Goal: Task Accomplishment & Management: Complete application form

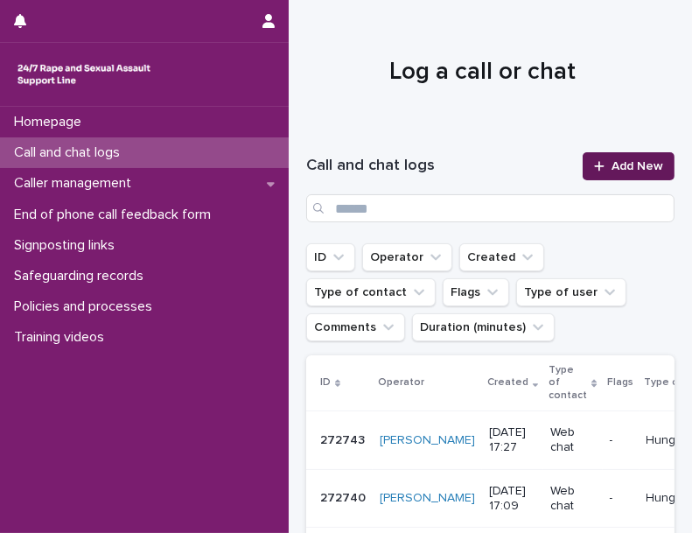
click at [617, 171] on span "Add New" at bounding box center [638, 166] width 52 height 12
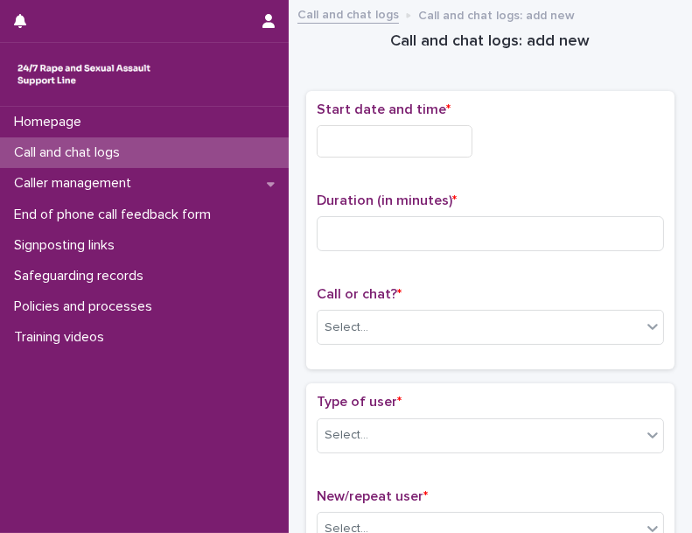
click at [345, 144] on input "text" at bounding box center [395, 141] width 156 height 32
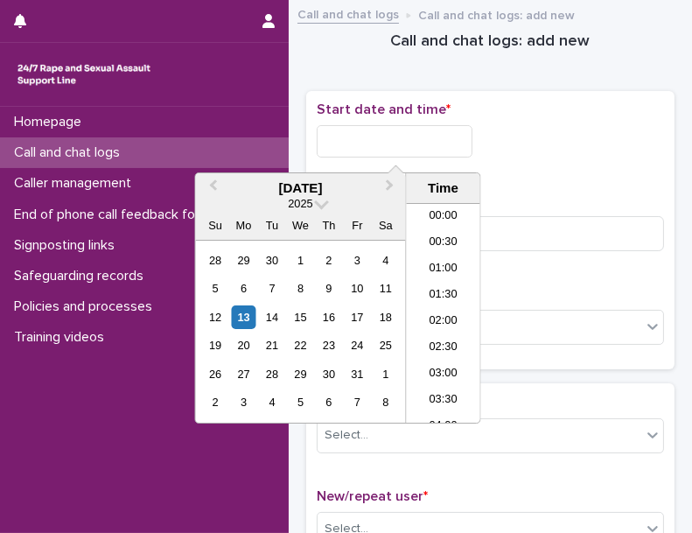
scroll to position [428, 0]
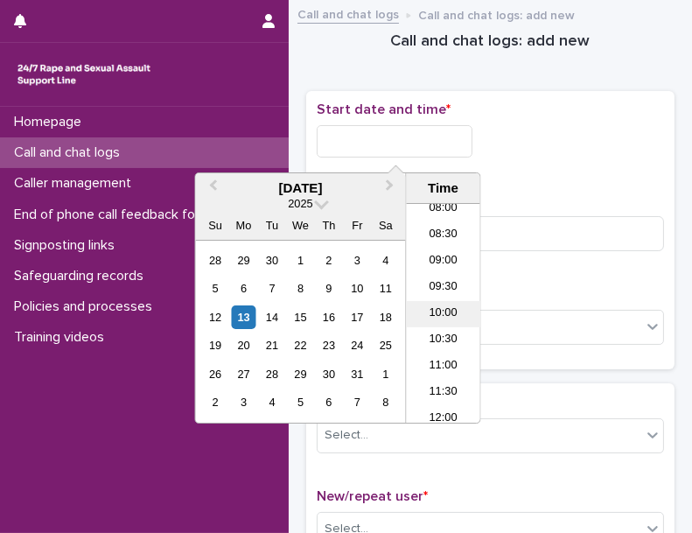
click at [443, 318] on li "10:00" at bounding box center [444, 314] width 74 height 26
click at [446, 145] on input "**********" at bounding box center [395, 141] width 156 height 32
type input "**********"
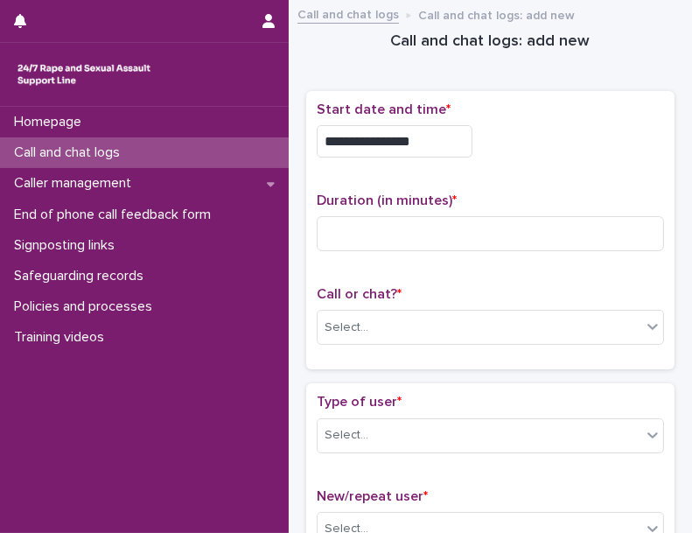
click at [532, 158] on div "**********" at bounding box center [491, 137] width 348 height 70
click at [521, 216] on input at bounding box center [491, 233] width 348 height 35
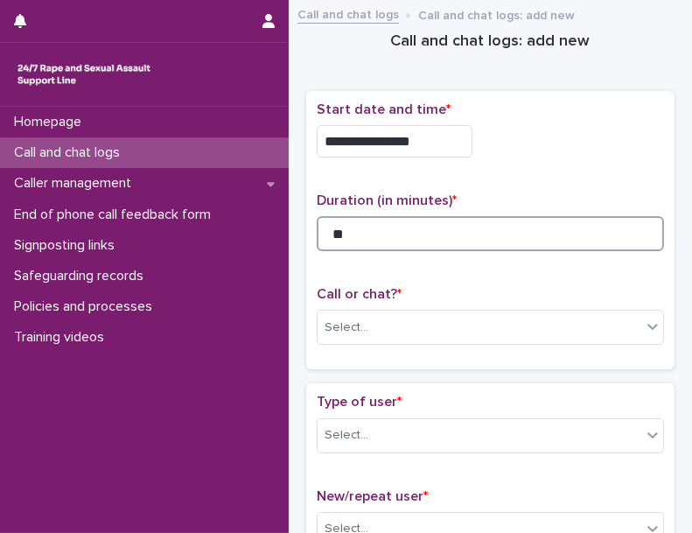
type input "**"
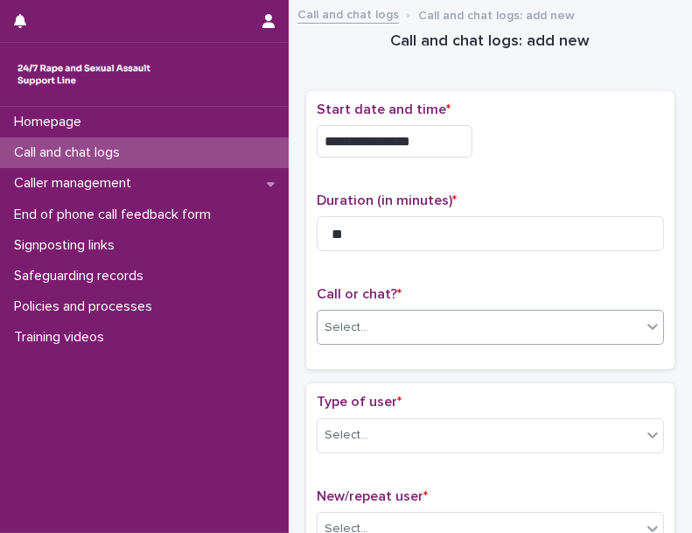
click at [364, 319] on div "Select..." at bounding box center [347, 328] width 44 height 18
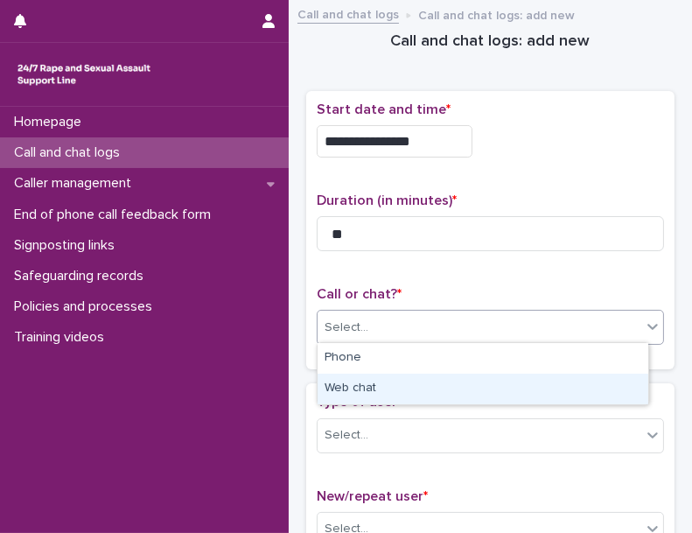
click at [360, 374] on div "Web chat" at bounding box center [483, 389] width 331 height 31
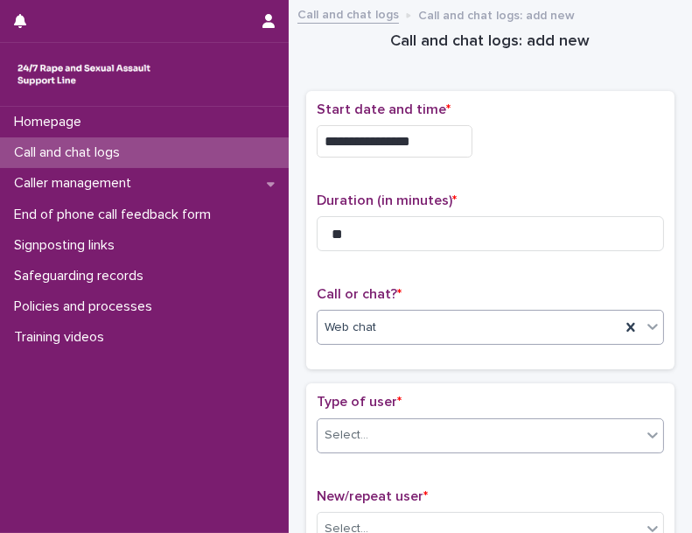
click at [363, 418] on div "Select..." at bounding box center [491, 435] width 348 height 35
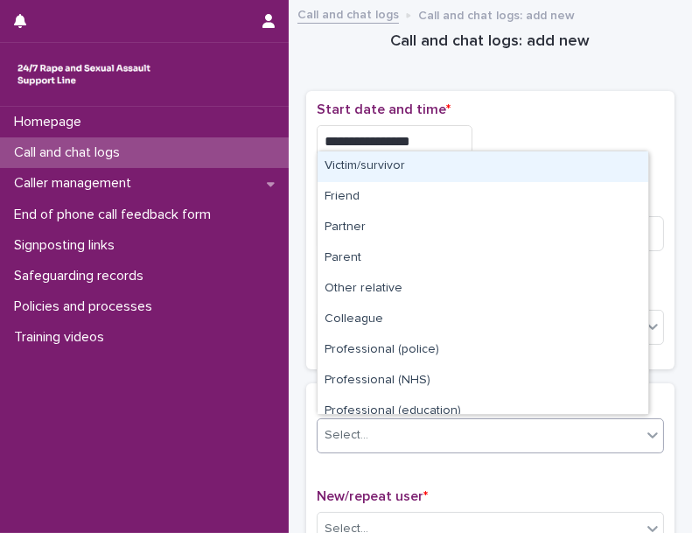
click at [434, 171] on div "Victim/survivor" at bounding box center [483, 166] width 331 height 31
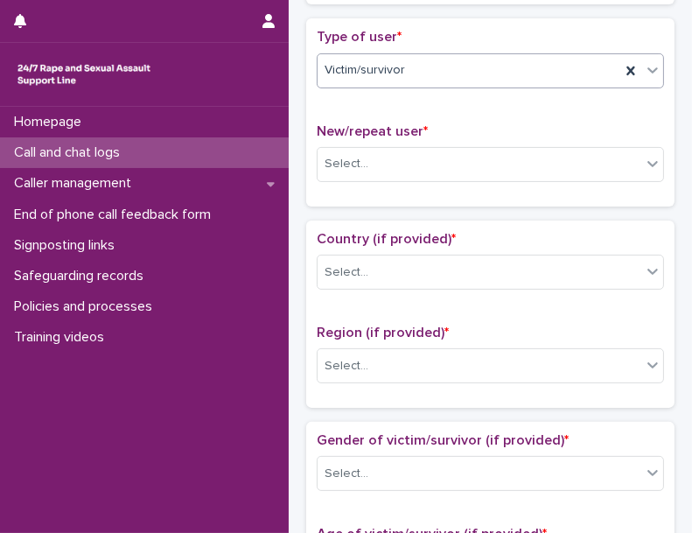
scroll to position [397, 0]
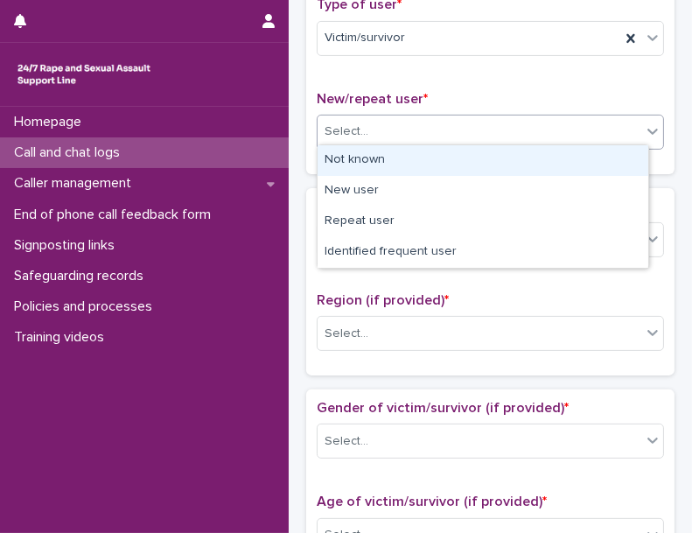
click at [432, 142] on div "Select..." at bounding box center [491, 132] width 348 height 35
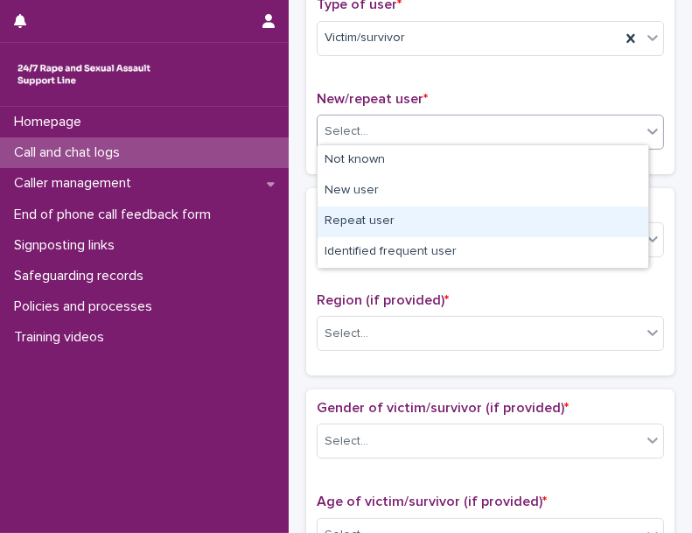
click at [370, 232] on div "Repeat user" at bounding box center [483, 222] width 331 height 31
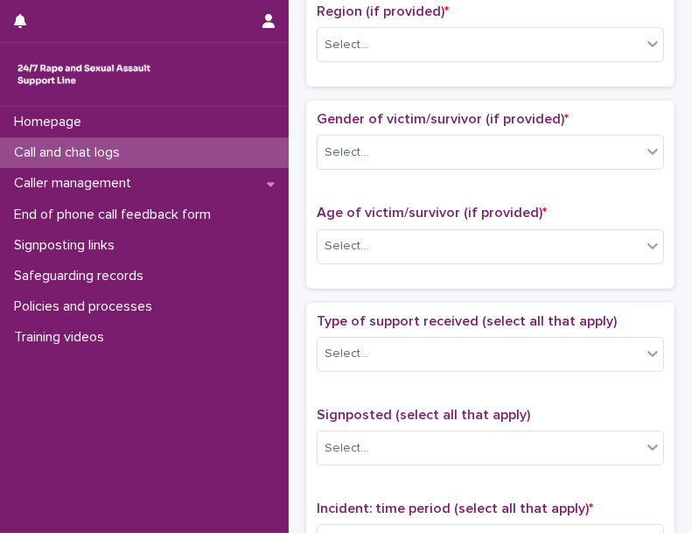
scroll to position [518, 0]
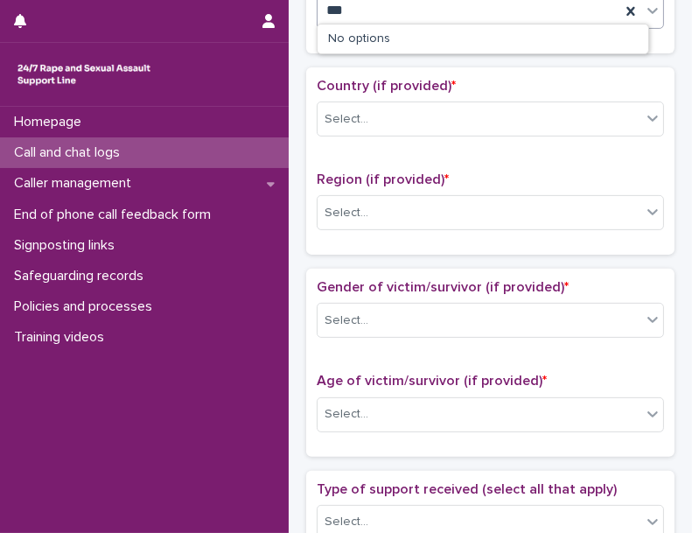
type input "***"
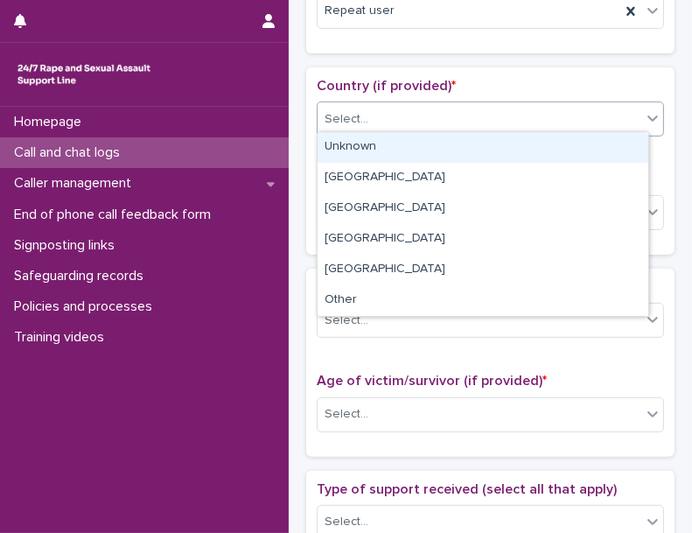
click at [411, 127] on div "Select..." at bounding box center [480, 119] width 324 height 29
click at [459, 132] on div "Unknown" at bounding box center [483, 147] width 331 height 31
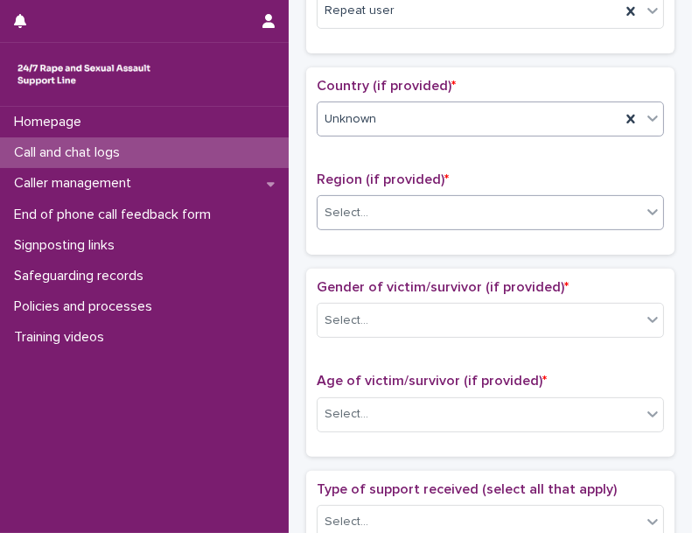
click at [404, 200] on div "Select..." at bounding box center [480, 213] width 324 height 29
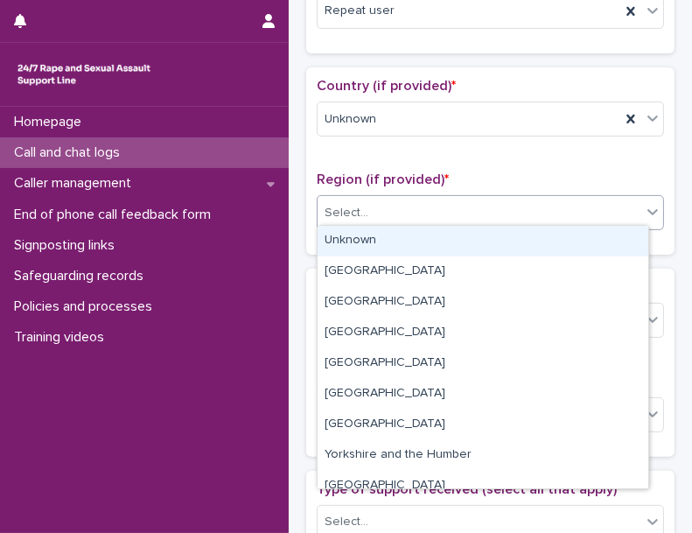
click at [397, 227] on div "Unknown" at bounding box center [483, 241] width 331 height 31
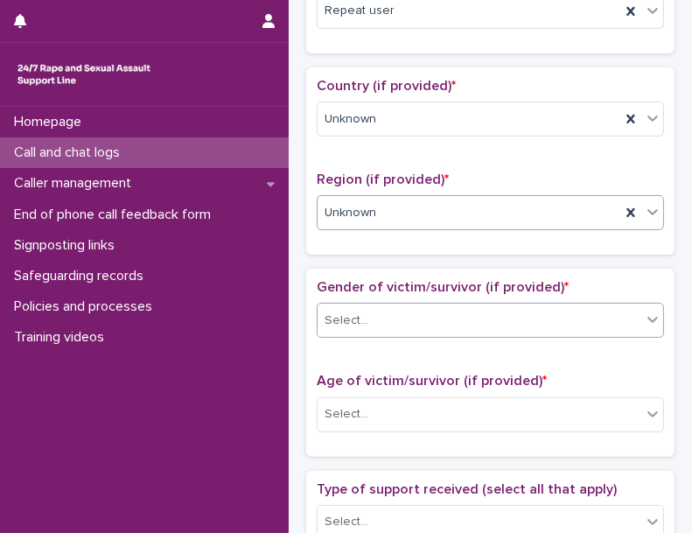
click at [370, 312] on input "text" at bounding box center [371, 320] width 2 height 17
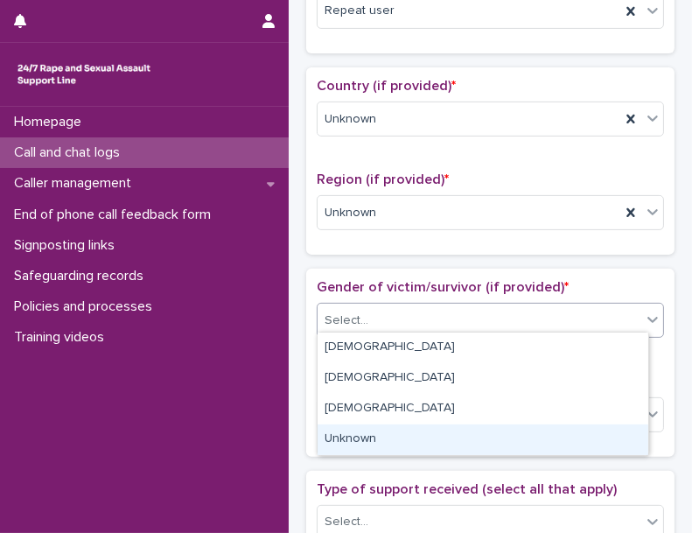
click at [357, 430] on div "Unknown" at bounding box center [483, 440] width 331 height 31
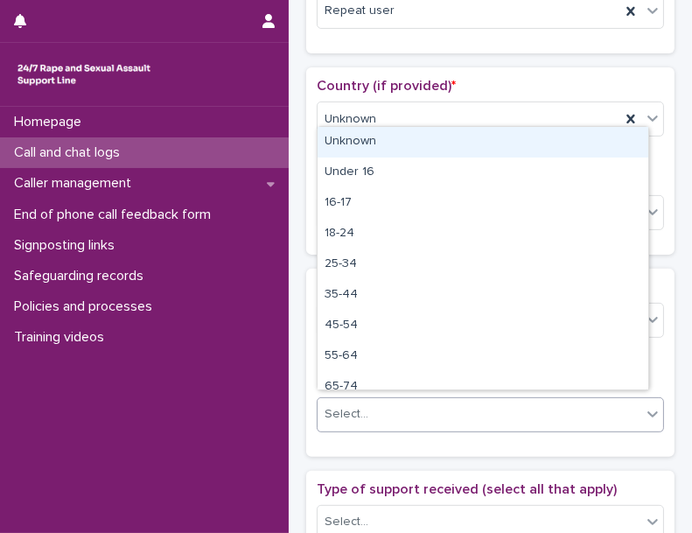
click at [395, 406] on div "Select..." at bounding box center [480, 414] width 324 height 29
click at [455, 126] on div "Unknown" at bounding box center [469, 119] width 303 height 29
click at [451, 411] on div "Select..." at bounding box center [480, 414] width 324 height 29
click at [439, 146] on div "Unknown" at bounding box center [483, 142] width 331 height 31
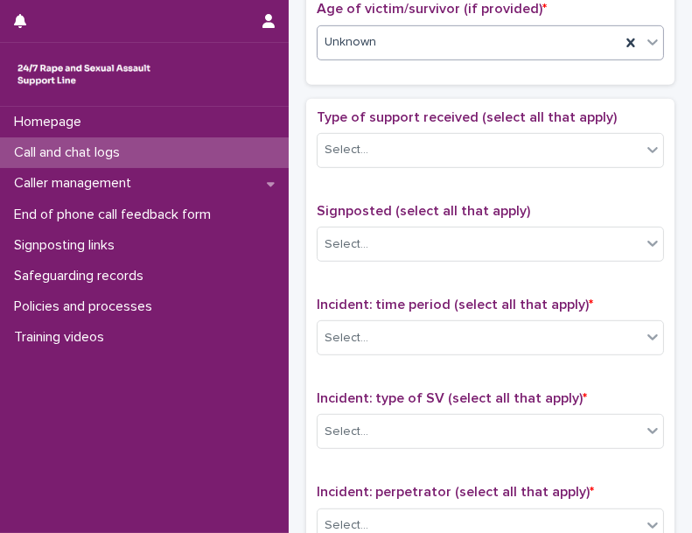
scroll to position [916, 0]
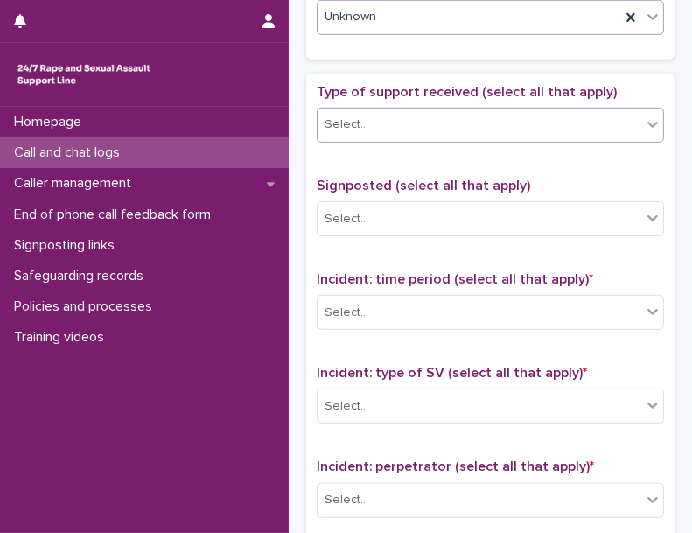
click at [470, 108] on div "Select..." at bounding box center [491, 125] width 348 height 35
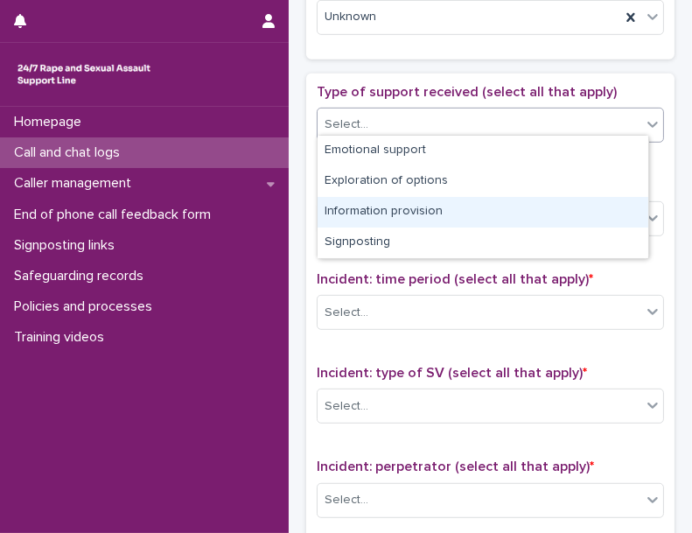
click at [375, 203] on div "Information provision" at bounding box center [483, 212] width 331 height 31
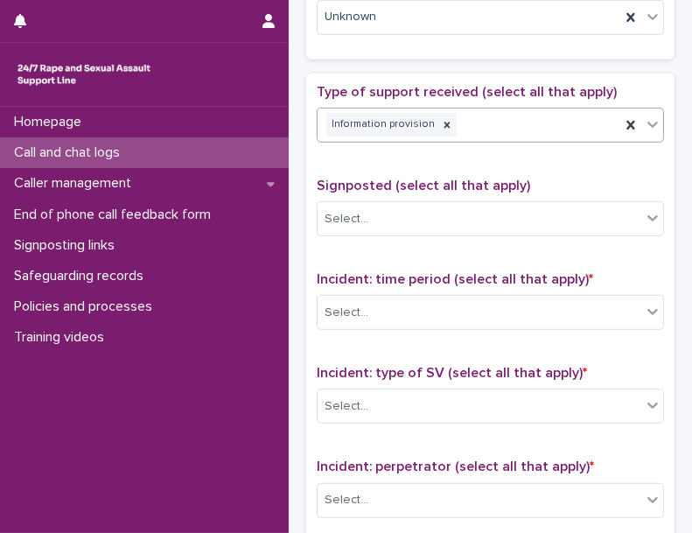
click at [496, 111] on div "Information provision" at bounding box center [469, 124] width 303 height 31
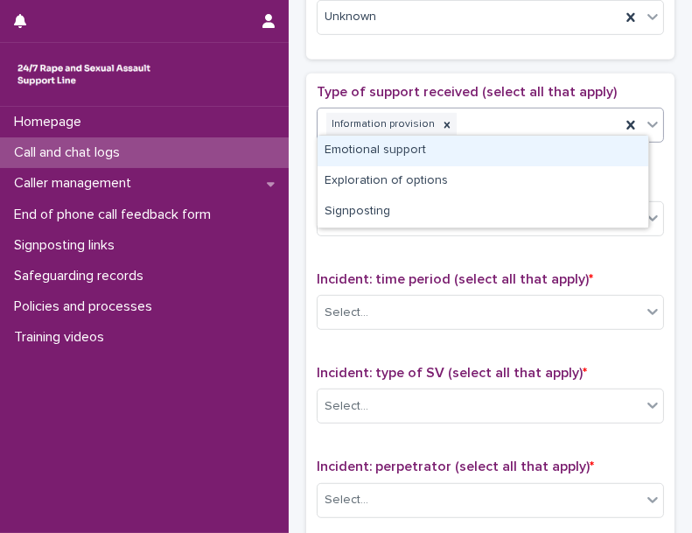
click at [424, 156] on div "Emotional support" at bounding box center [483, 151] width 331 height 31
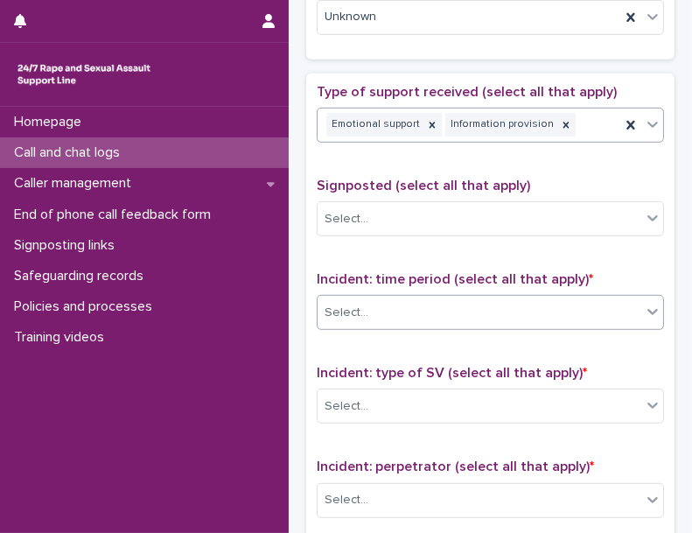
click at [392, 308] on div "Select..." at bounding box center [480, 313] width 324 height 29
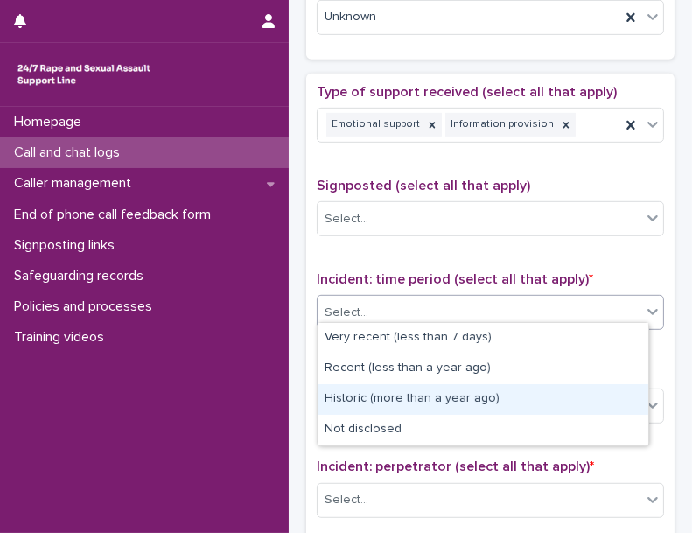
click at [387, 393] on div "Historic (more than a year ago)" at bounding box center [483, 399] width 331 height 31
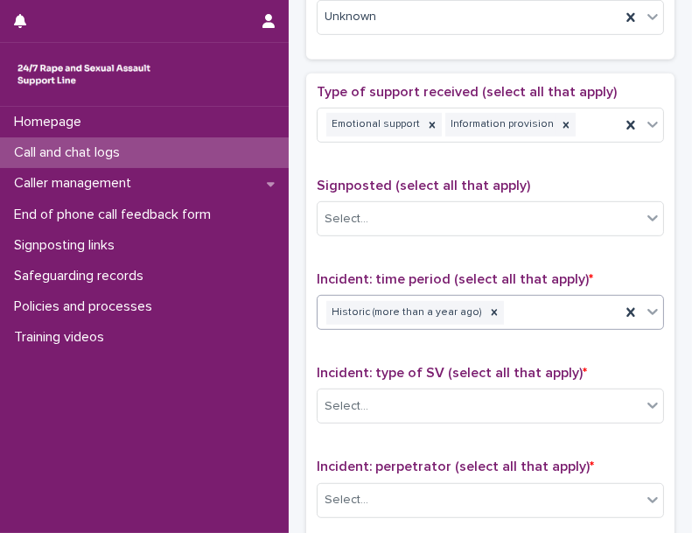
click at [387, 393] on div "Select..." at bounding box center [480, 406] width 324 height 29
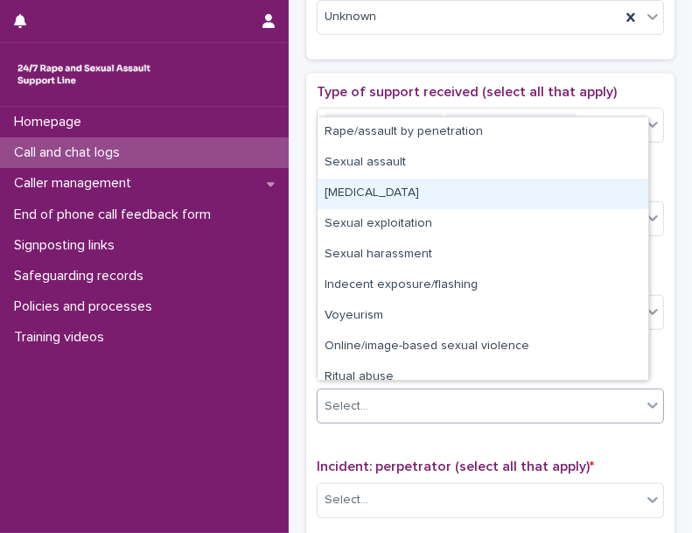
click at [473, 188] on div "[MEDICAL_DATA]" at bounding box center [483, 194] width 331 height 31
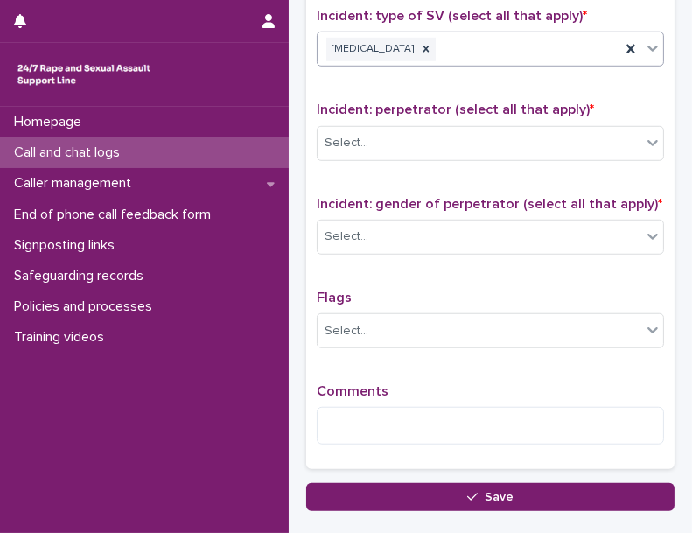
scroll to position [1278, 0]
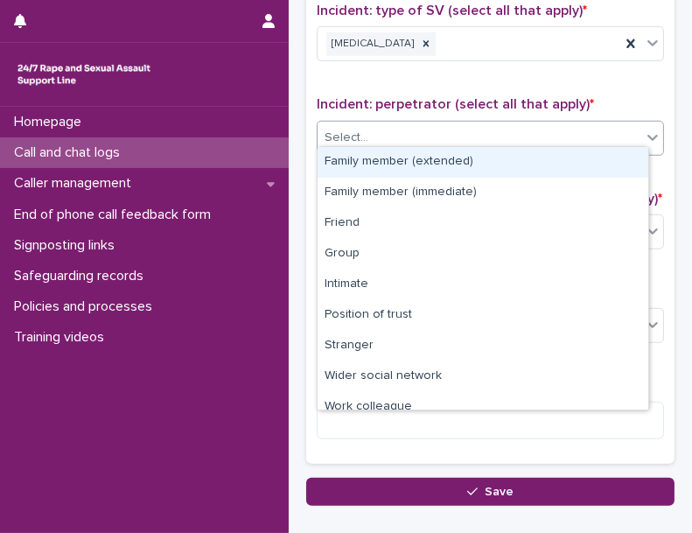
click at [544, 124] on div "Select..." at bounding box center [480, 137] width 324 height 29
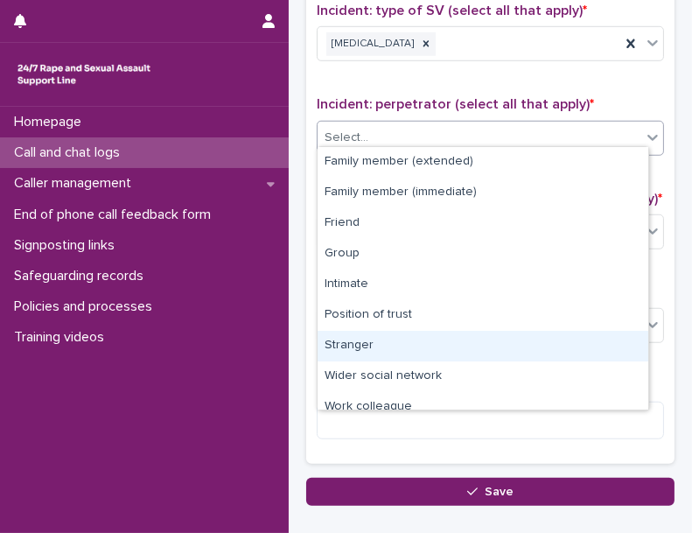
scroll to position [74, 0]
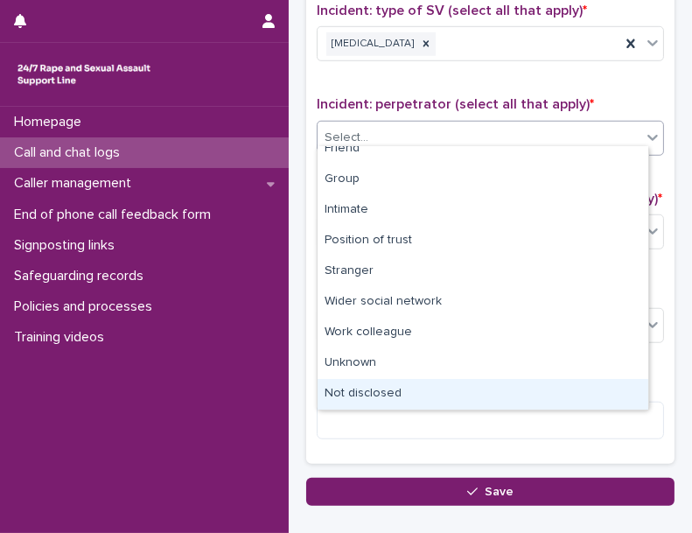
click at [593, 384] on div "Not disclosed" at bounding box center [483, 394] width 331 height 31
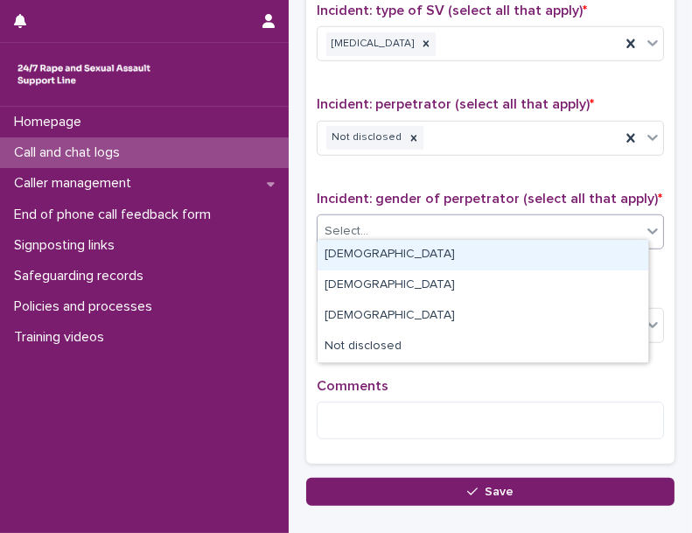
click at [488, 228] on div "Select..." at bounding box center [480, 231] width 324 height 29
click at [481, 251] on div "[DEMOGRAPHIC_DATA]" at bounding box center [483, 255] width 331 height 31
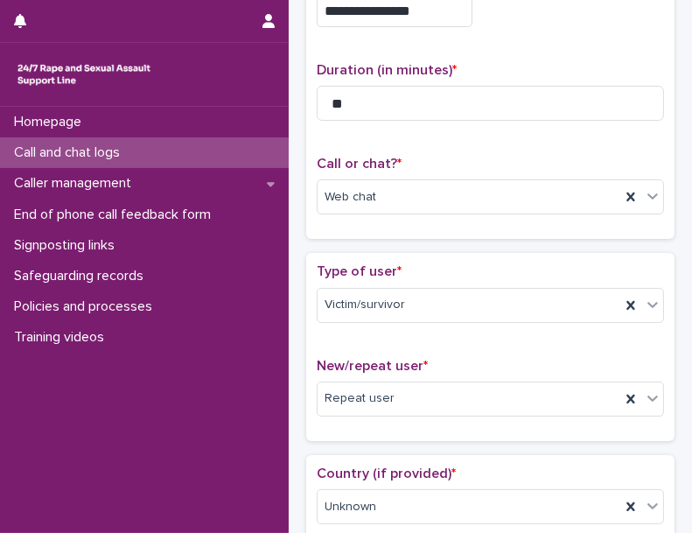
scroll to position [0, 0]
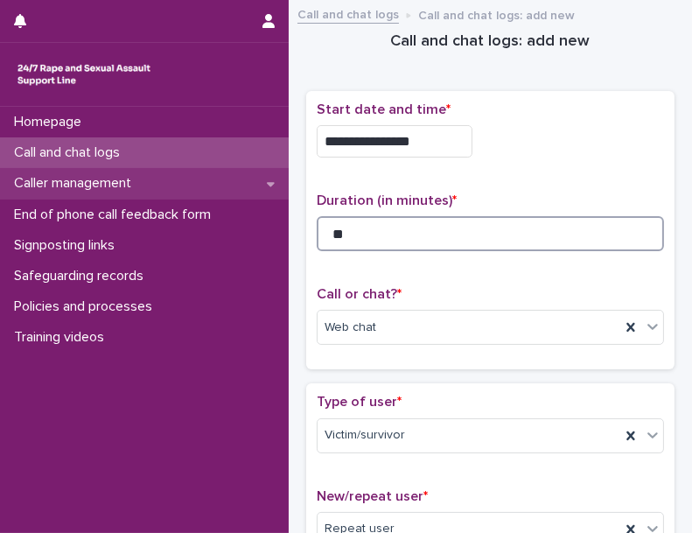
drag, startPoint x: 384, startPoint y: 222, endPoint x: 107, endPoint y: 177, distance: 281.2
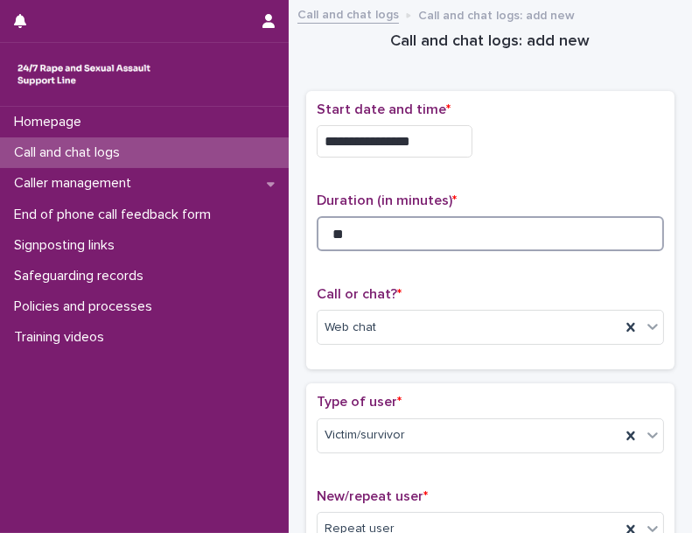
type input "**"
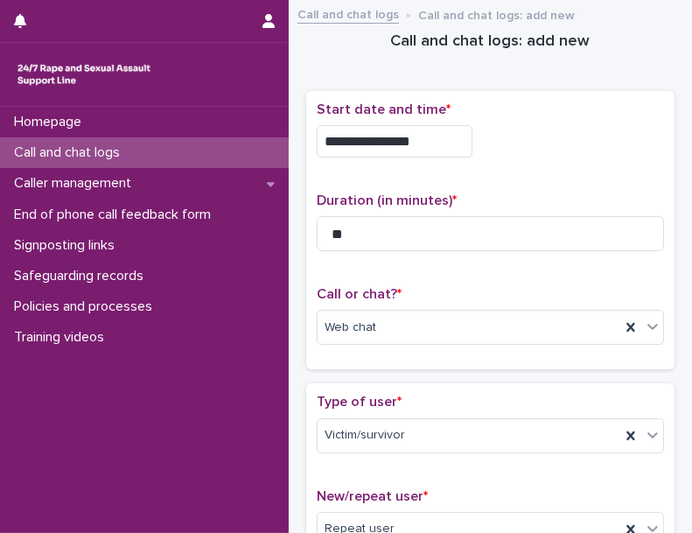
click at [638, 97] on div "**********" at bounding box center [490, 230] width 369 height 279
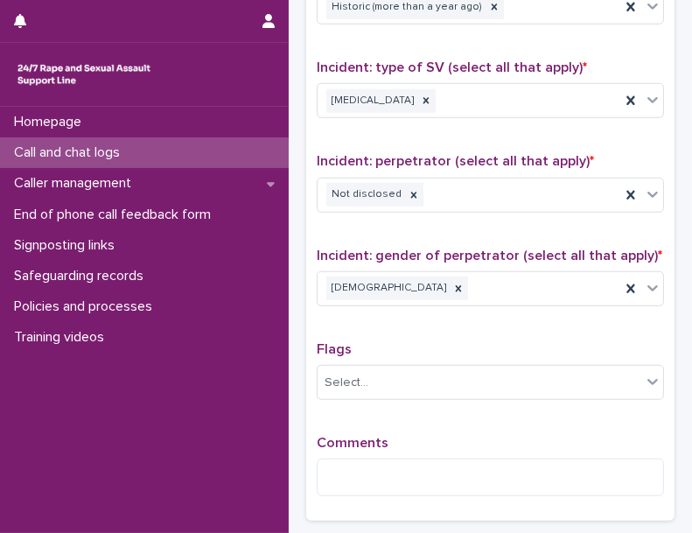
scroll to position [1340, 0]
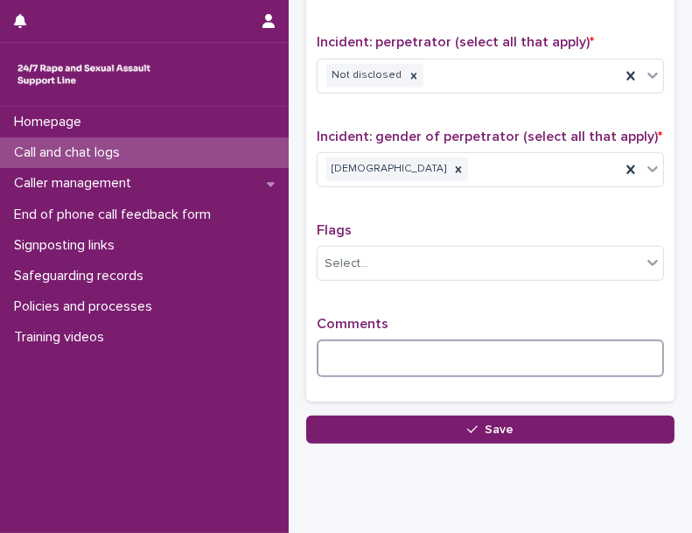
click at [583, 340] on textarea at bounding box center [491, 358] width 348 height 37
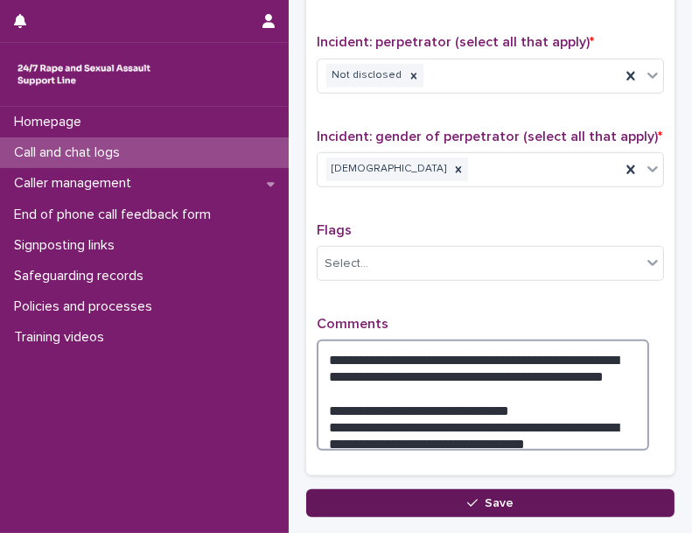
type textarea "**********"
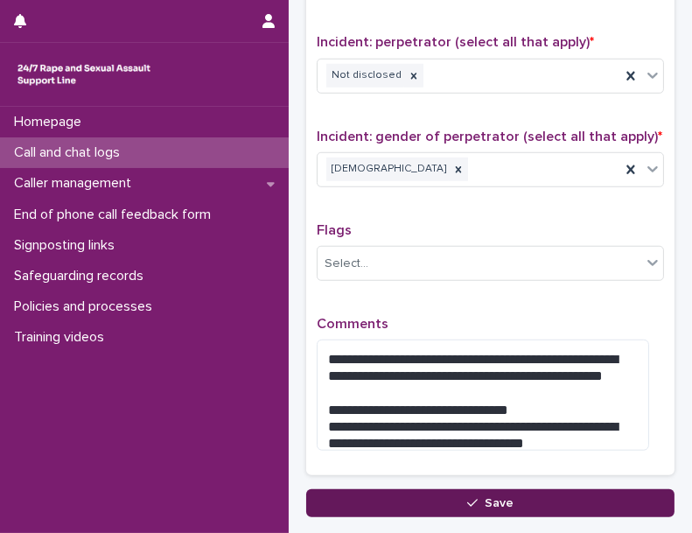
click at [485, 497] on span "Save" at bounding box center [499, 503] width 29 height 12
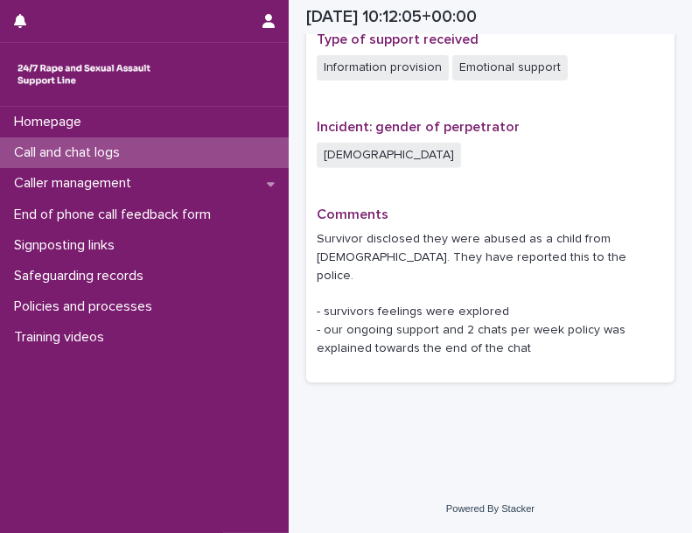
scroll to position [1184, 0]
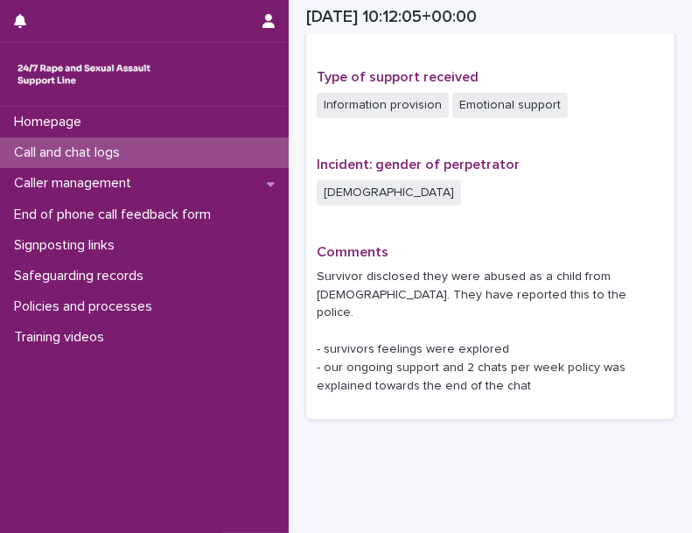
click at [235, 144] on div "Call and chat logs" at bounding box center [144, 152] width 289 height 31
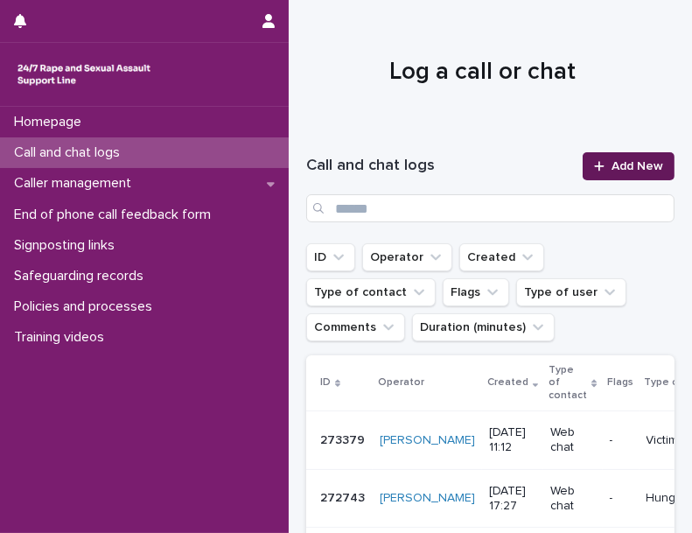
click at [615, 172] on span "Add New" at bounding box center [638, 166] width 52 height 12
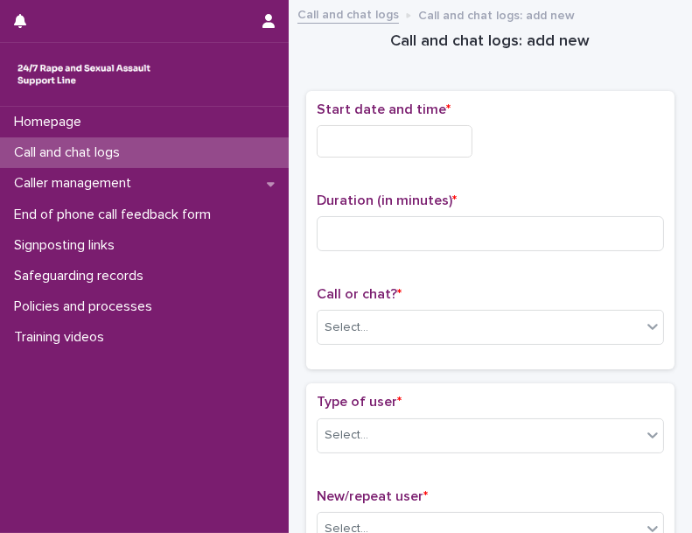
click at [404, 136] on input "text" at bounding box center [395, 141] width 156 height 32
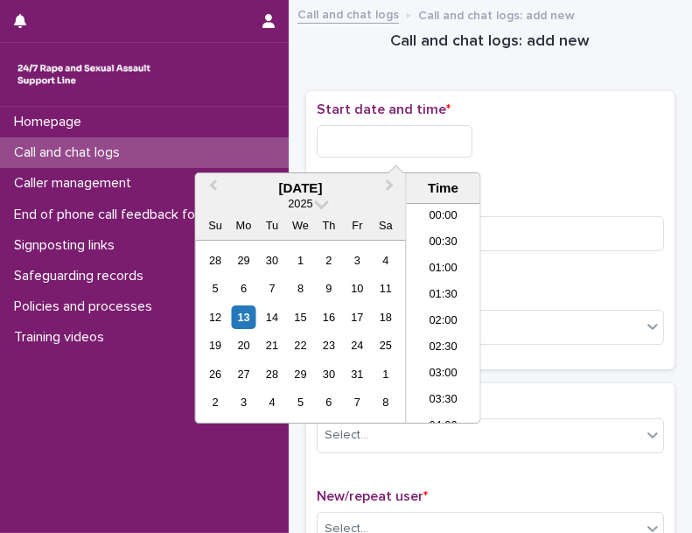
scroll to position [508, 0]
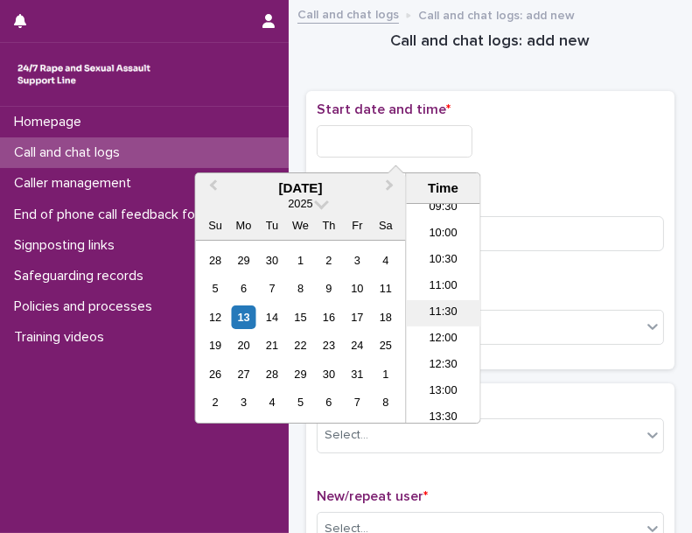
click at [430, 313] on li "11:30" at bounding box center [444, 313] width 74 height 26
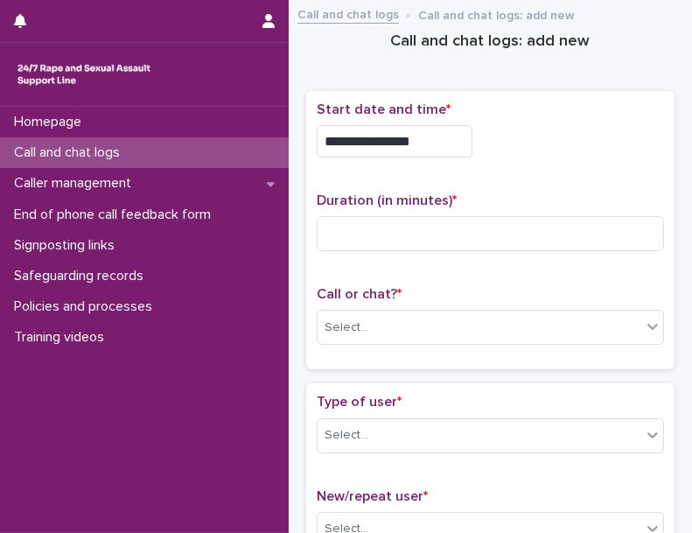
click at [446, 139] on input "**********" at bounding box center [395, 141] width 156 height 32
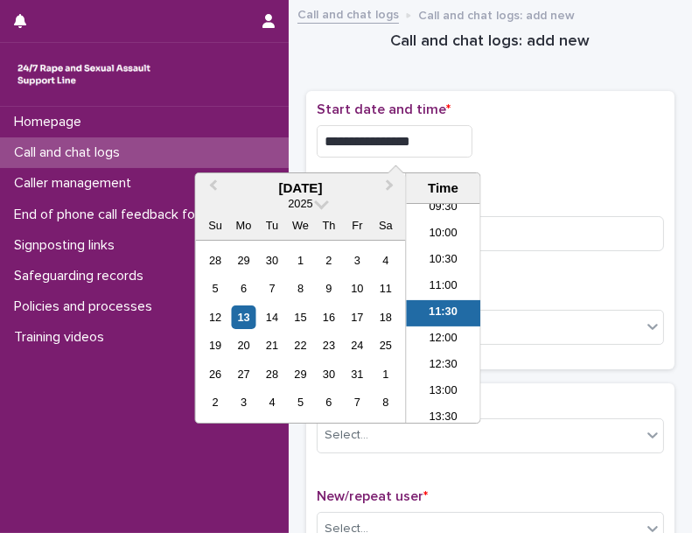
click at [446, 139] on input "**********" at bounding box center [395, 141] width 156 height 32
type input "**********"
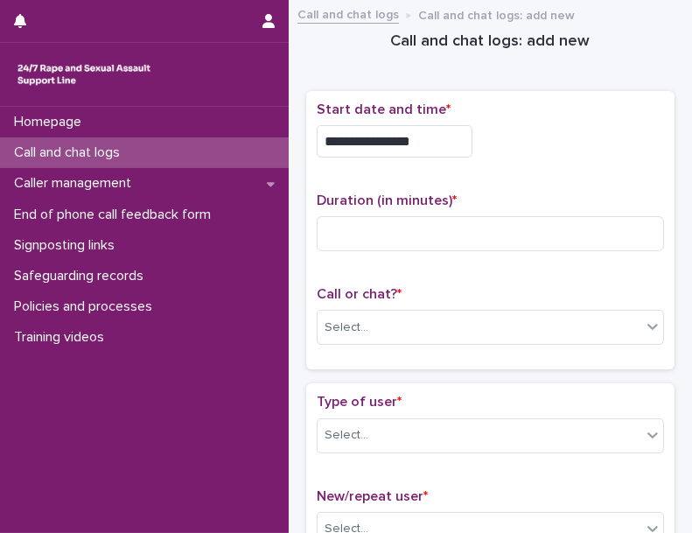
click at [543, 157] on div "**********" at bounding box center [491, 137] width 348 height 70
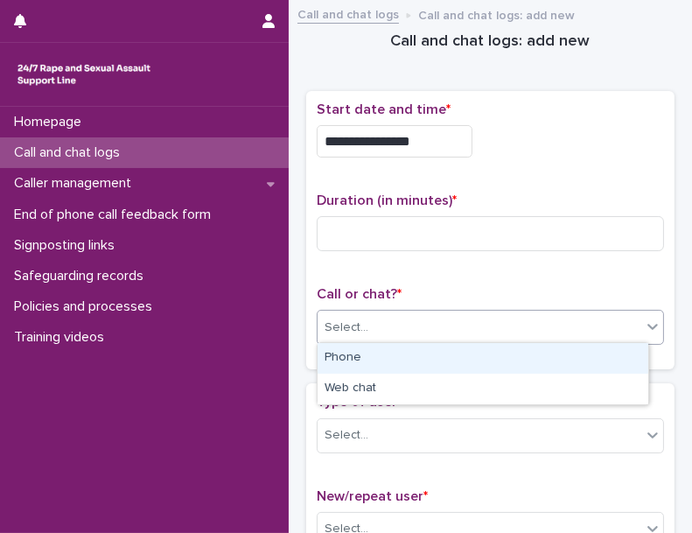
click at [387, 313] on div "Select..." at bounding box center [480, 327] width 324 height 29
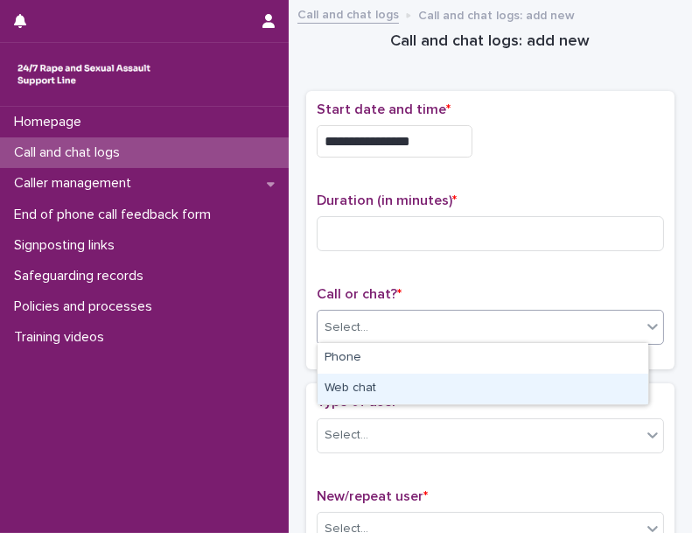
click at [360, 378] on div "Web chat" at bounding box center [483, 389] width 331 height 31
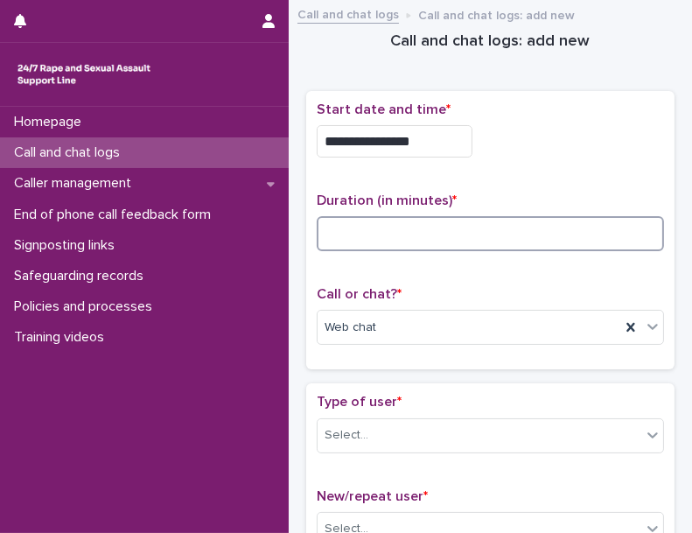
click at [552, 228] on input at bounding box center [491, 233] width 348 height 35
type input "*"
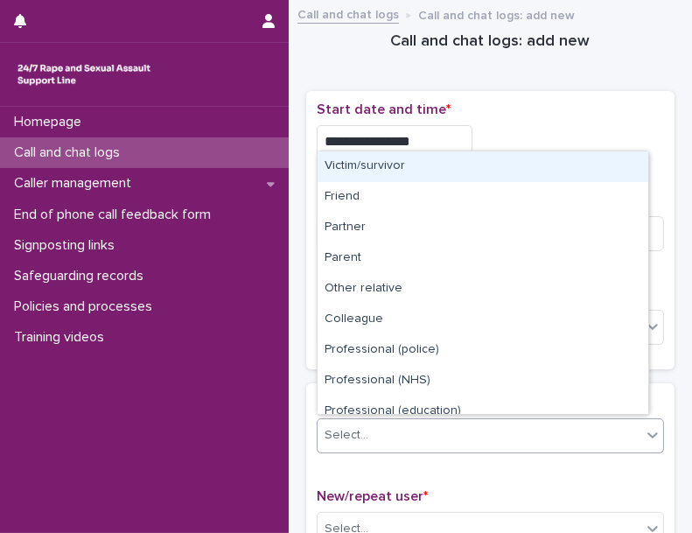
click at [505, 427] on div "Select..." at bounding box center [480, 435] width 324 height 29
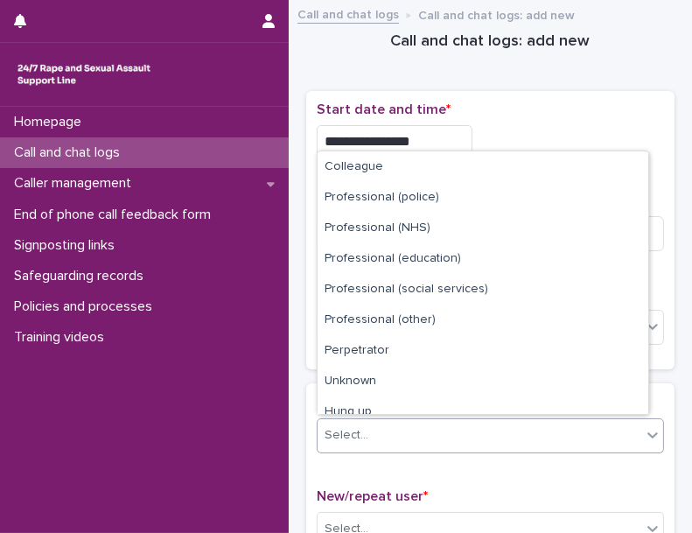
scroll to position [197, 0]
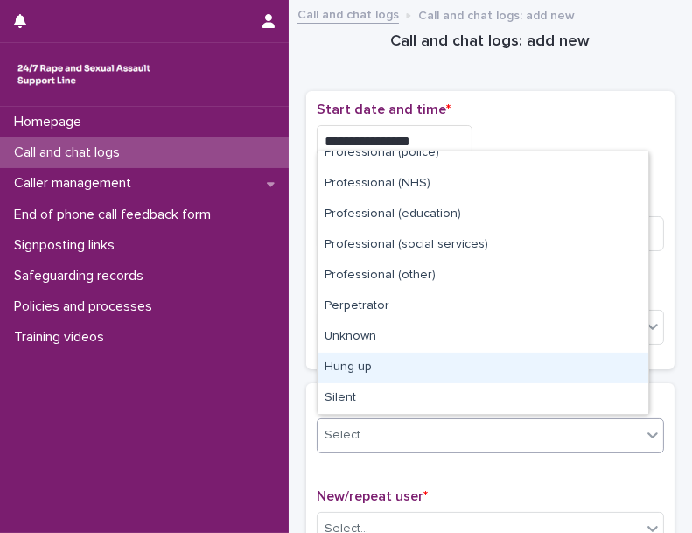
click at [519, 355] on div "Hung up" at bounding box center [483, 368] width 331 height 31
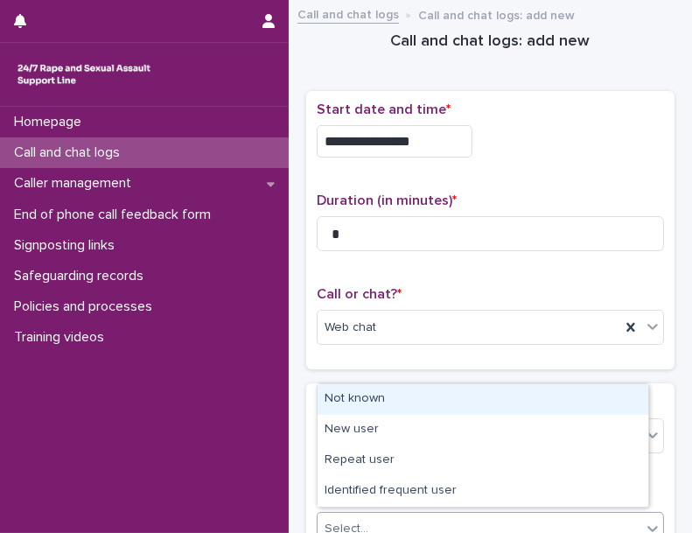
drag, startPoint x: 434, startPoint y: 520, endPoint x: 423, endPoint y: 411, distance: 109.1
click at [423, 411] on body "**********" at bounding box center [346, 266] width 692 height 533
click at [423, 411] on div "Not known" at bounding box center [483, 399] width 331 height 31
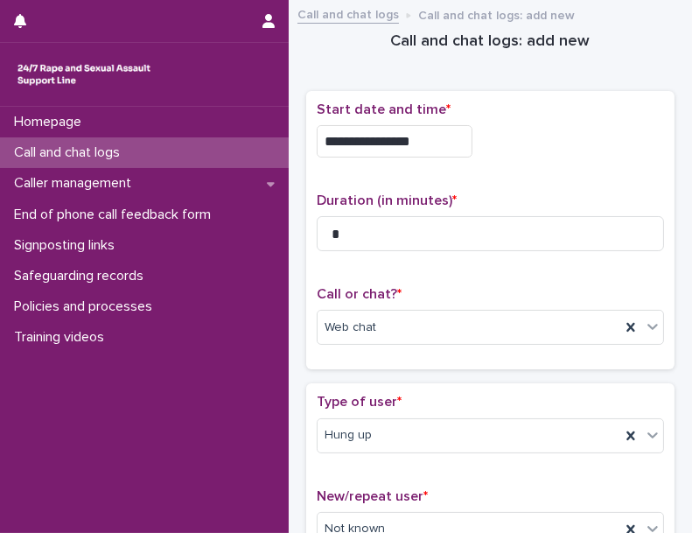
click at [423, 411] on div "Type of user * Hung up" at bounding box center [491, 430] width 348 height 73
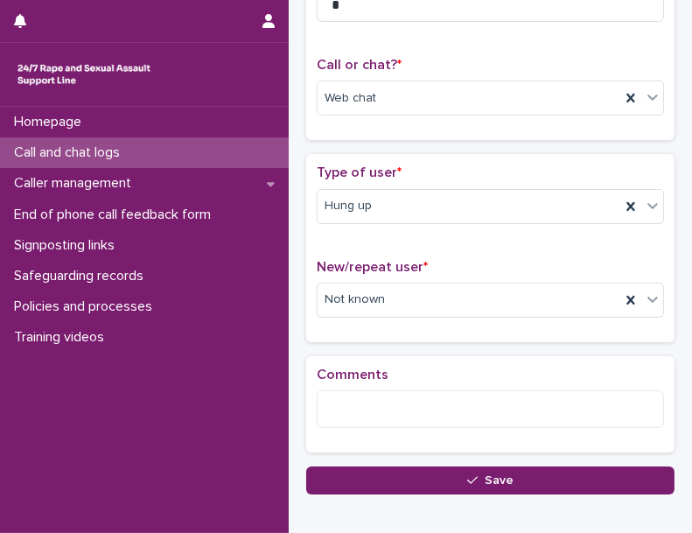
scroll to position [323, 0]
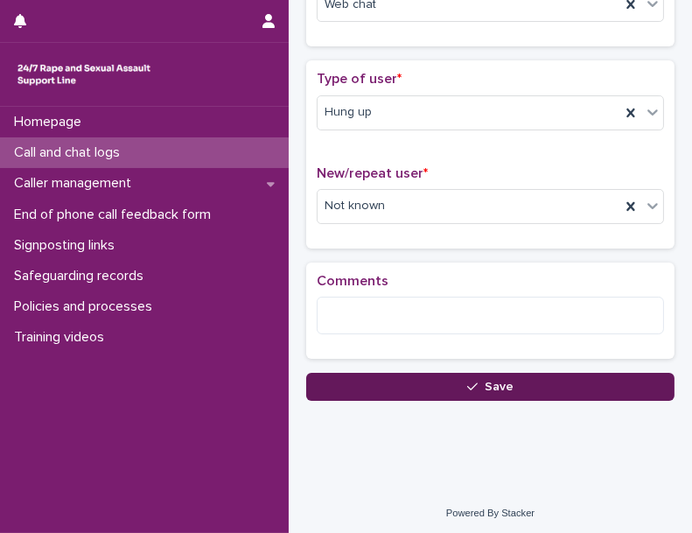
click at [467, 384] on icon "button" at bounding box center [472, 387] width 11 height 12
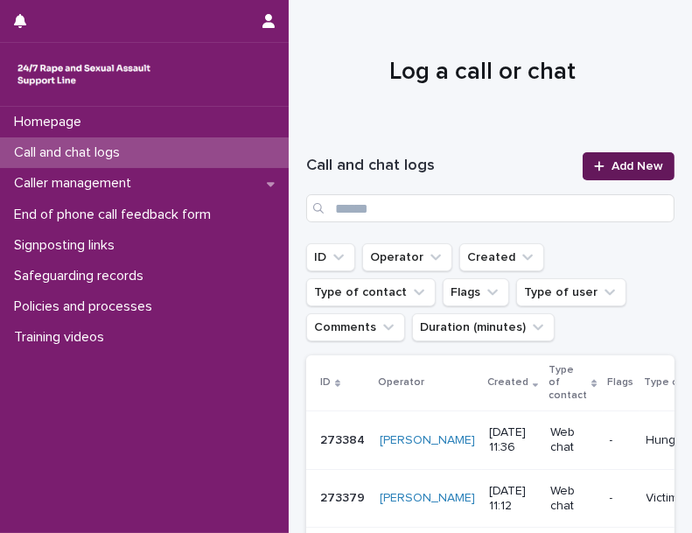
click at [612, 161] on span "Add New" at bounding box center [638, 166] width 52 height 12
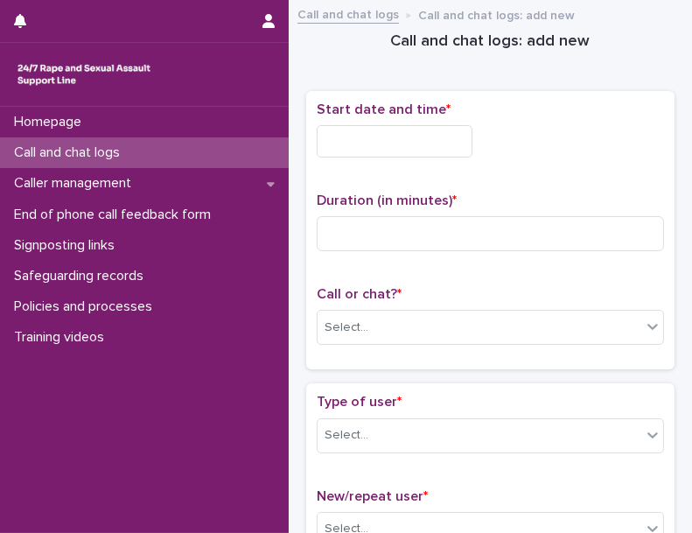
click at [396, 144] on input "text" at bounding box center [395, 141] width 156 height 32
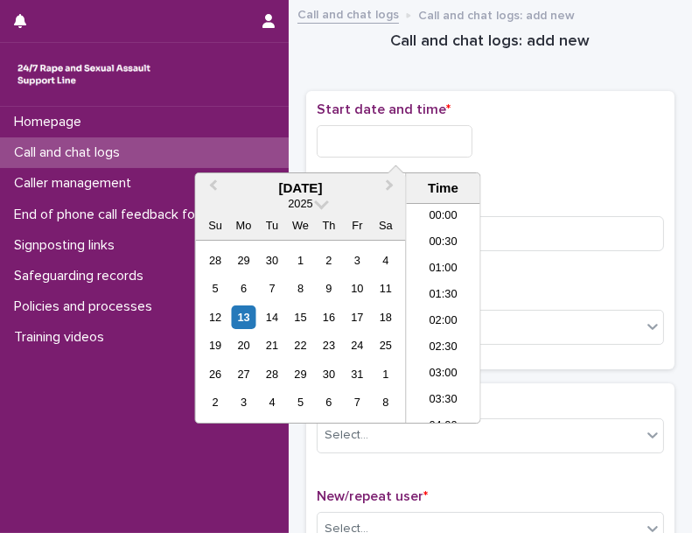
scroll to position [508, 0]
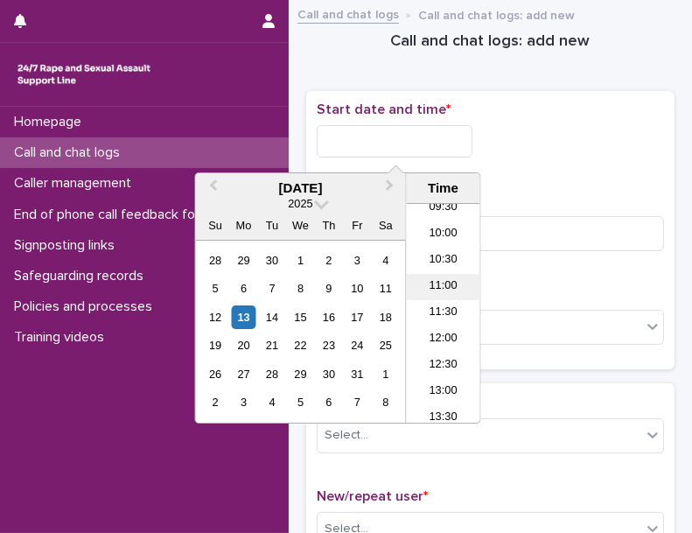
click at [446, 287] on li "11:00" at bounding box center [444, 287] width 74 height 26
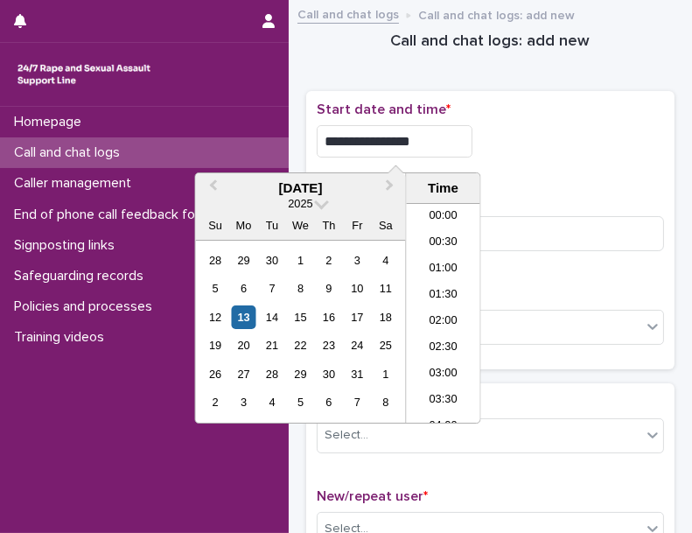
click at [448, 147] on input "**********" at bounding box center [395, 141] width 156 height 32
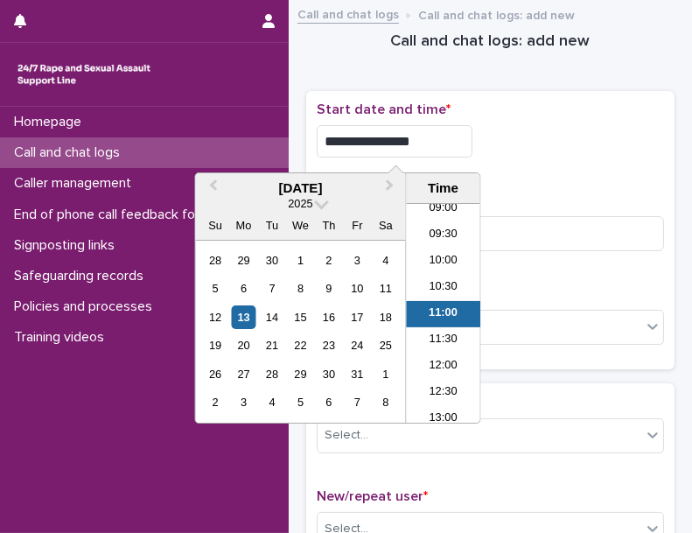
click at [448, 147] on input "**********" at bounding box center [395, 141] width 156 height 32
type input "**********"
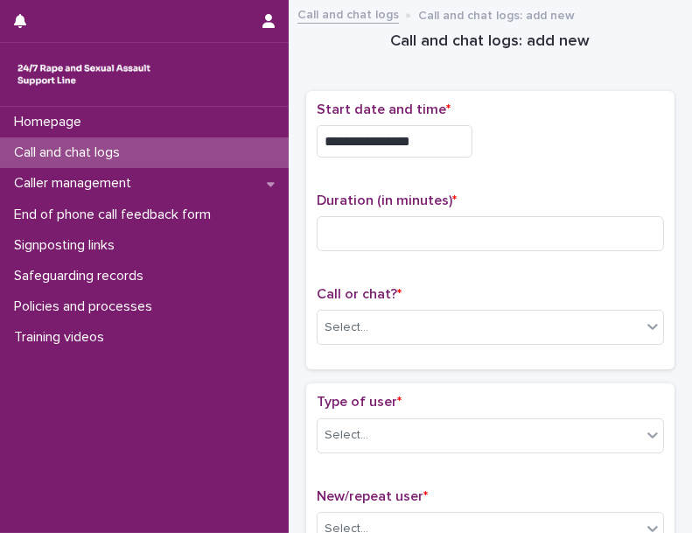
click at [555, 121] on div "**********" at bounding box center [491, 137] width 348 height 70
click at [555, 227] on input at bounding box center [491, 233] width 348 height 35
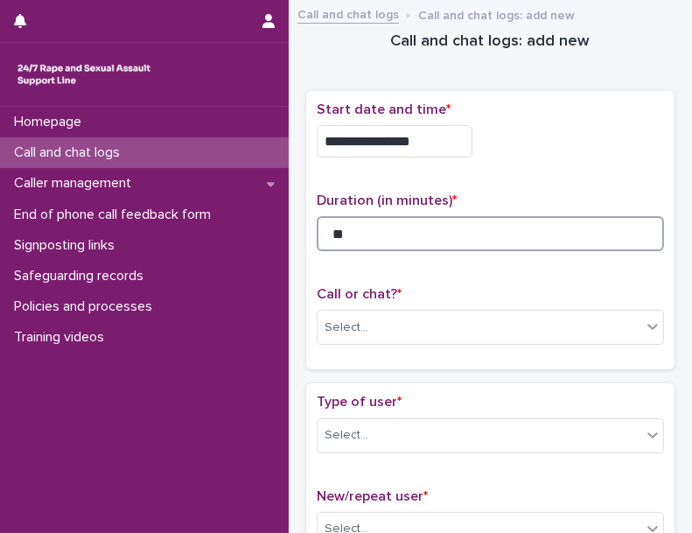
type input "*"
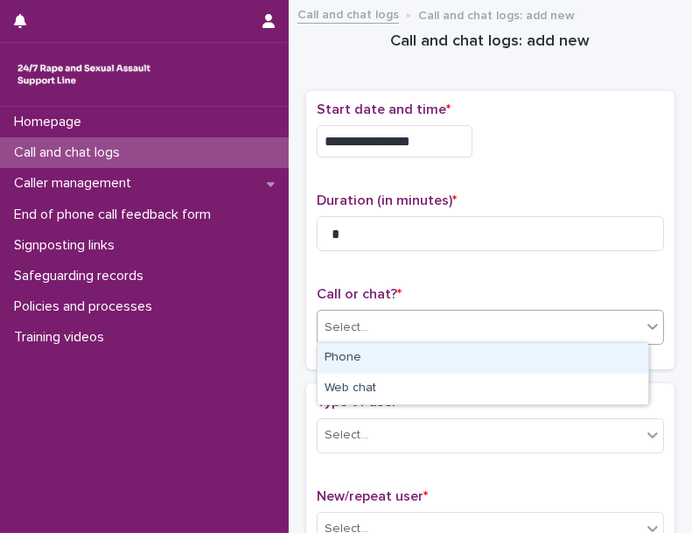
click at [442, 313] on div "Select..." at bounding box center [480, 327] width 324 height 29
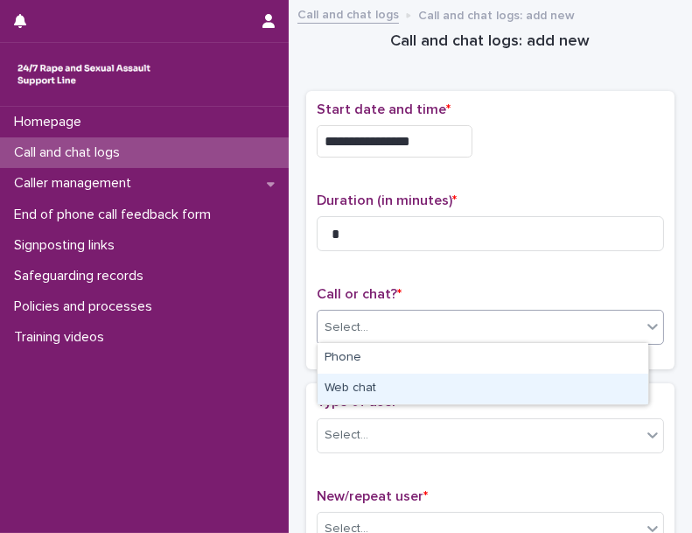
click at [418, 383] on div "Web chat" at bounding box center [483, 389] width 331 height 31
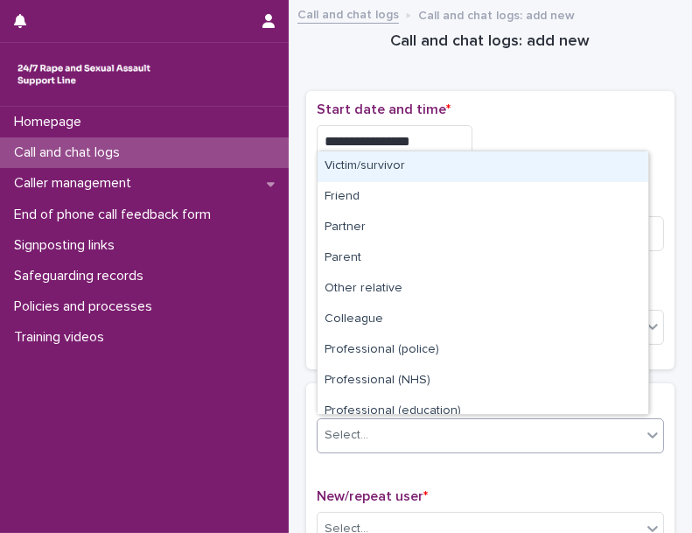
click at [602, 439] on div "Select..." at bounding box center [480, 435] width 324 height 29
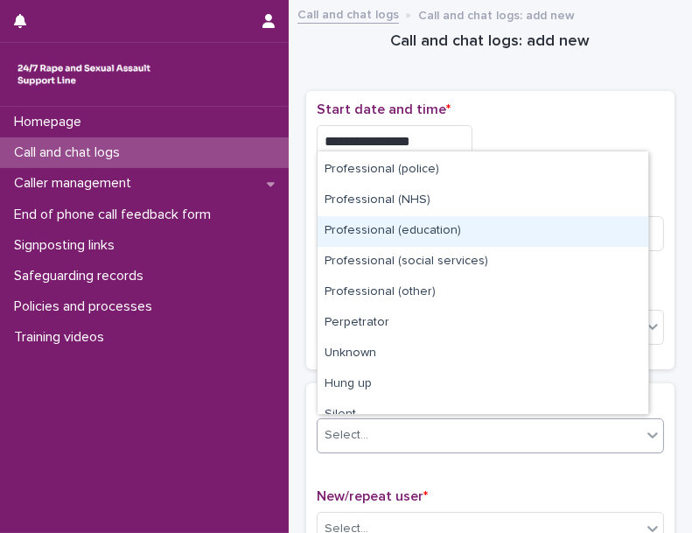
scroll to position [197, 0]
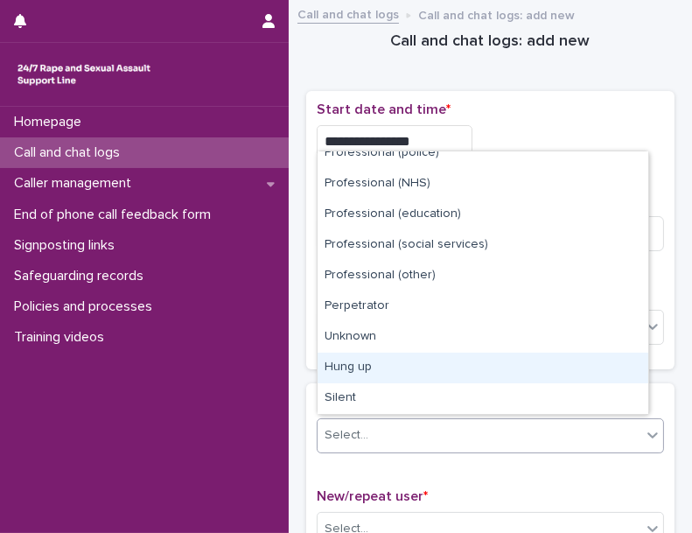
click at [517, 370] on div "Hung up" at bounding box center [483, 368] width 331 height 31
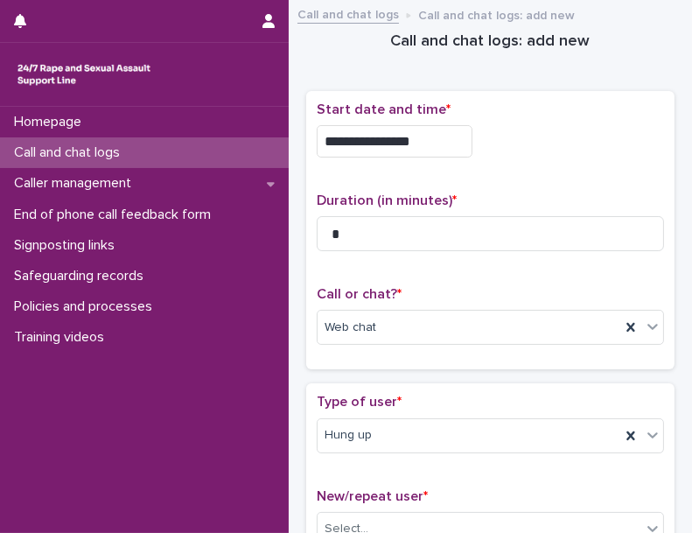
click at [481, 376] on div "**********" at bounding box center [490, 237] width 369 height 293
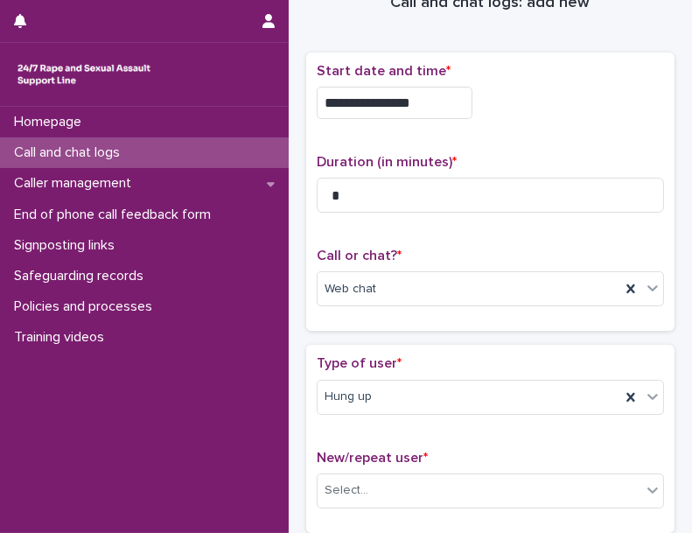
click at [480, 431] on div "Type of user * Hung up New/repeat user * Select..." at bounding box center [491, 438] width 348 height 166
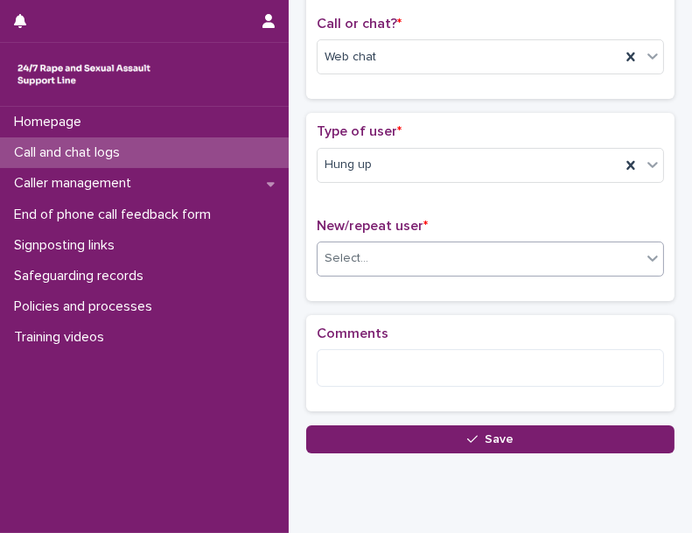
scroll to position [272, 0]
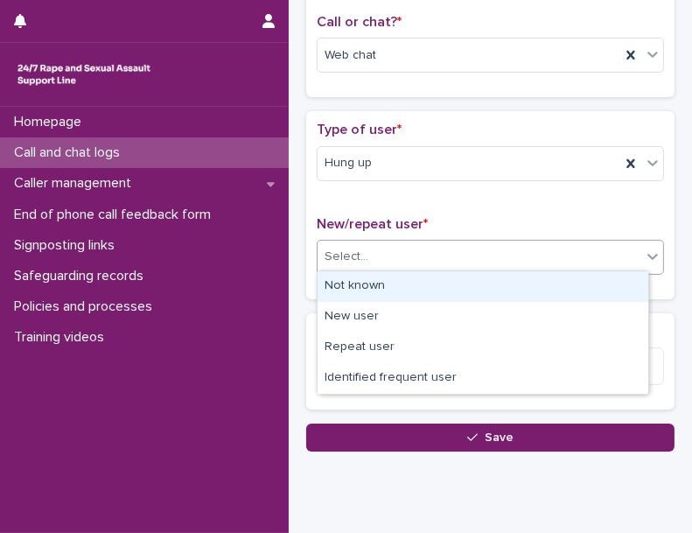
click at [407, 242] on div "Select..." at bounding box center [480, 256] width 324 height 29
click at [406, 275] on div "Not known" at bounding box center [483, 286] width 331 height 31
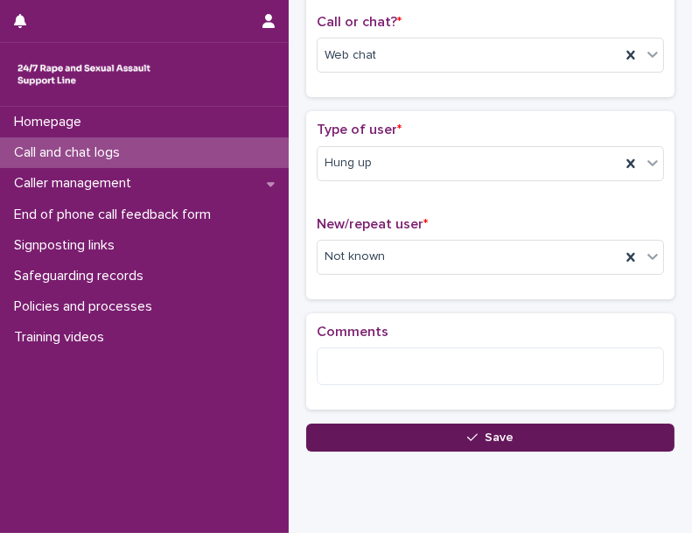
click at [393, 432] on button "Save" at bounding box center [490, 438] width 369 height 28
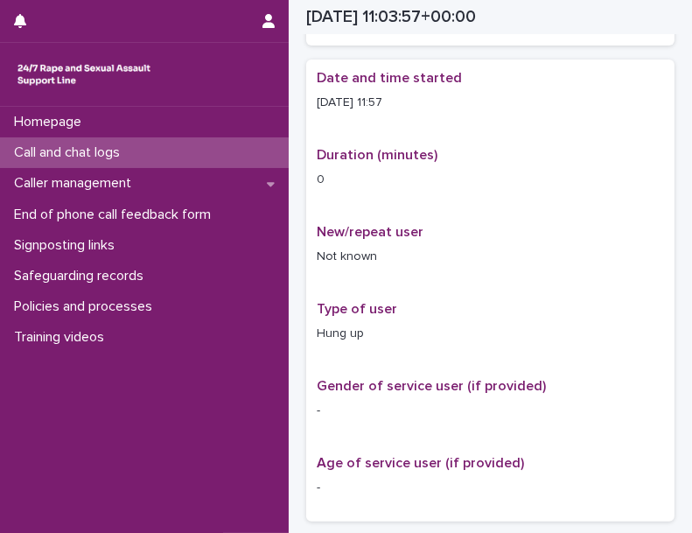
scroll to position [282, 0]
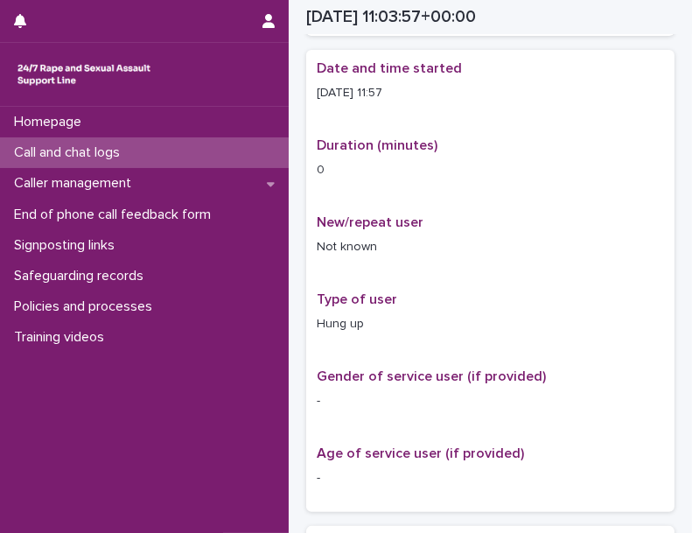
click at [212, 148] on div "Call and chat logs" at bounding box center [144, 152] width 289 height 31
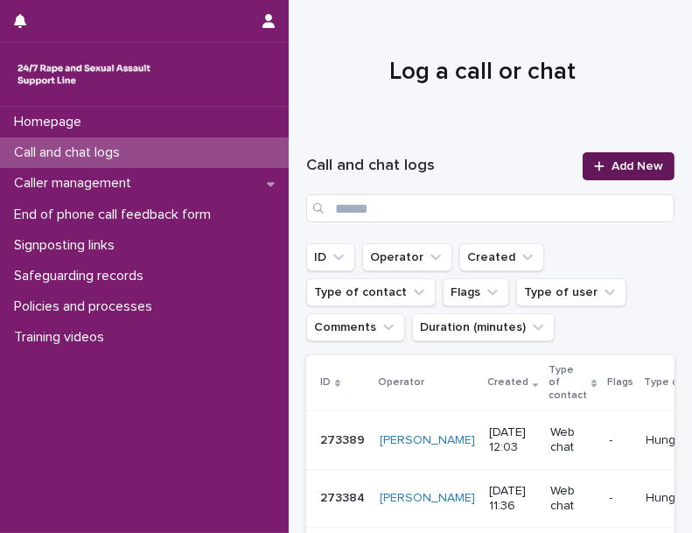
click at [613, 172] on span "Add New" at bounding box center [638, 166] width 52 height 12
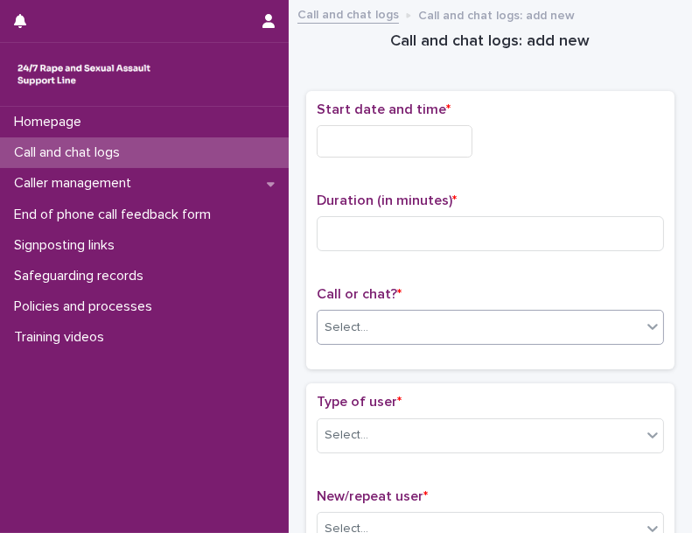
click at [355, 313] on div "Select..." at bounding box center [480, 327] width 324 height 29
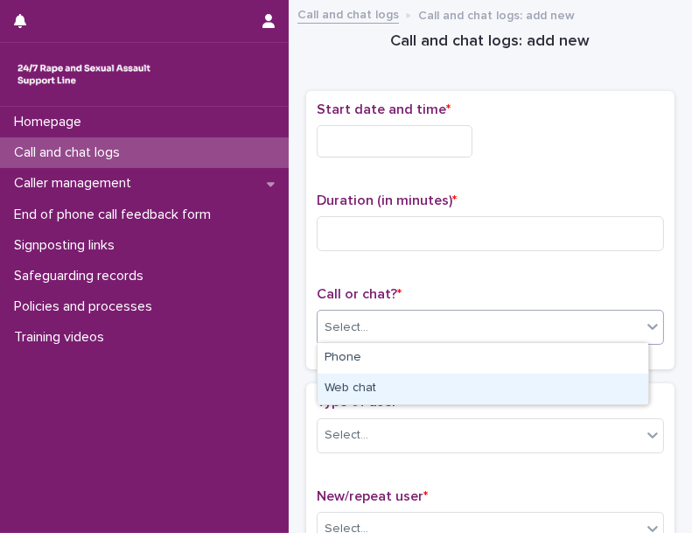
click at [356, 388] on div "Web chat" at bounding box center [483, 389] width 331 height 31
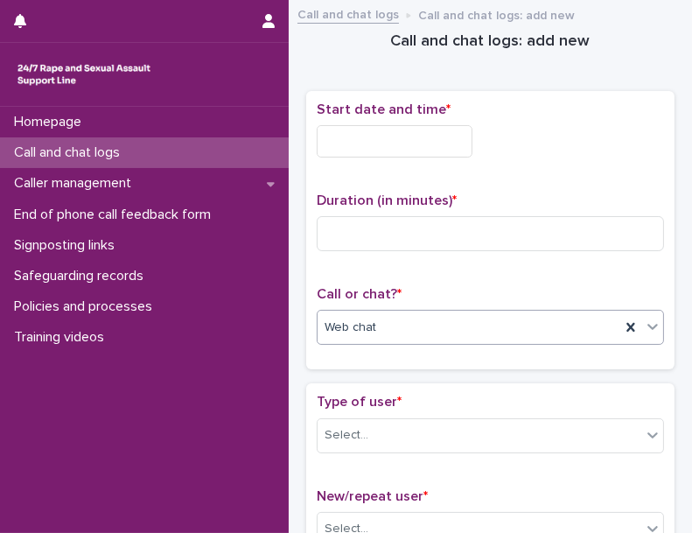
click at [404, 136] on input "text" at bounding box center [395, 141] width 156 height 32
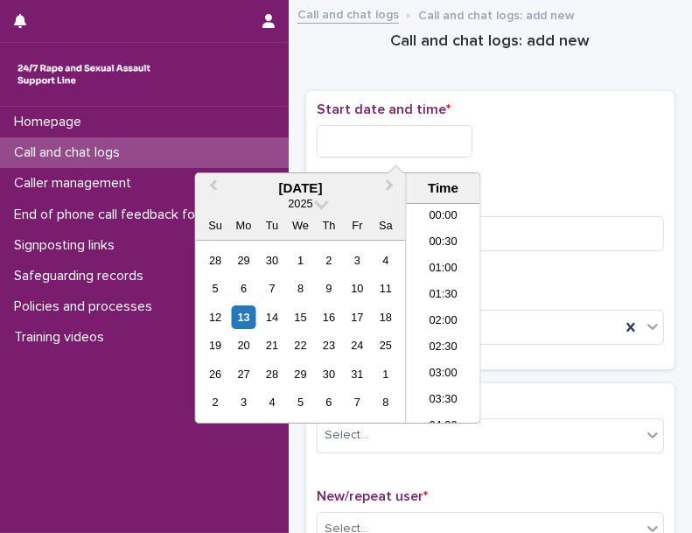
scroll to position [533, 0]
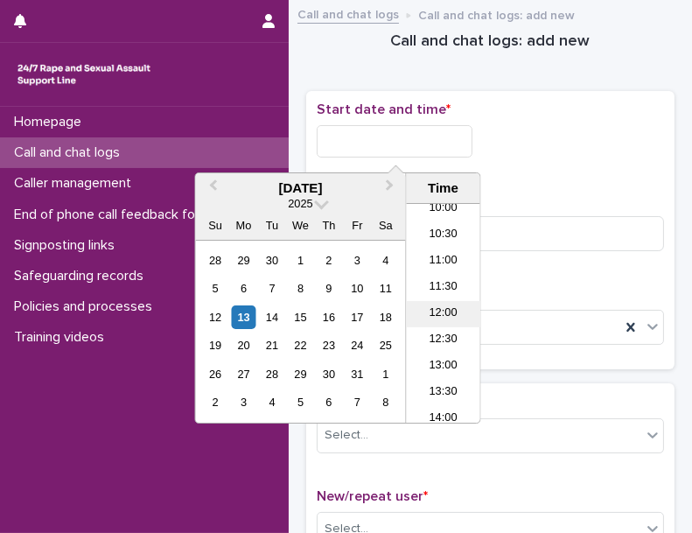
click at [443, 306] on li "12:00" at bounding box center [444, 314] width 74 height 26
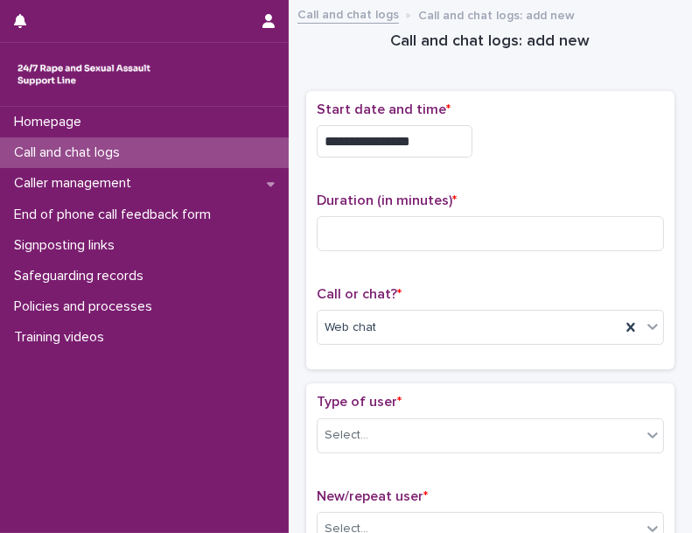
click at [430, 138] on input "**********" at bounding box center [395, 141] width 156 height 32
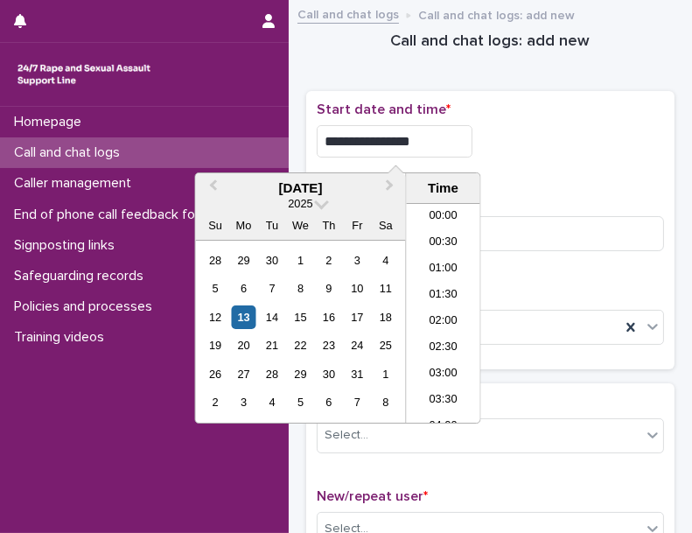
click at [430, 138] on input "**********" at bounding box center [395, 141] width 156 height 32
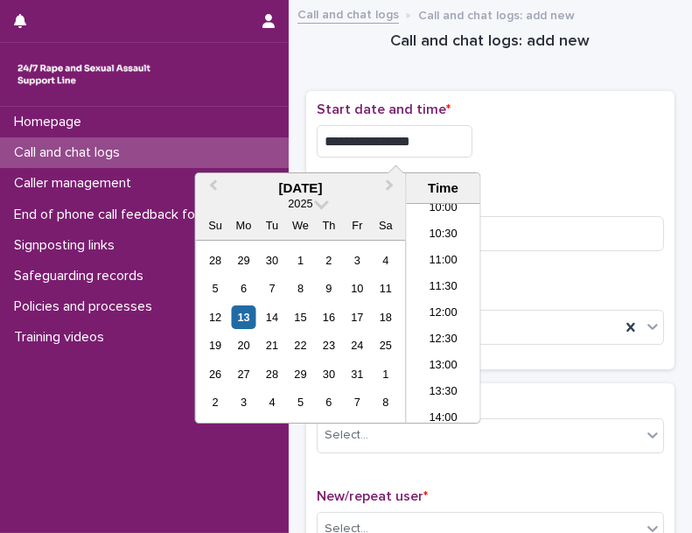
click at [430, 138] on input "**********" at bounding box center [395, 141] width 156 height 32
type input "**********"
click at [579, 178] on div "**********" at bounding box center [491, 231] width 348 height 258
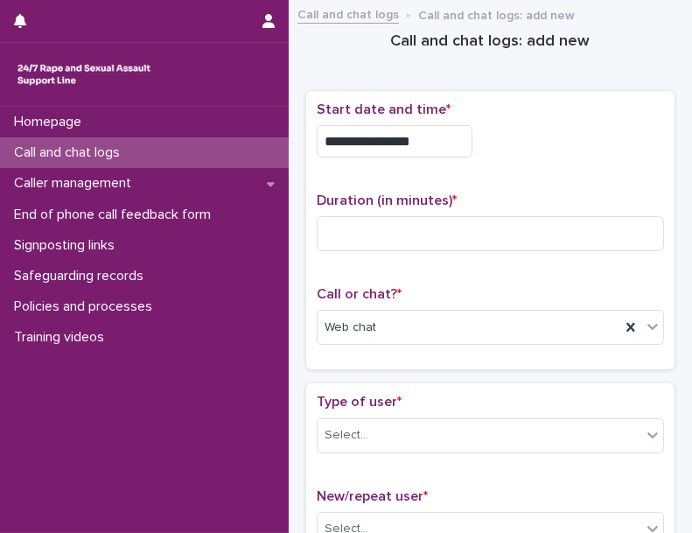
click at [488, 249] on div "Duration (in minutes) *" at bounding box center [491, 229] width 348 height 73
click at [492, 246] on input at bounding box center [491, 233] width 348 height 35
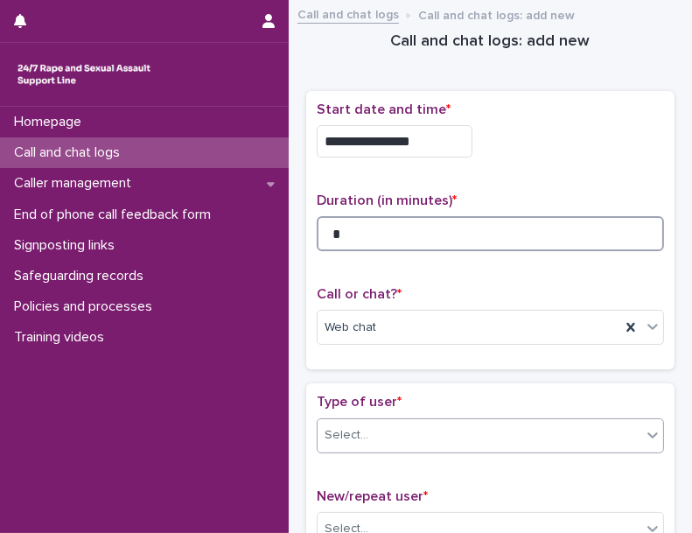
type input "*"
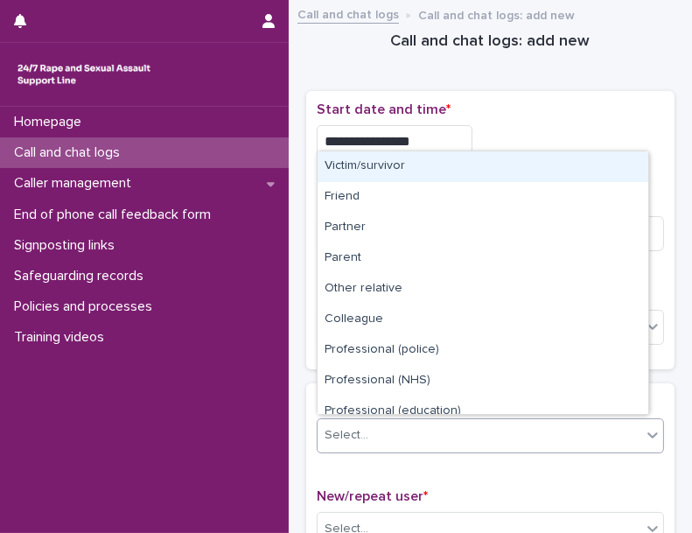
click at [495, 433] on div "Select..." at bounding box center [480, 435] width 324 height 29
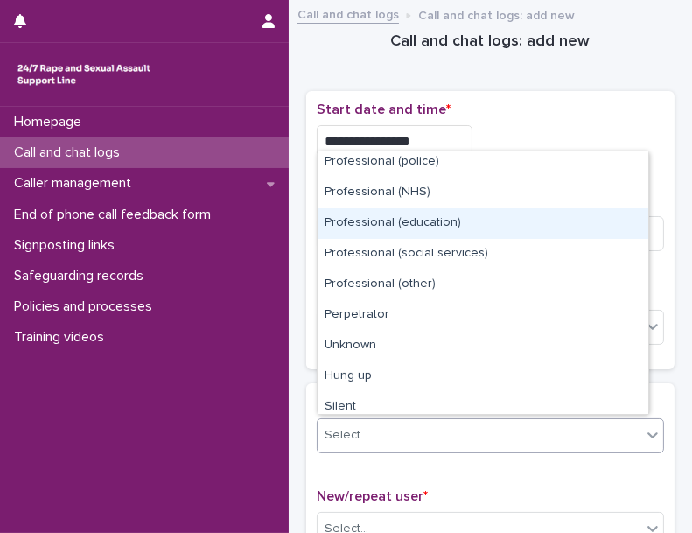
scroll to position [197, 0]
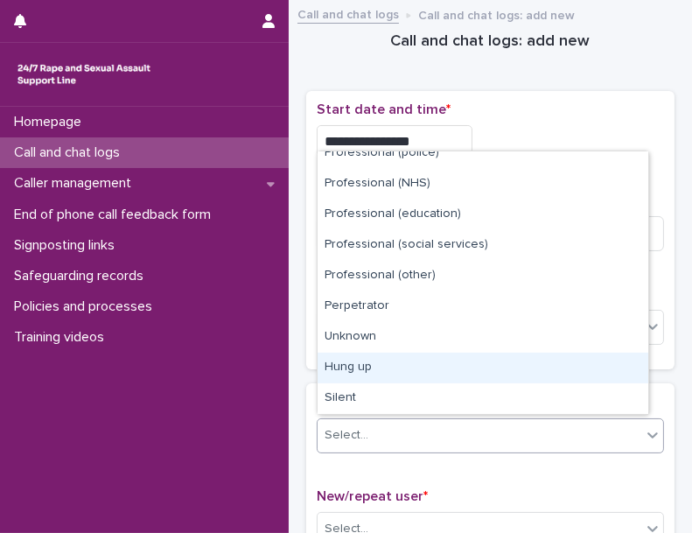
click at [562, 359] on div "Hung up" at bounding box center [483, 368] width 331 height 31
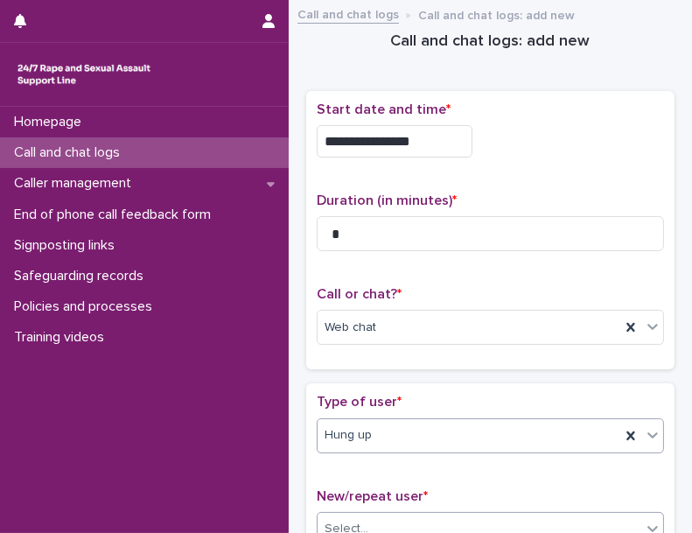
click at [365, 512] on div "Select..." at bounding box center [491, 529] width 348 height 35
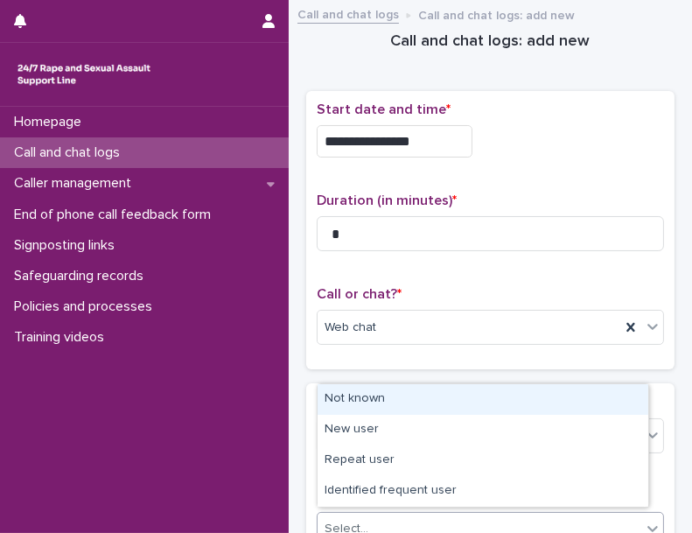
click at [392, 399] on div "Not known" at bounding box center [483, 399] width 331 height 31
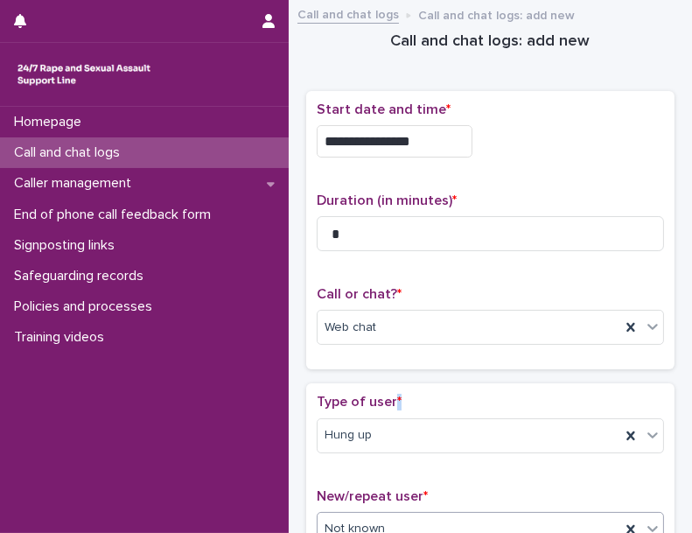
click at [392, 399] on span "Type of user *" at bounding box center [359, 402] width 85 height 14
drag, startPoint x: 365, startPoint y: 509, endPoint x: 392, endPoint y: 399, distance: 112.7
click at [392, 399] on span "Type of user *" at bounding box center [359, 402] width 85 height 14
click at [392, 369] on div "**********" at bounding box center [490, 237] width 369 height 293
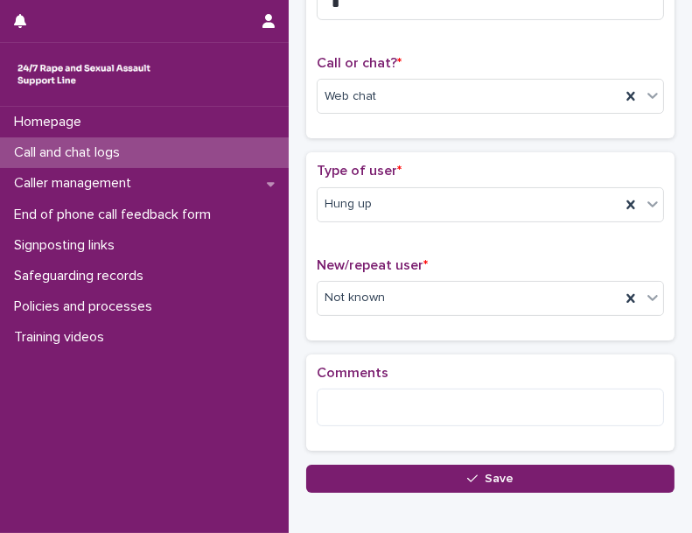
scroll to position [233, 0]
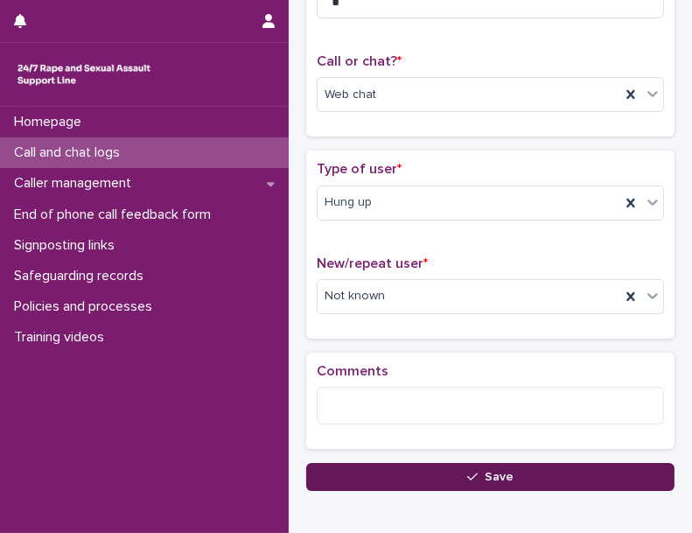
click at [394, 479] on button "Save" at bounding box center [490, 477] width 369 height 28
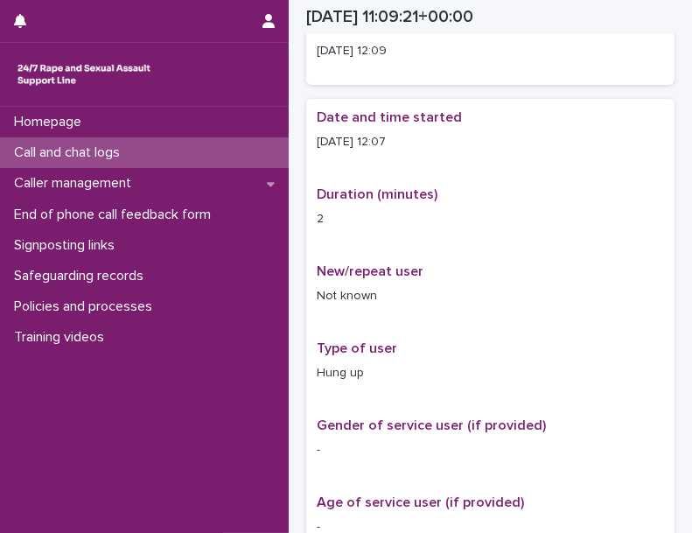
scroll to position [252, 0]
click at [217, 158] on div "Call and chat logs" at bounding box center [144, 152] width 289 height 31
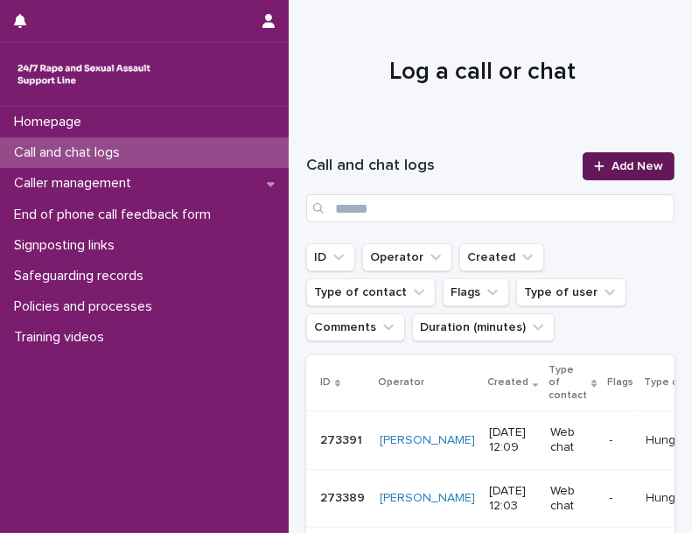
click at [629, 160] on span "Add New" at bounding box center [638, 166] width 52 height 12
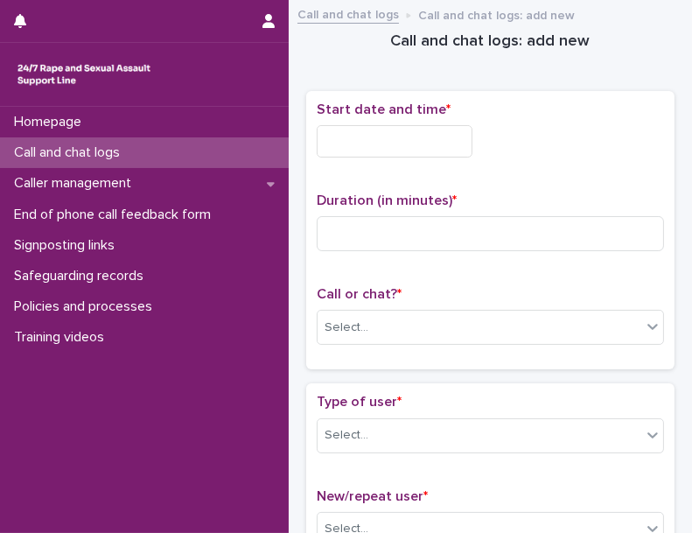
click at [429, 144] on input "text" at bounding box center [395, 141] width 156 height 32
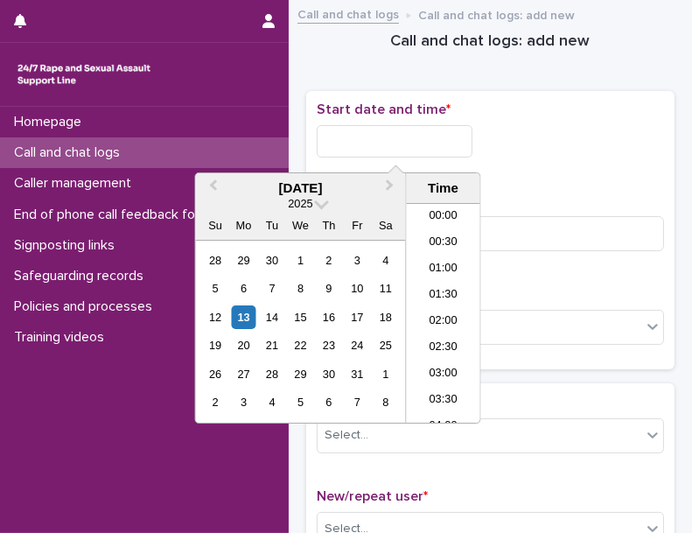
scroll to position [533, 0]
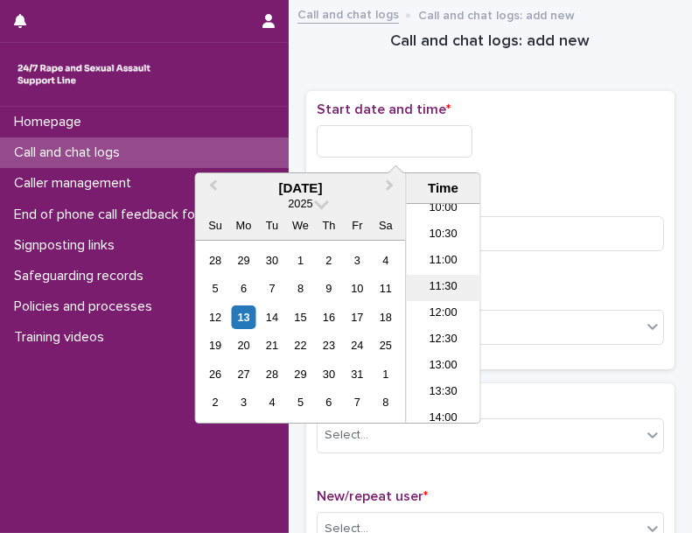
click at [452, 276] on li "11:30" at bounding box center [444, 288] width 74 height 26
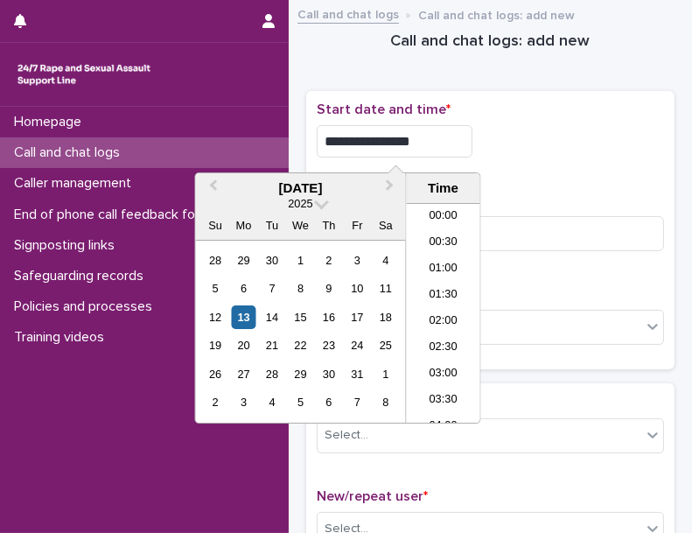
click at [448, 144] on input "**********" at bounding box center [395, 141] width 156 height 32
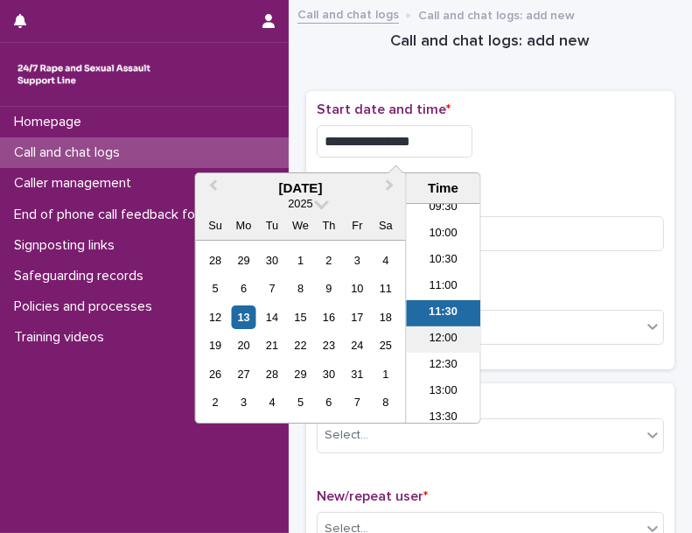
click at [445, 330] on li "12:00" at bounding box center [444, 340] width 74 height 26
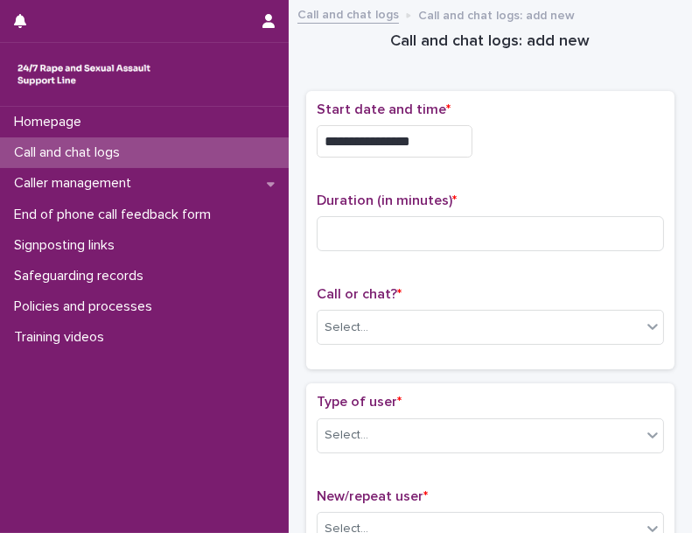
click at [448, 149] on input "**********" at bounding box center [395, 141] width 156 height 32
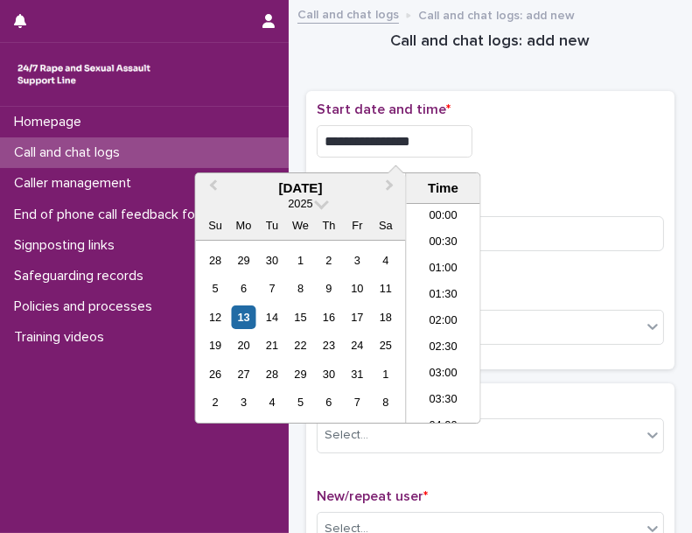
click at [448, 149] on input "**********" at bounding box center [395, 141] width 156 height 32
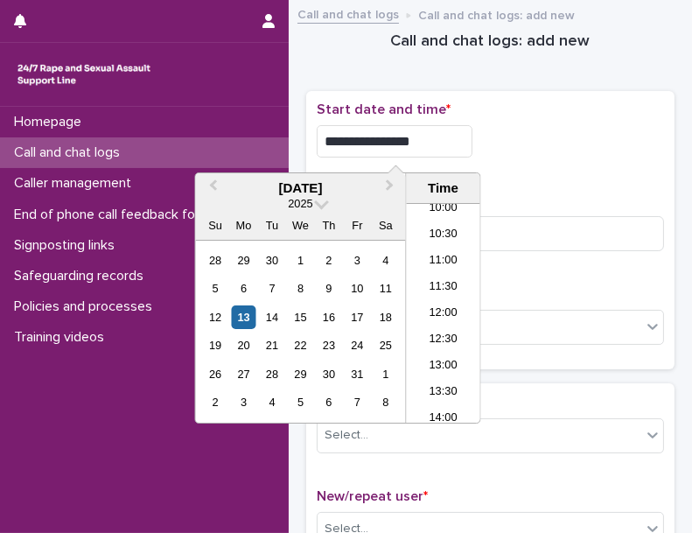
type input "**********"
click at [601, 161] on div "**********" at bounding box center [491, 137] width 348 height 70
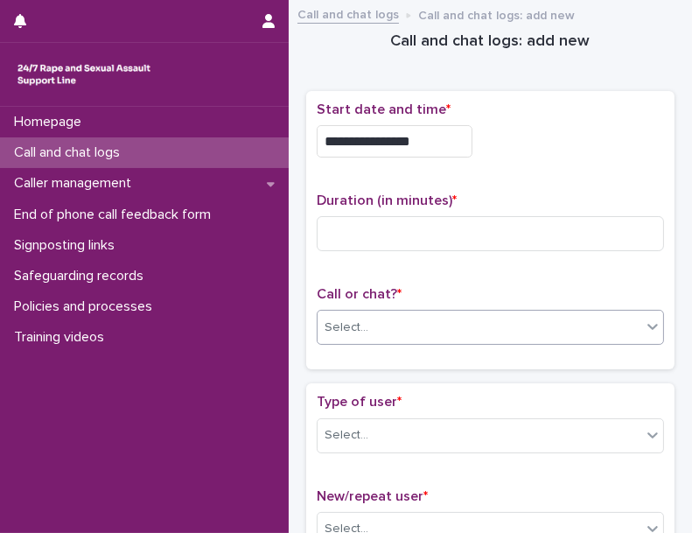
click at [386, 325] on div "Select..." at bounding box center [480, 327] width 324 height 29
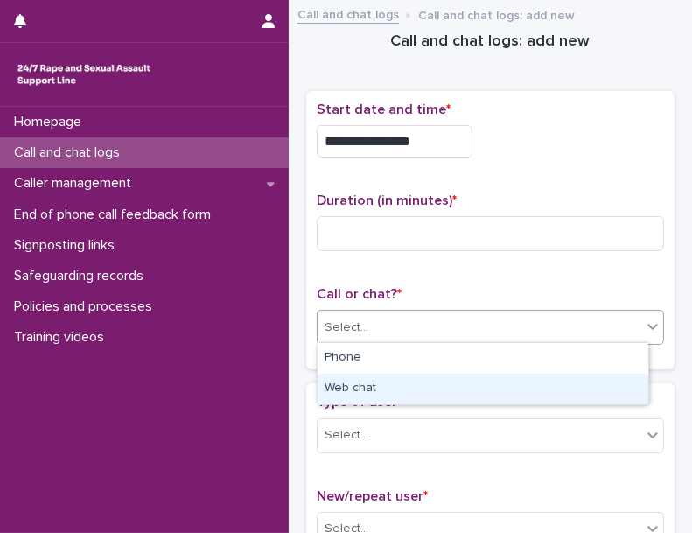
click at [387, 380] on div "Web chat" at bounding box center [483, 389] width 331 height 31
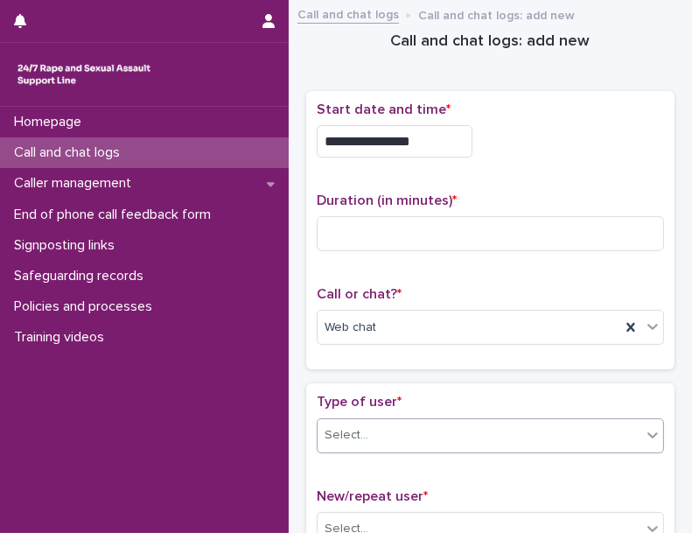
click at [381, 426] on div "Select..." at bounding box center [480, 435] width 324 height 29
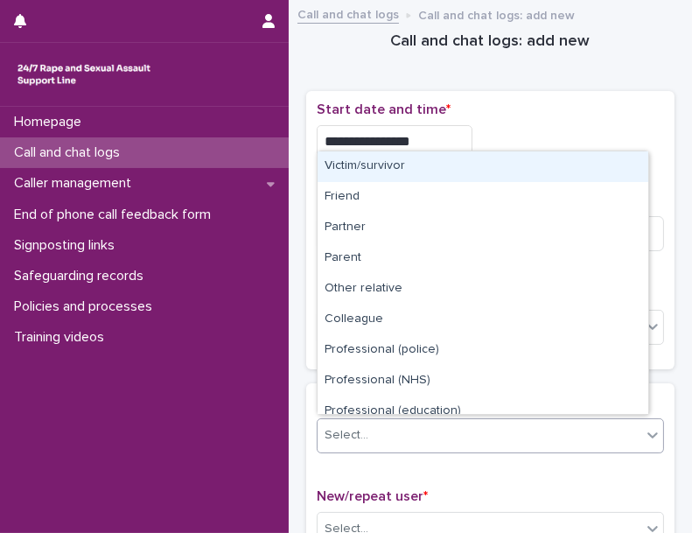
click at [482, 166] on div "Victim/survivor" at bounding box center [483, 166] width 331 height 31
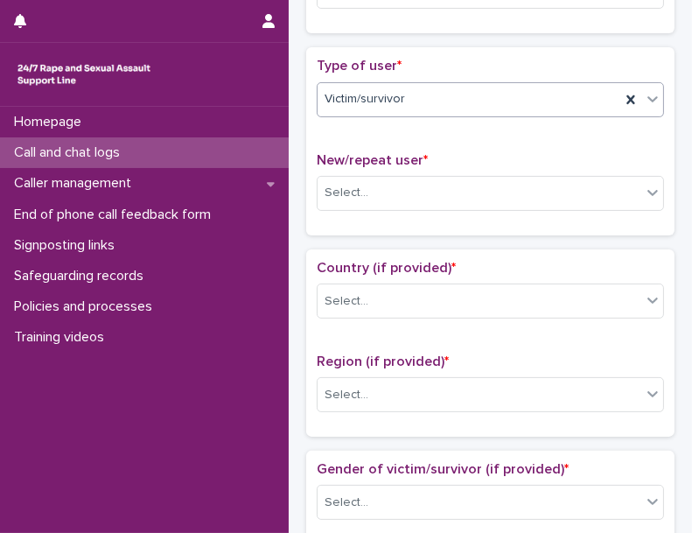
scroll to position [412, 0]
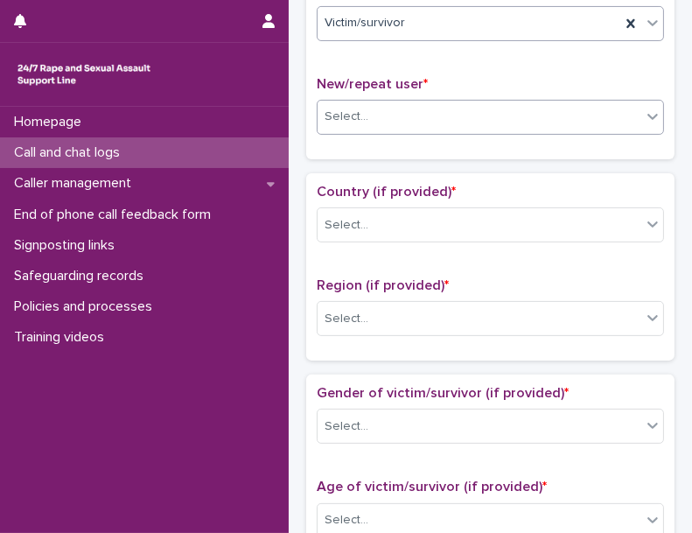
click at [465, 105] on div "Select..." at bounding box center [480, 116] width 324 height 29
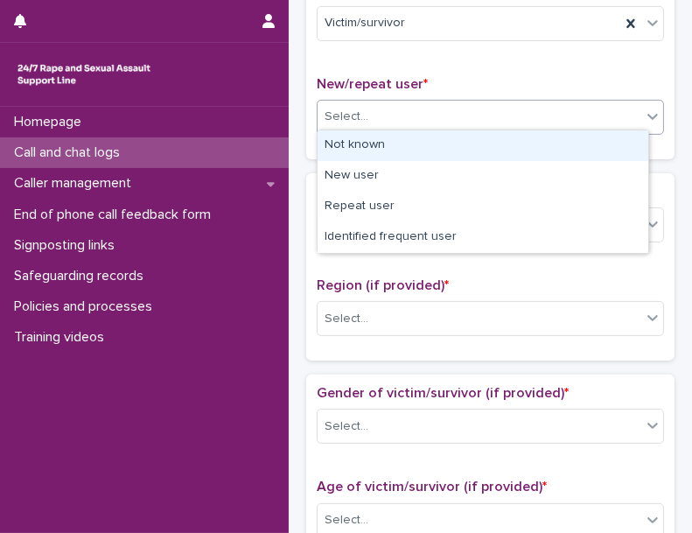
click at [390, 141] on div "Not known" at bounding box center [483, 145] width 331 height 31
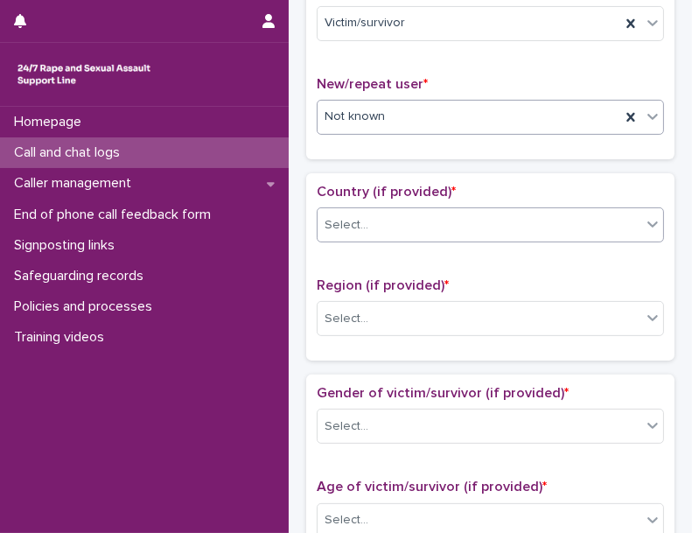
click at [372, 220] on div "Select..." at bounding box center [480, 225] width 324 height 29
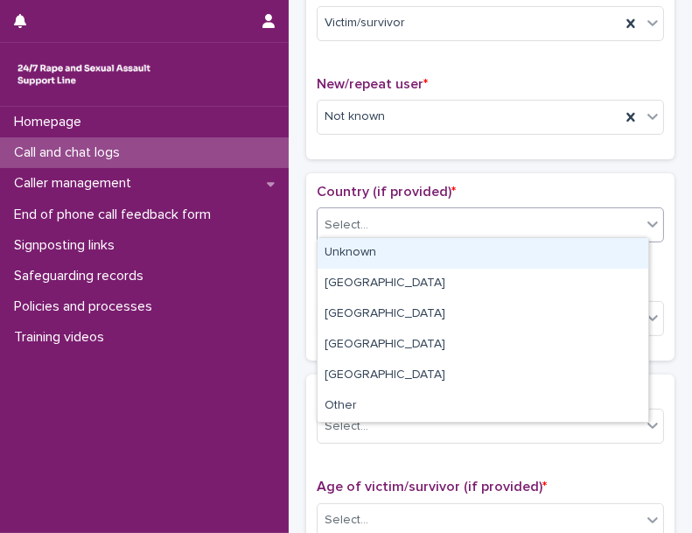
click at [370, 253] on div "Unknown" at bounding box center [483, 253] width 331 height 31
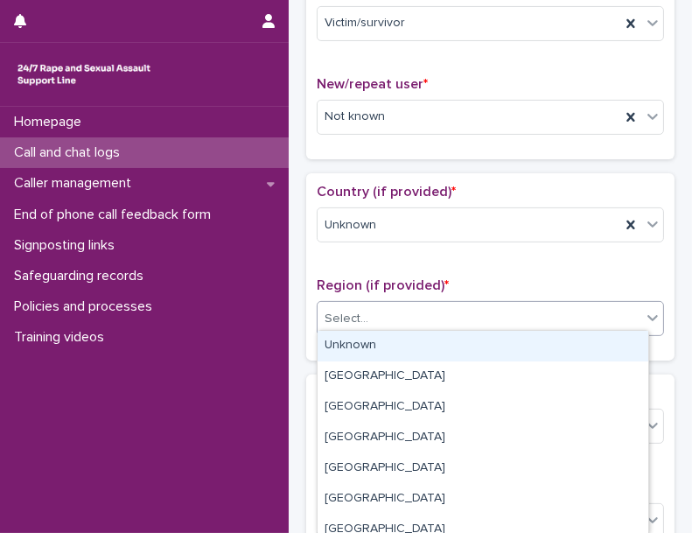
click at [370, 310] on input "text" at bounding box center [371, 318] width 2 height 17
click at [372, 342] on div "Unknown" at bounding box center [483, 346] width 331 height 31
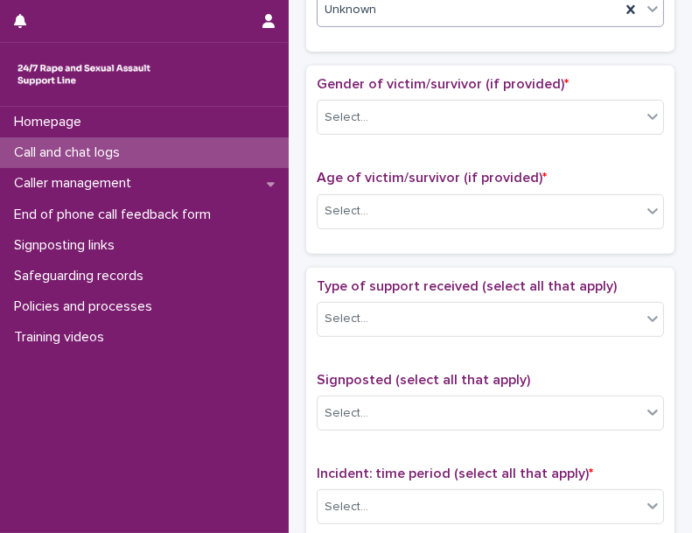
scroll to position [765, 0]
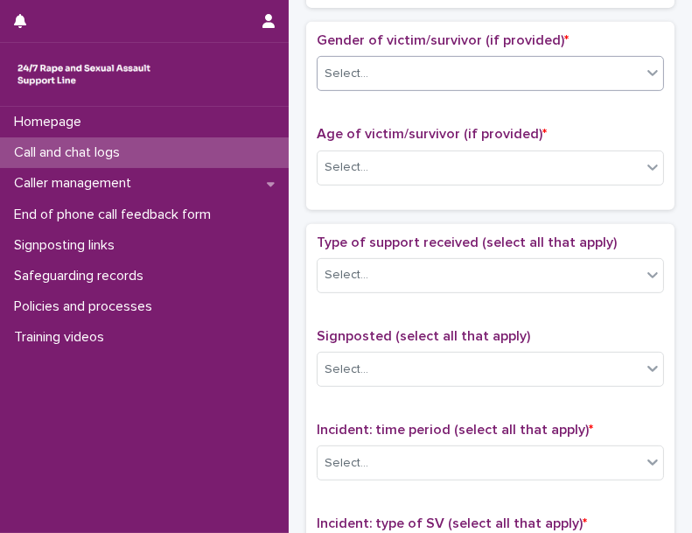
click at [462, 83] on div "Select..." at bounding box center [491, 73] width 348 height 35
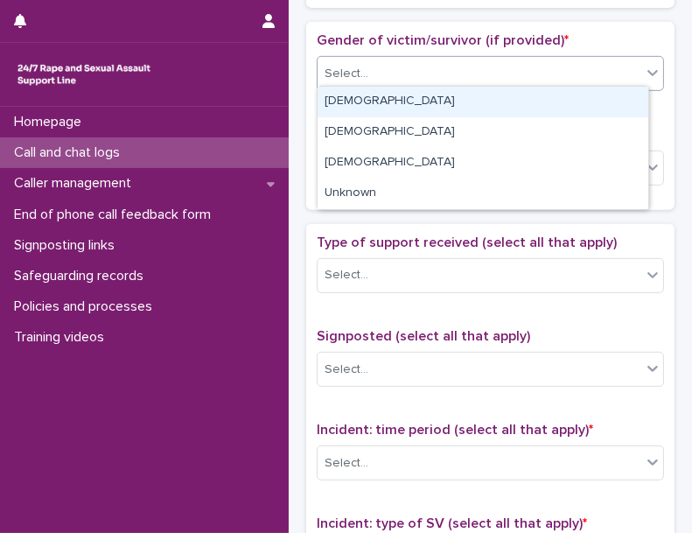
click at [398, 97] on div "[DEMOGRAPHIC_DATA]" at bounding box center [483, 102] width 331 height 31
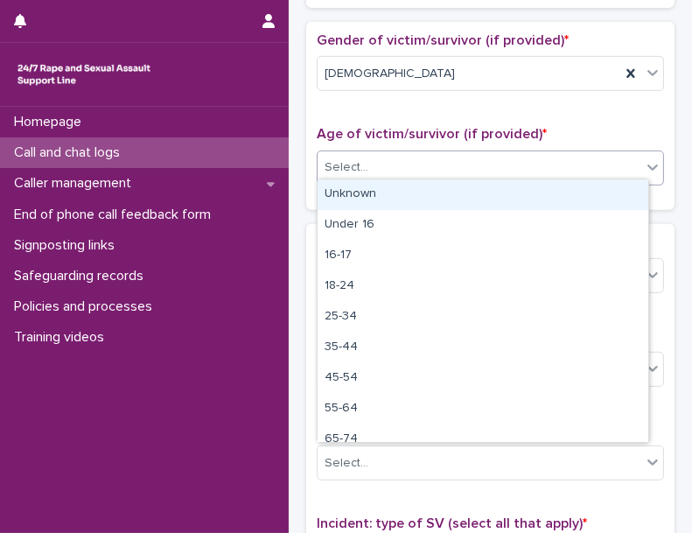
click at [387, 153] on div "Select..." at bounding box center [480, 167] width 324 height 29
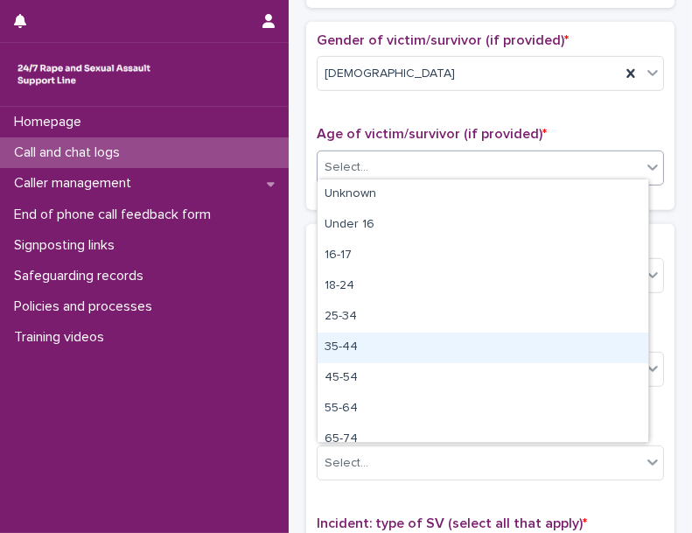
click at [355, 341] on div "35-44" at bounding box center [483, 348] width 331 height 31
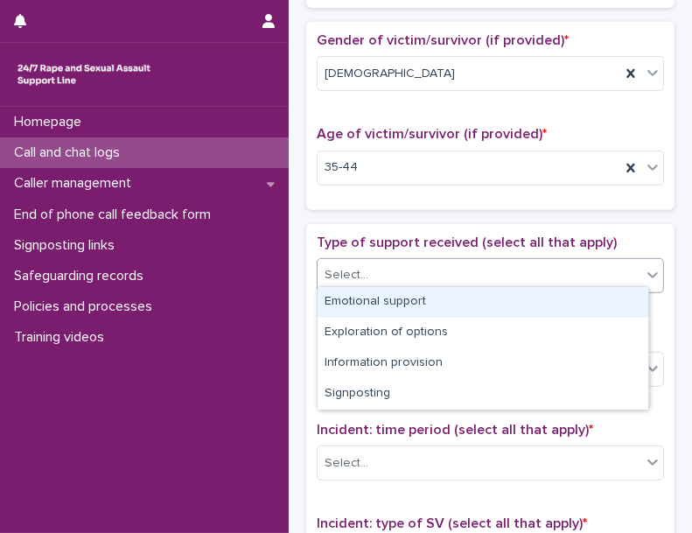
click at [413, 271] on div "Select..." at bounding box center [480, 275] width 324 height 29
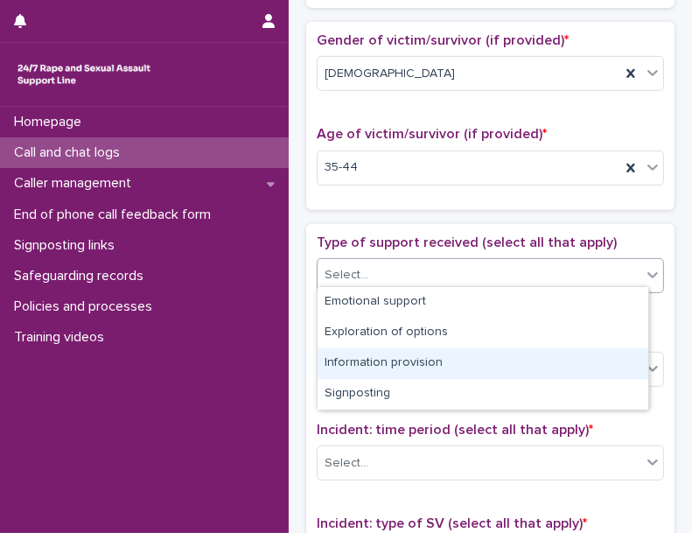
click at [424, 366] on div "Information provision" at bounding box center [483, 363] width 331 height 31
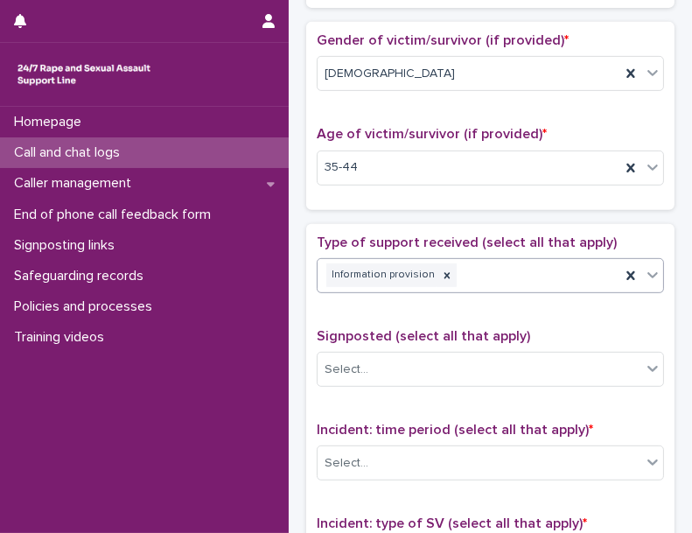
click at [527, 277] on div "Information provision" at bounding box center [469, 275] width 303 height 31
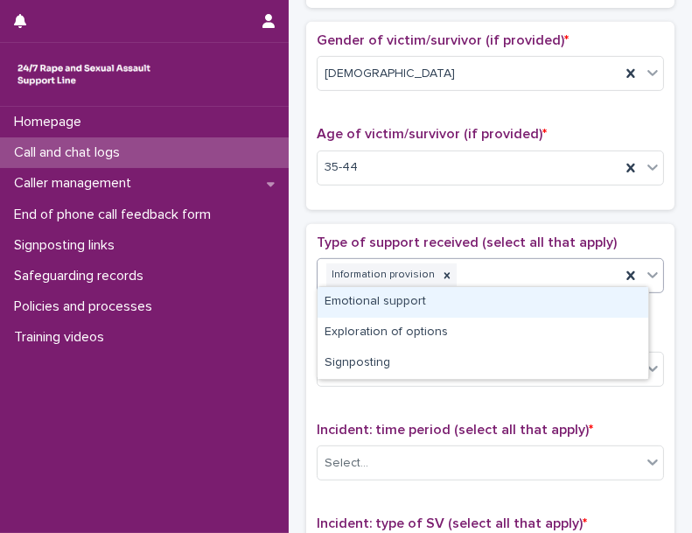
click at [486, 299] on div "Emotional support" at bounding box center [483, 302] width 331 height 31
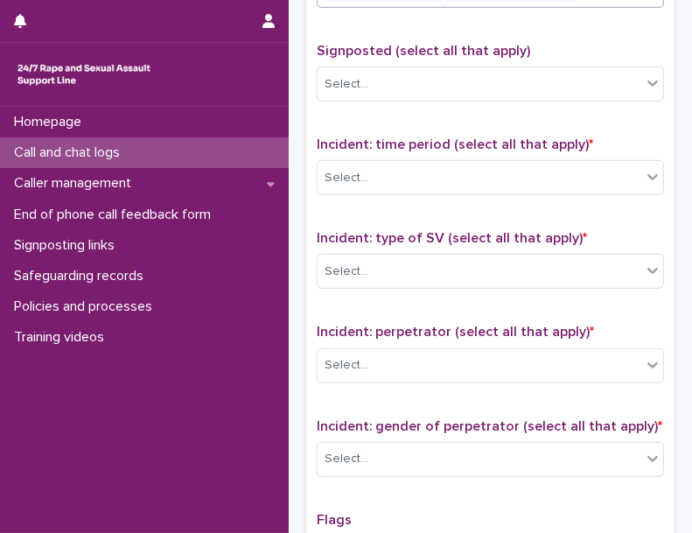
scroll to position [1076, 0]
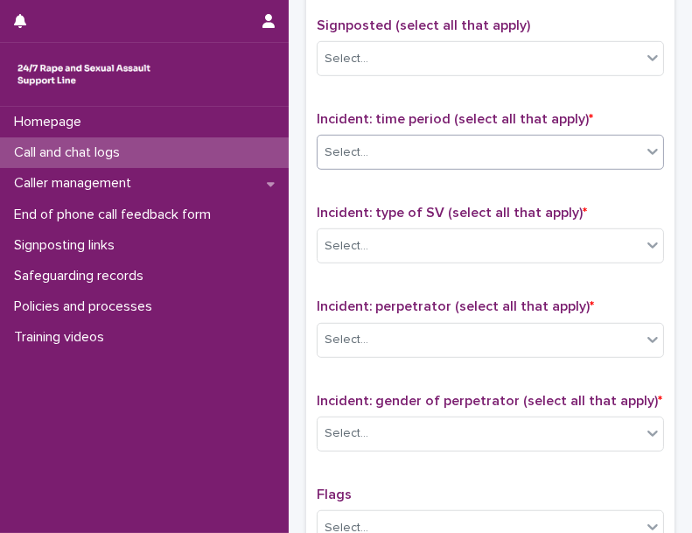
click at [470, 138] on div "Select..." at bounding box center [480, 152] width 324 height 29
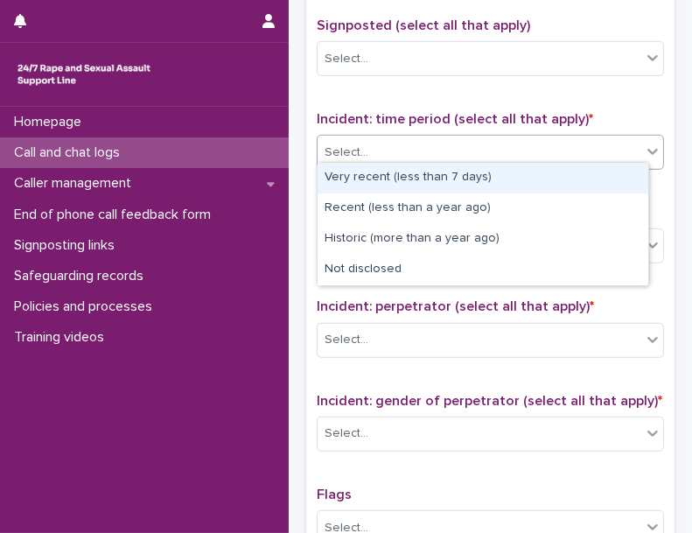
click at [438, 177] on div "Very recent (less than 7 days)" at bounding box center [483, 178] width 331 height 31
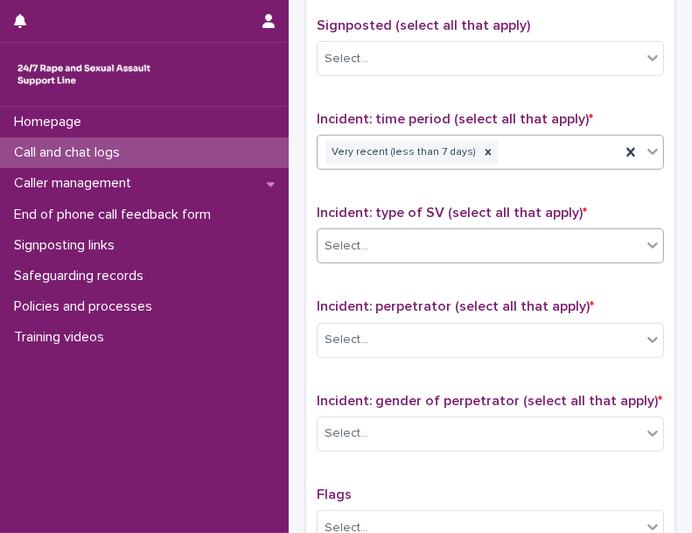
click at [416, 249] on div "Select..." at bounding box center [480, 246] width 324 height 29
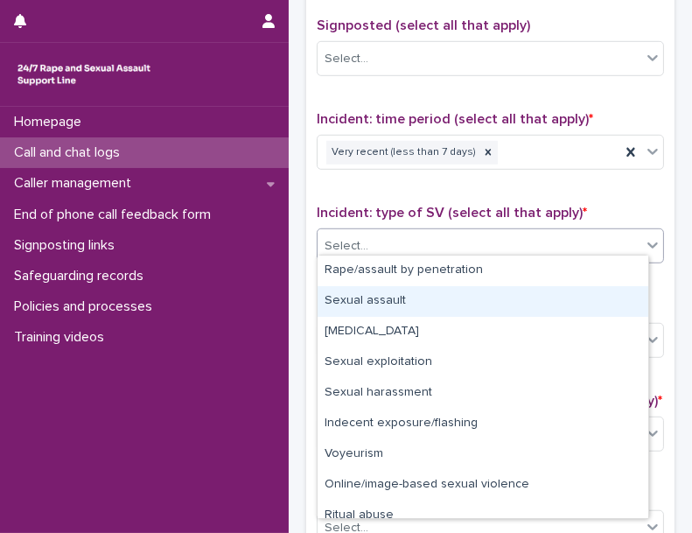
click at [404, 305] on div "Sexual assault" at bounding box center [483, 301] width 331 height 31
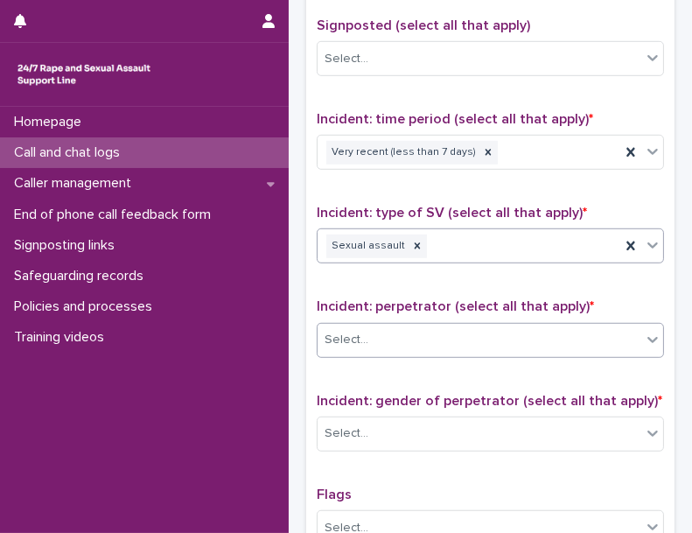
click at [404, 333] on div "Select..." at bounding box center [480, 340] width 324 height 29
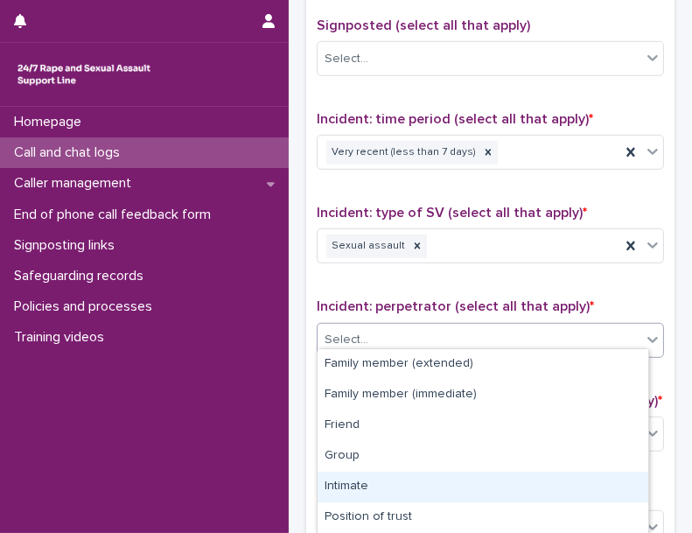
scroll to position [152, 0]
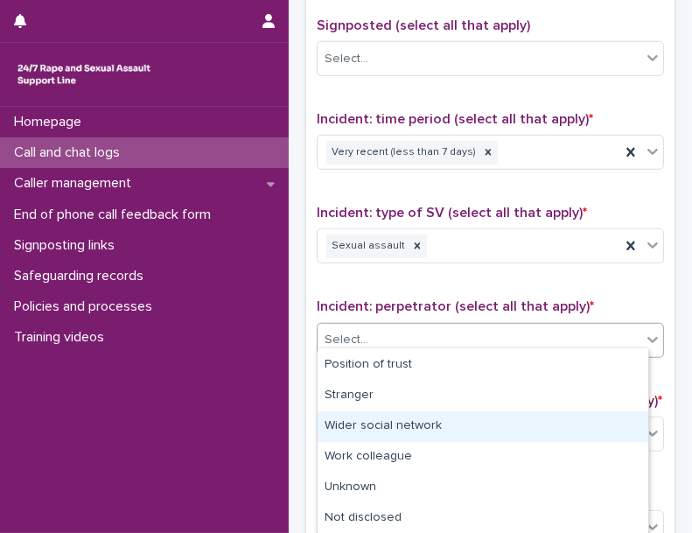
click at [457, 434] on div "Wider social network" at bounding box center [483, 426] width 331 height 31
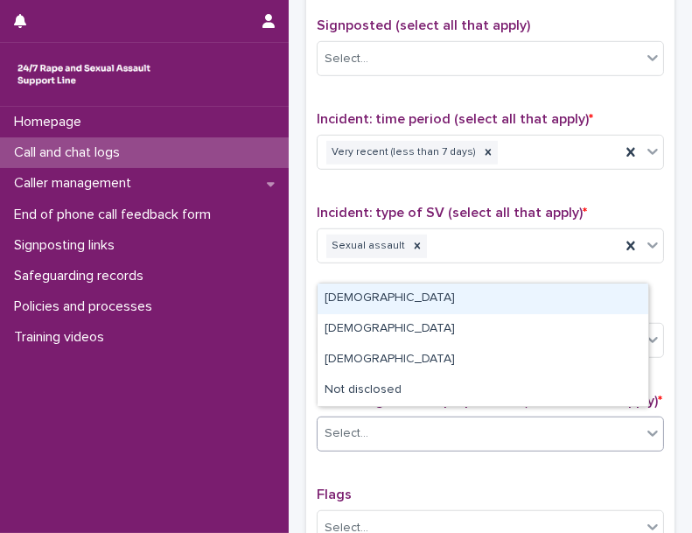
click at [420, 419] on div "Select..." at bounding box center [480, 433] width 324 height 29
click at [375, 300] on div "[DEMOGRAPHIC_DATA]" at bounding box center [483, 299] width 331 height 31
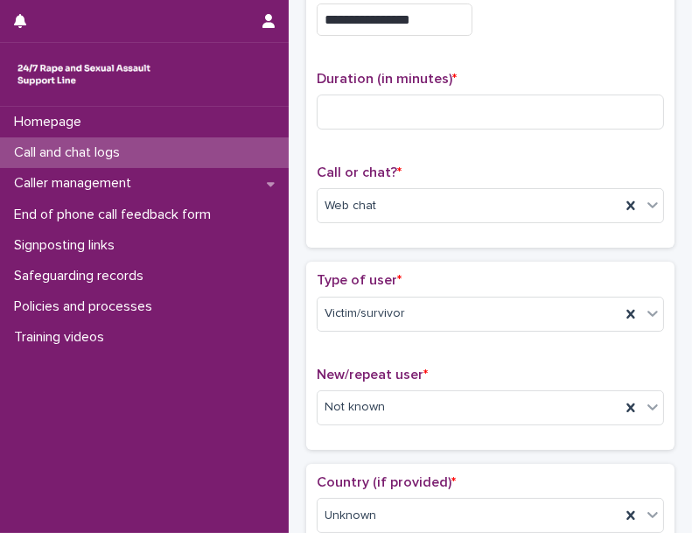
scroll to position [0, 0]
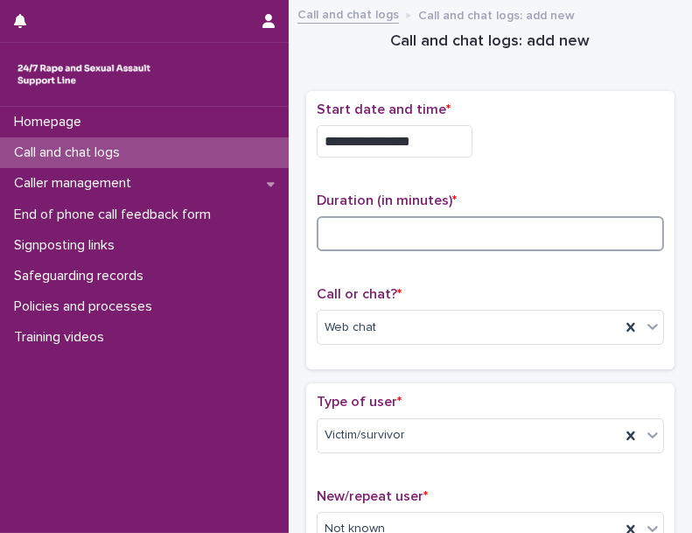
click at [397, 231] on input at bounding box center [491, 233] width 348 height 35
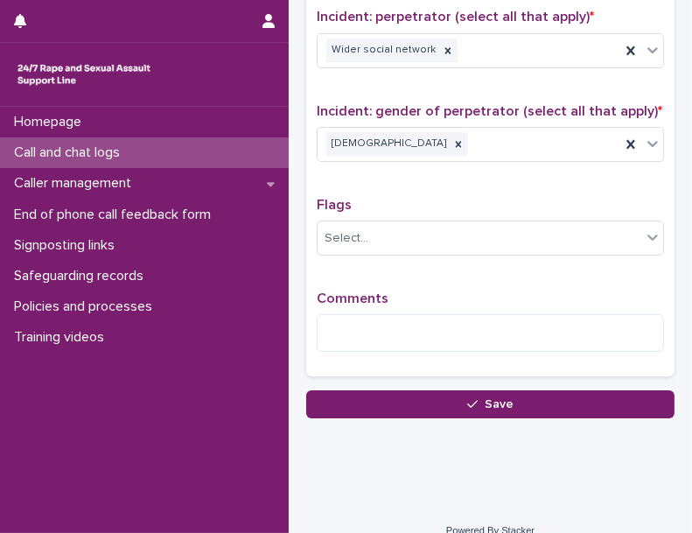
scroll to position [1378, 0]
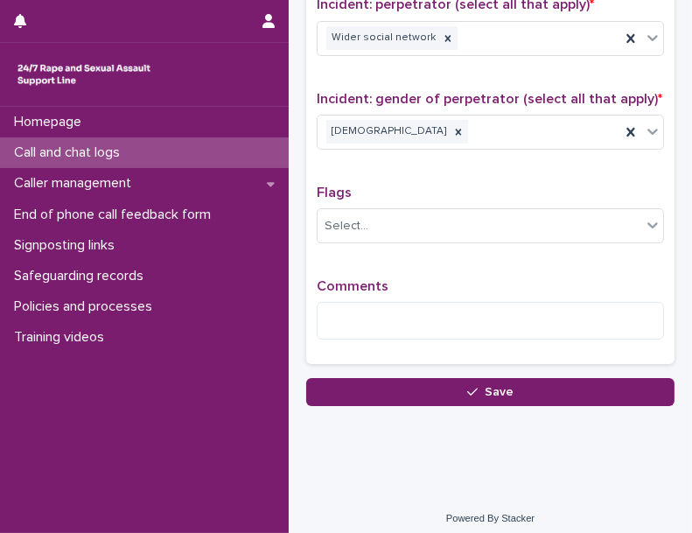
type input "**"
click at [441, 241] on div "Flags Select..." at bounding box center [491, 221] width 348 height 73
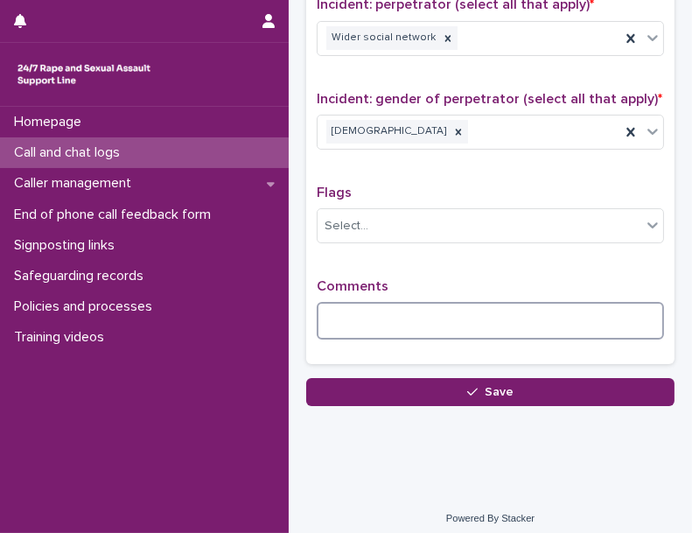
click at [467, 313] on textarea at bounding box center [491, 320] width 348 height 37
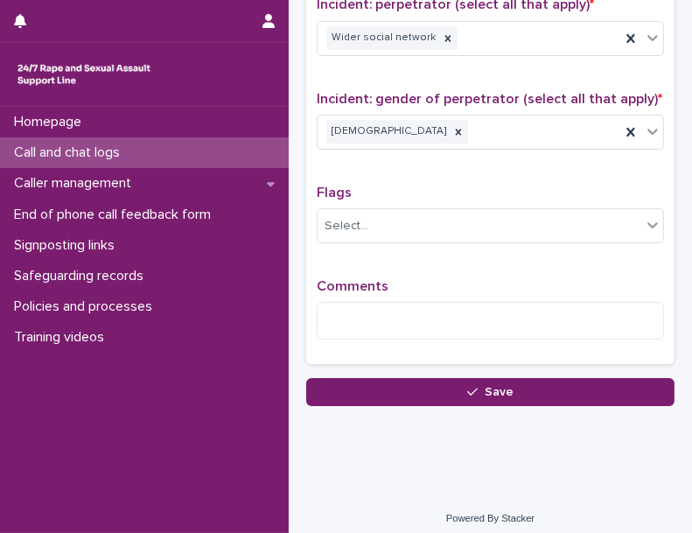
click at [364, 283] on span "Comments" at bounding box center [353, 286] width 72 height 14
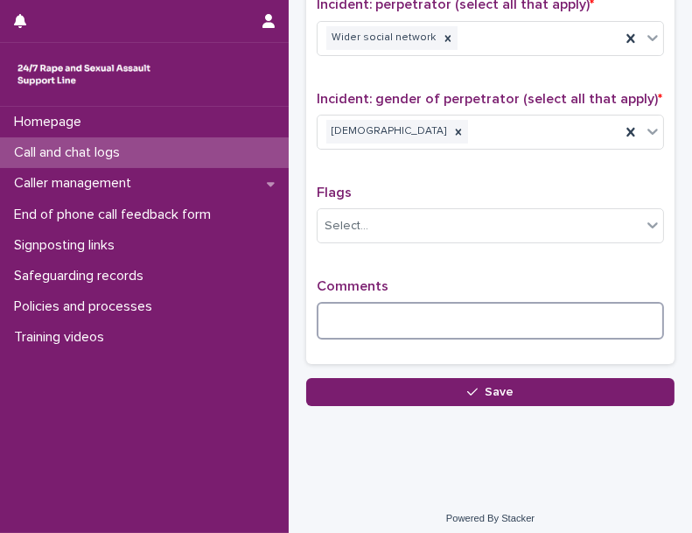
click at [397, 318] on textarea at bounding box center [491, 320] width 348 height 37
paste textarea "*****"
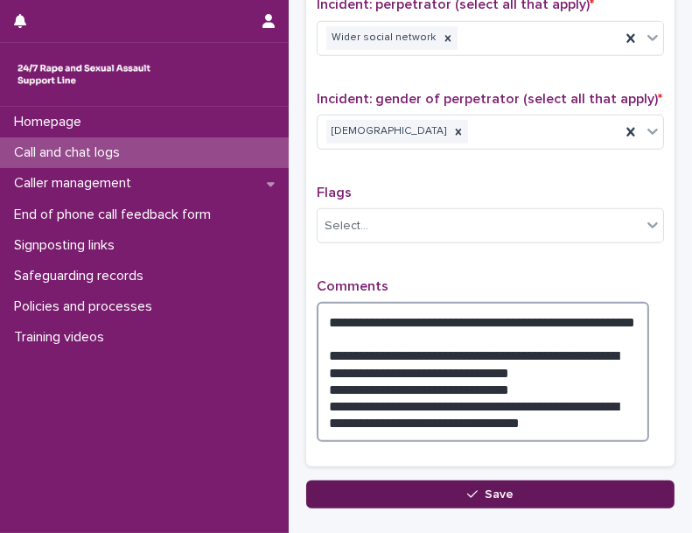
type textarea "**********"
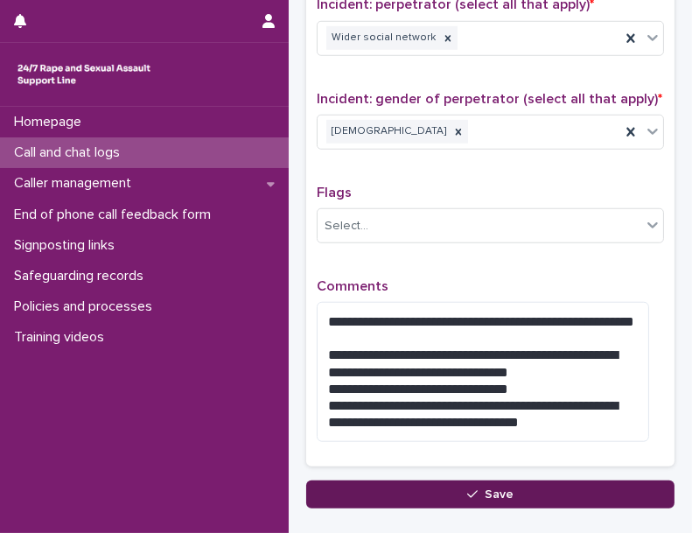
click at [418, 481] on button "Save" at bounding box center [490, 495] width 369 height 28
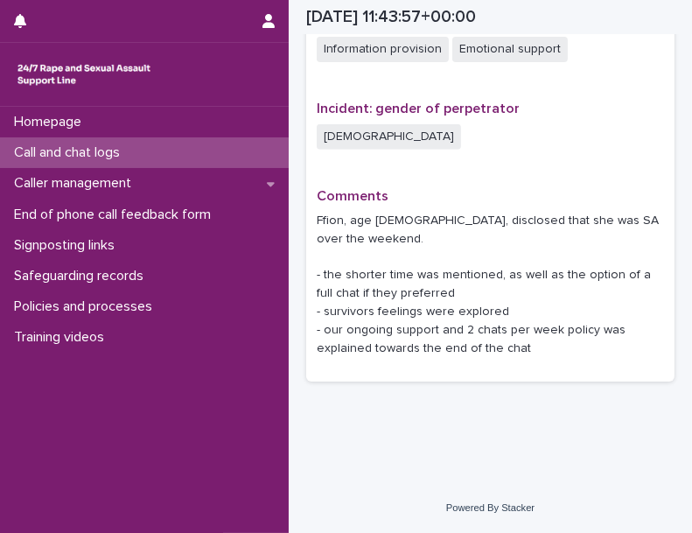
scroll to position [1203, 0]
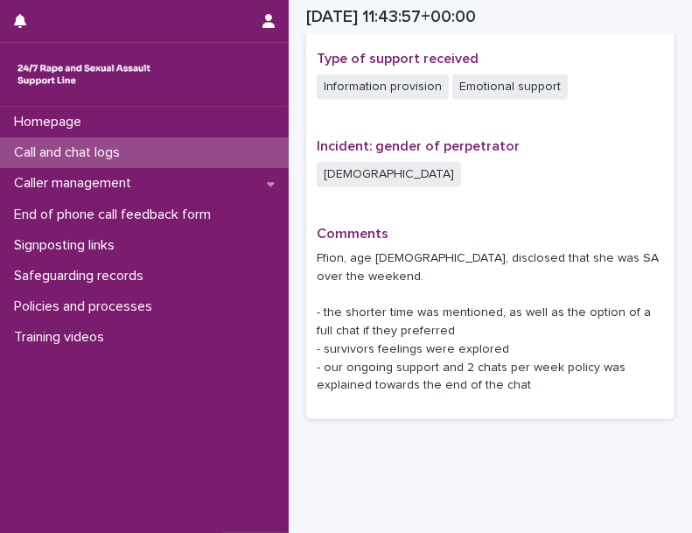
click at [217, 157] on div "Call and chat logs" at bounding box center [144, 152] width 289 height 31
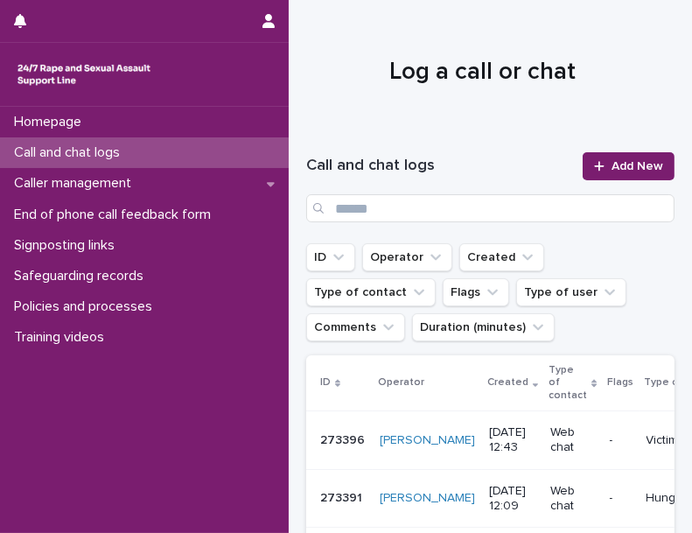
click at [409, 6] on div at bounding box center [483, 64] width 389 height 131
click at [591, 172] on link "Add New" at bounding box center [629, 166] width 92 height 28
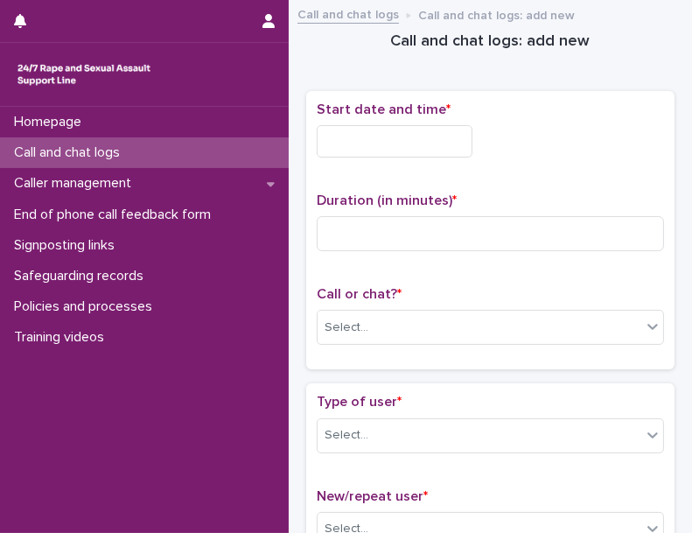
click at [375, 151] on input "text" at bounding box center [395, 141] width 156 height 32
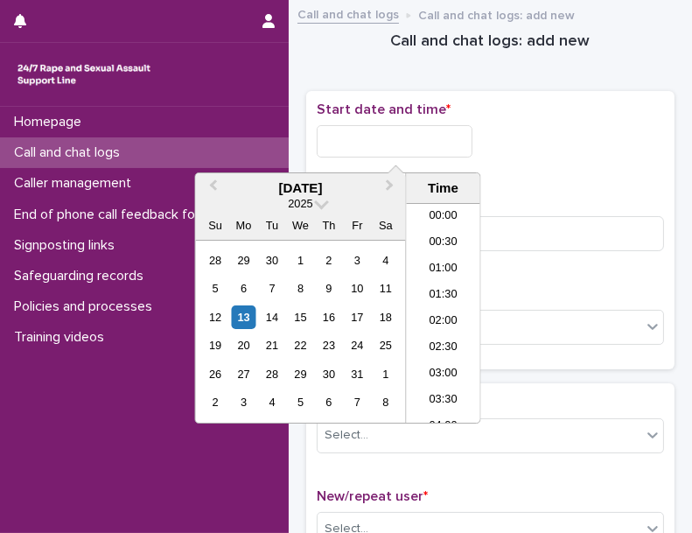
scroll to position [613, 0]
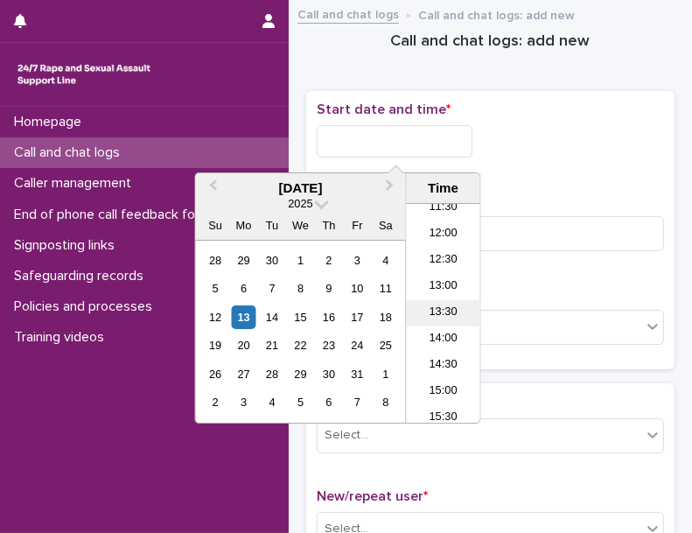
click at [432, 319] on li "13:30" at bounding box center [444, 313] width 74 height 26
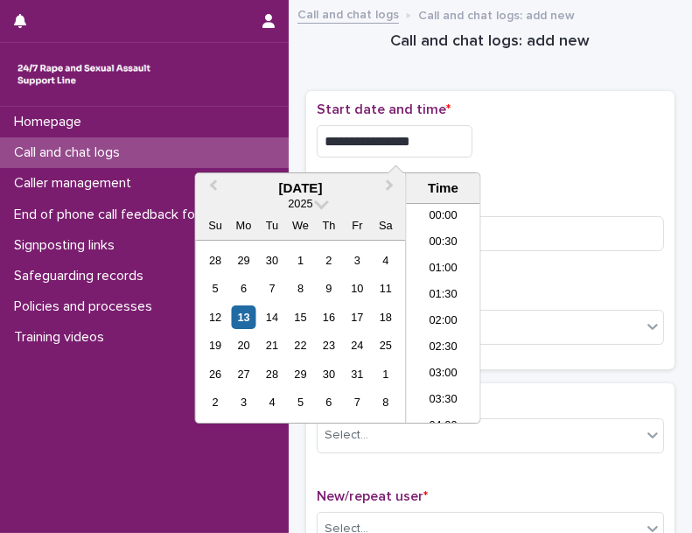
click at [460, 138] on input "**********" at bounding box center [395, 141] width 156 height 32
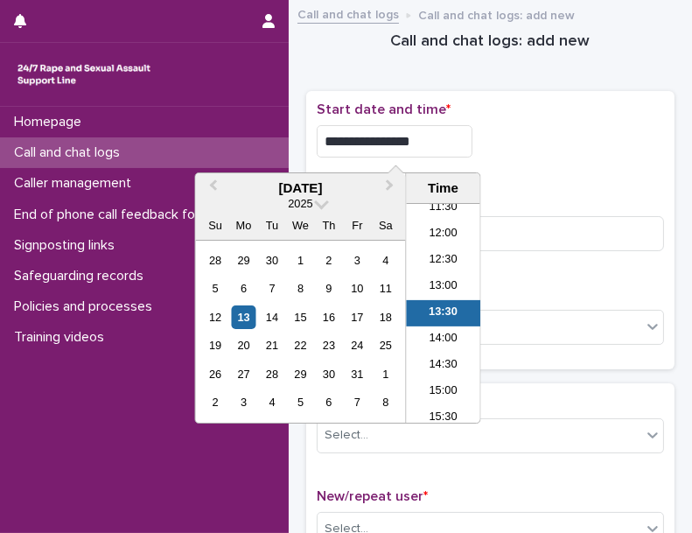
click at [460, 138] on input "**********" at bounding box center [395, 141] width 156 height 32
type input "**********"
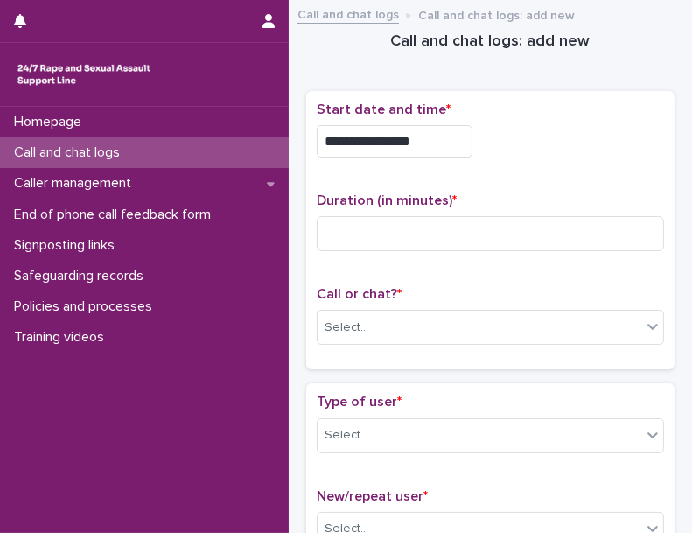
click at [513, 132] on div "**********" at bounding box center [491, 141] width 348 height 32
click at [359, 237] on input at bounding box center [491, 233] width 348 height 35
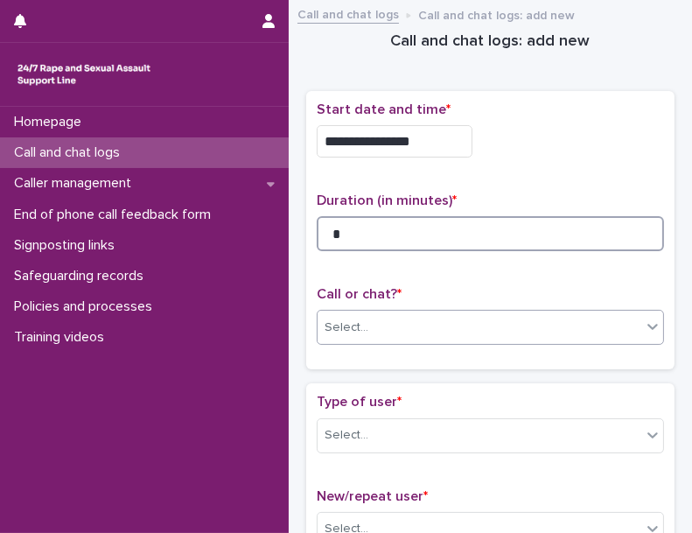
type input "*"
click at [370, 327] on input "text" at bounding box center [371, 327] width 2 height 17
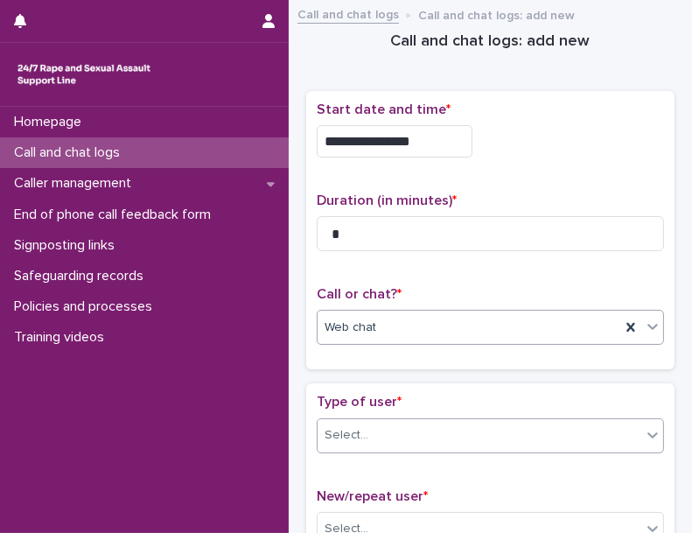
click at [381, 436] on div "Select..." at bounding box center [480, 435] width 324 height 29
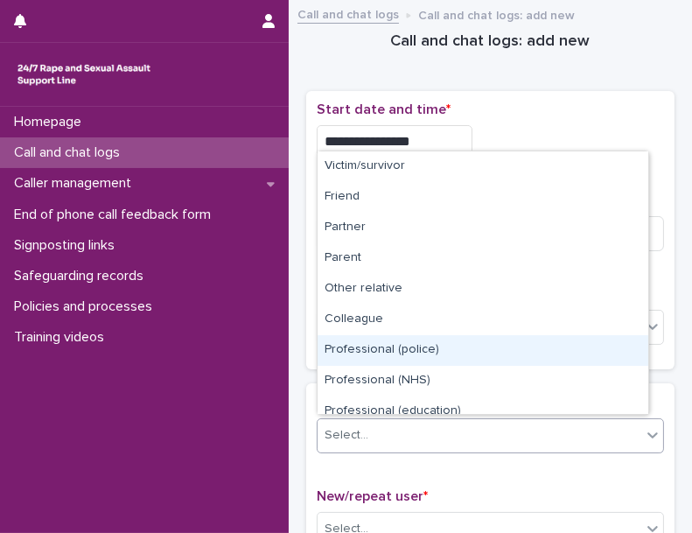
scroll to position [197, 0]
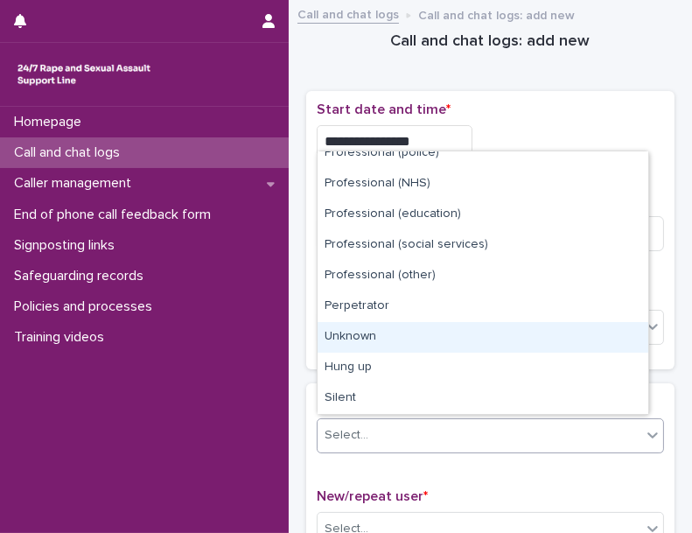
click at [556, 328] on div "Unknown" at bounding box center [483, 337] width 331 height 31
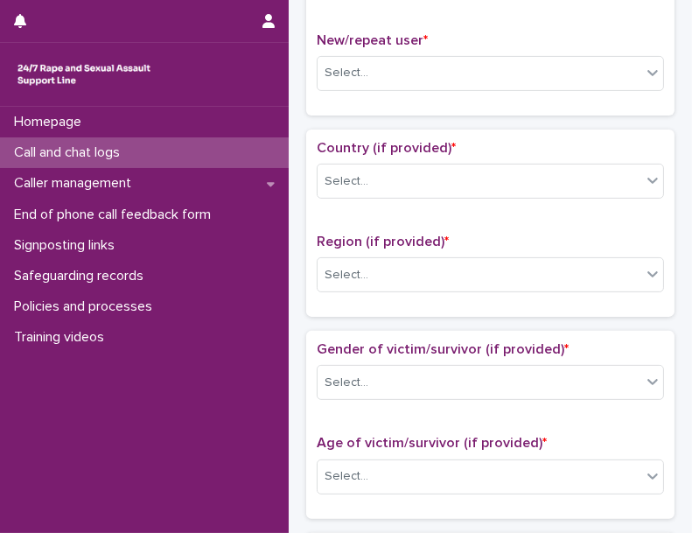
scroll to position [499, 0]
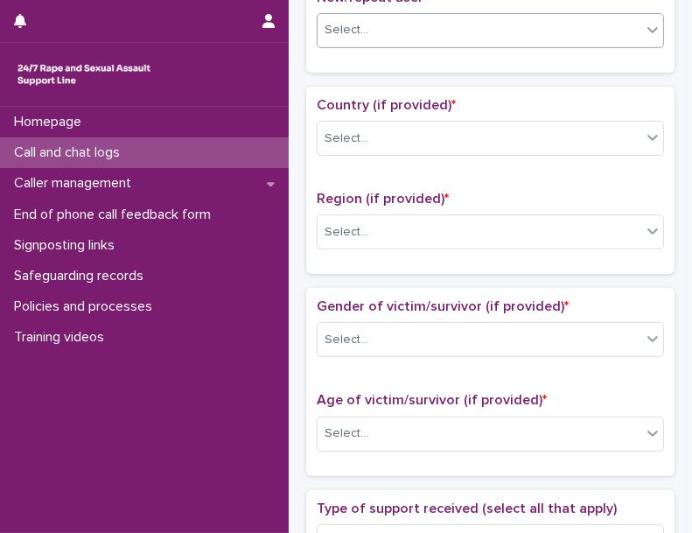
click at [403, 28] on div "Select..." at bounding box center [480, 30] width 324 height 29
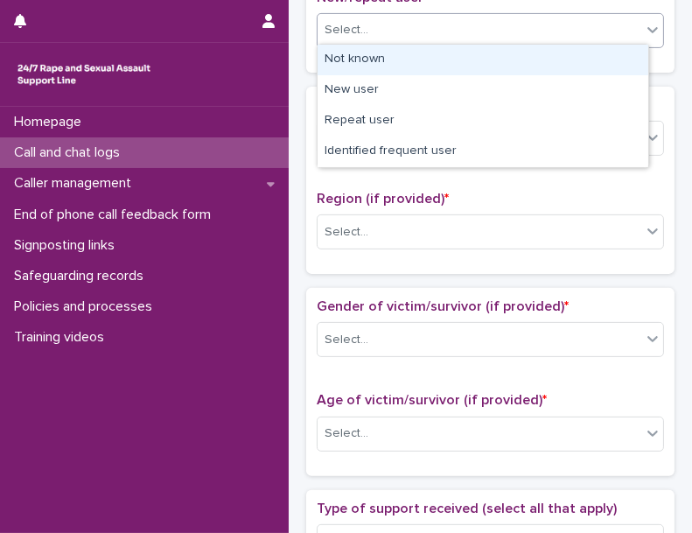
click at [396, 66] on div "Not known" at bounding box center [483, 60] width 331 height 31
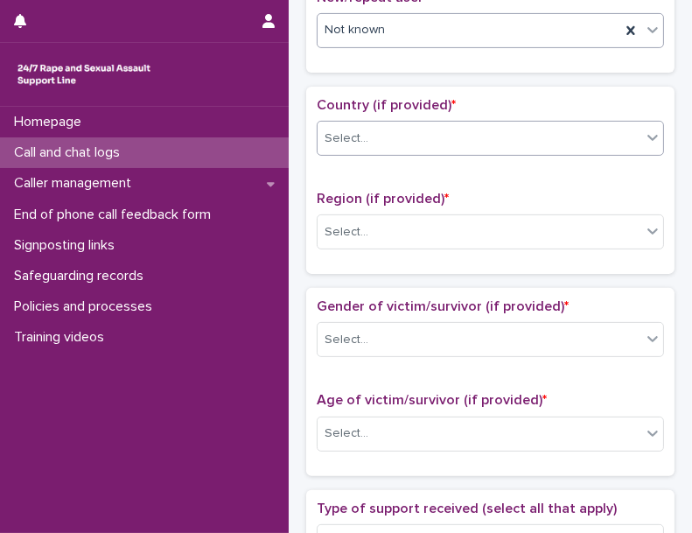
click at [384, 145] on div "Select..." at bounding box center [480, 138] width 324 height 29
click at [392, 129] on div "[GEOGRAPHIC_DATA]" at bounding box center [469, 138] width 303 height 29
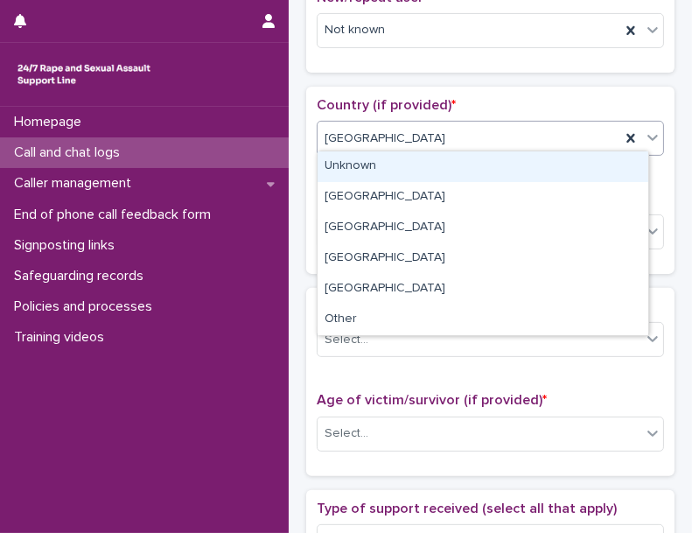
click at [393, 151] on div "Unknown" at bounding box center [483, 166] width 331 height 31
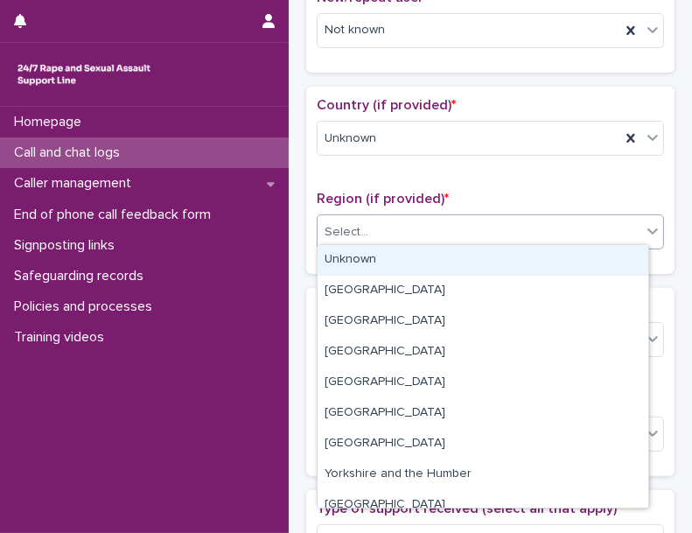
click at [383, 227] on div "Select..." at bounding box center [480, 232] width 324 height 29
click at [382, 261] on div "Unknown" at bounding box center [483, 260] width 331 height 31
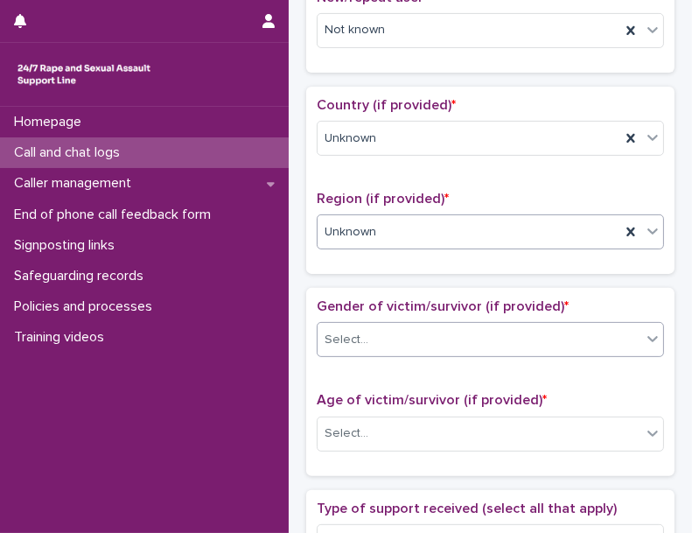
click at [388, 332] on div "Select..." at bounding box center [480, 340] width 324 height 29
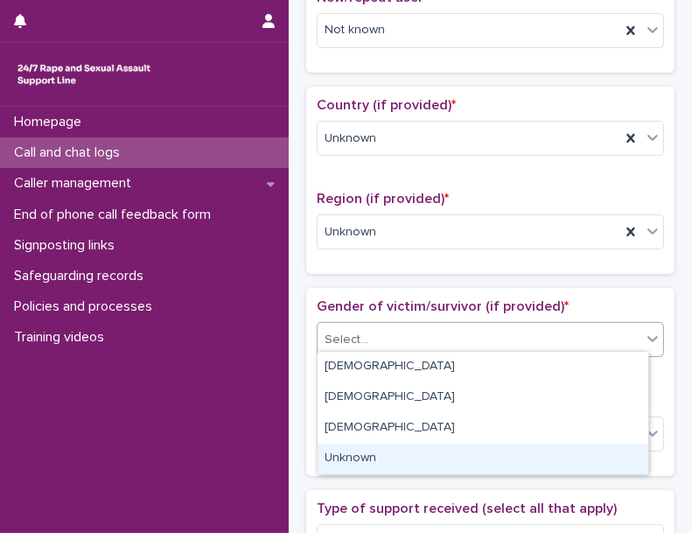
click at [387, 452] on div "Unknown" at bounding box center [483, 459] width 331 height 31
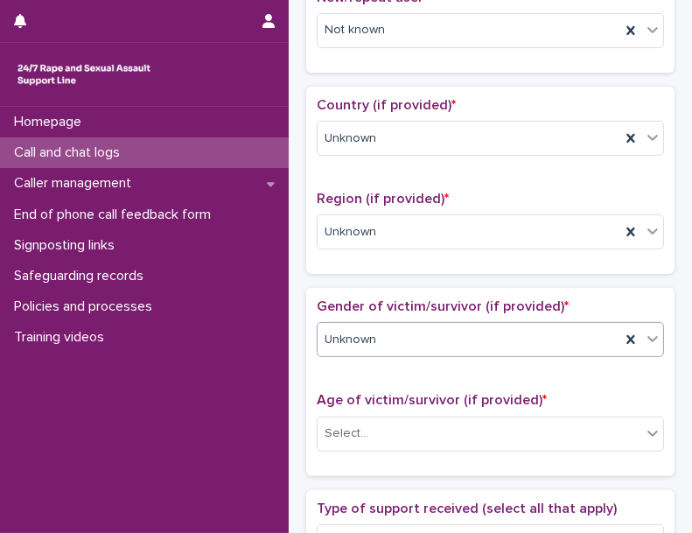
click at [383, 308] on p "Gender of victim/survivor (if provided) *" at bounding box center [491, 307] width 348 height 17
click at [384, 314] on div "Gender of victim/survivor (if provided) * Unknown" at bounding box center [491, 335] width 348 height 73
click at [383, 344] on div "Unknown" at bounding box center [469, 340] width 303 height 29
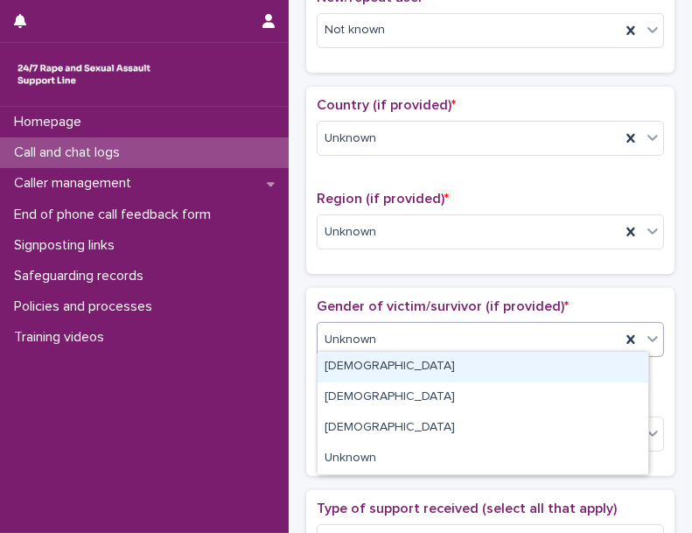
click at [383, 363] on div "[DEMOGRAPHIC_DATA]" at bounding box center [483, 367] width 331 height 31
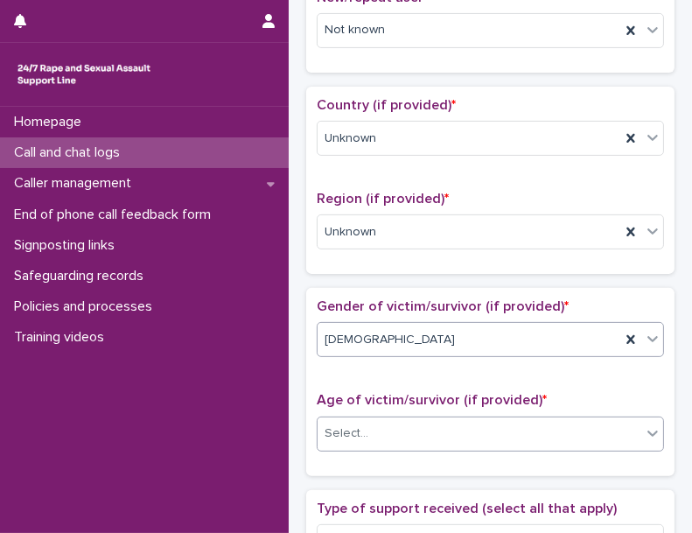
click at [380, 445] on div "Age of victim/survivor (if provided) * Select..." at bounding box center [491, 428] width 348 height 73
click at [396, 424] on div "Select..." at bounding box center [480, 433] width 324 height 29
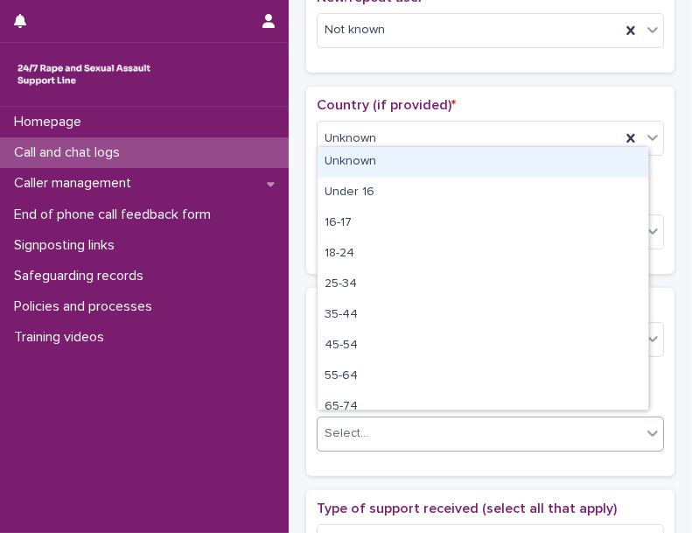
click at [466, 171] on div "Unknown" at bounding box center [483, 162] width 331 height 31
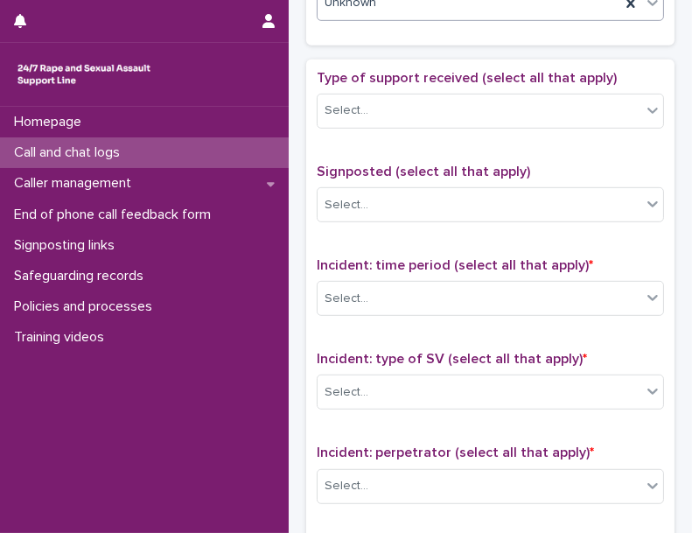
scroll to position [943, 0]
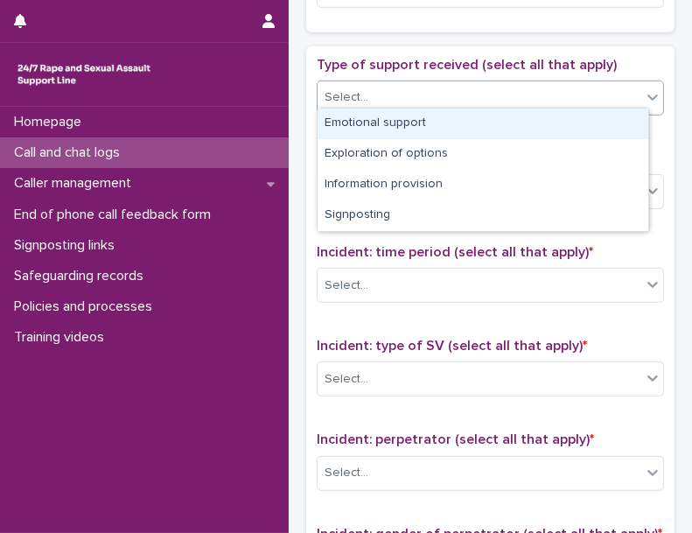
click at [480, 86] on div "Select..." at bounding box center [480, 97] width 324 height 29
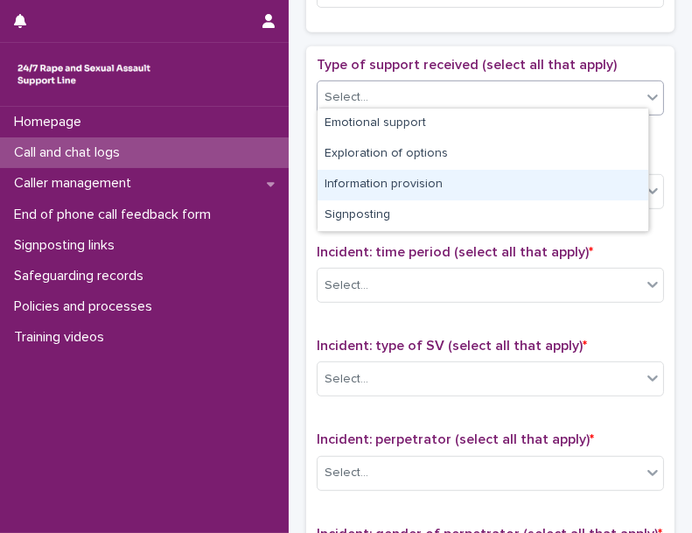
click at [395, 183] on div "Information provision" at bounding box center [483, 185] width 331 height 31
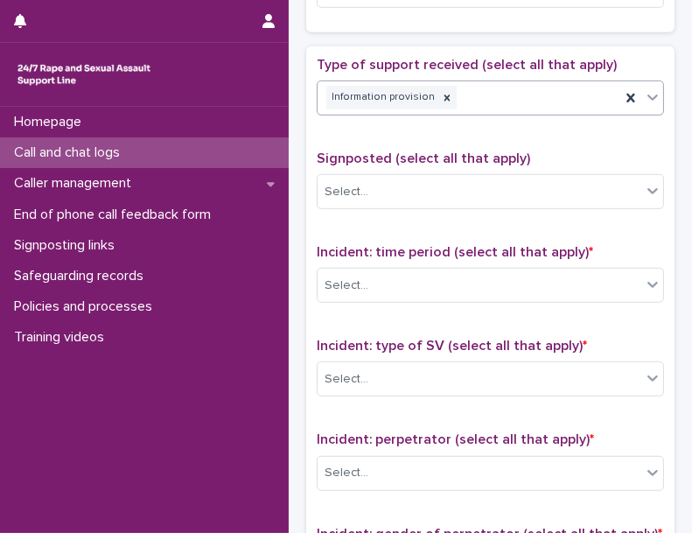
click at [400, 256] on div "Incident: time period (select all that apply) * Select..." at bounding box center [491, 280] width 348 height 73
click at [397, 285] on div "Select..." at bounding box center [480, 285] width 324 height 29
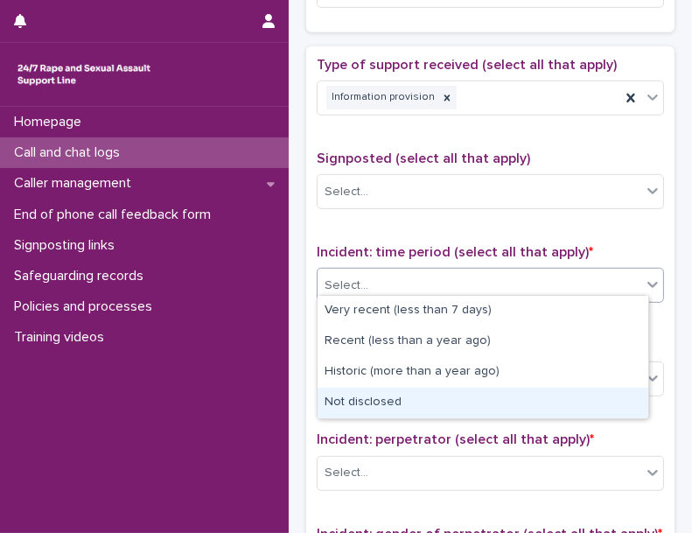
click at [395, 397] on div "Not disclosed" at bounding box center [483, 403] width 331 height 31
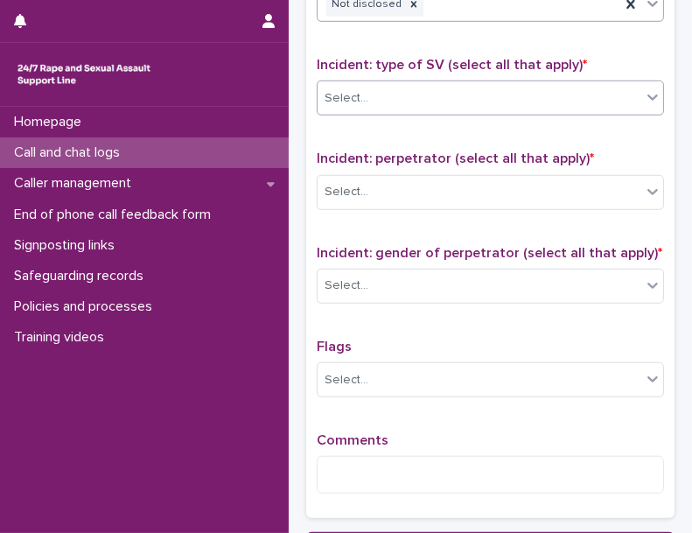
scroll to position [1226, 0]
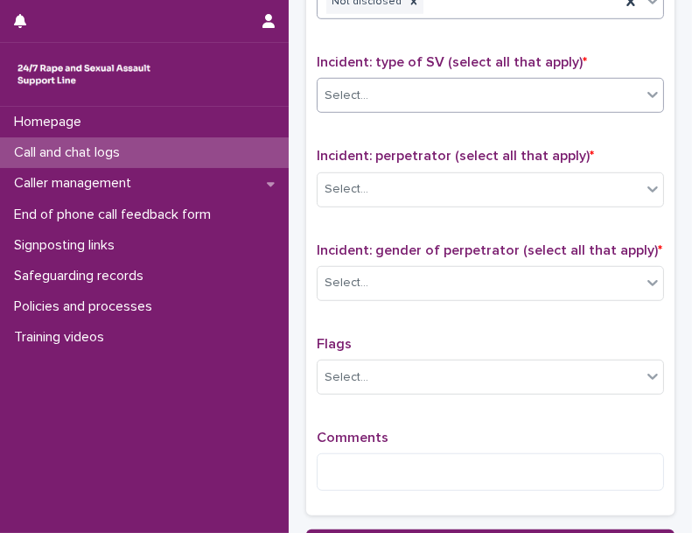
click at [492, 86] on div "Select..." at bounding box center [480, 95] width 324 height 29
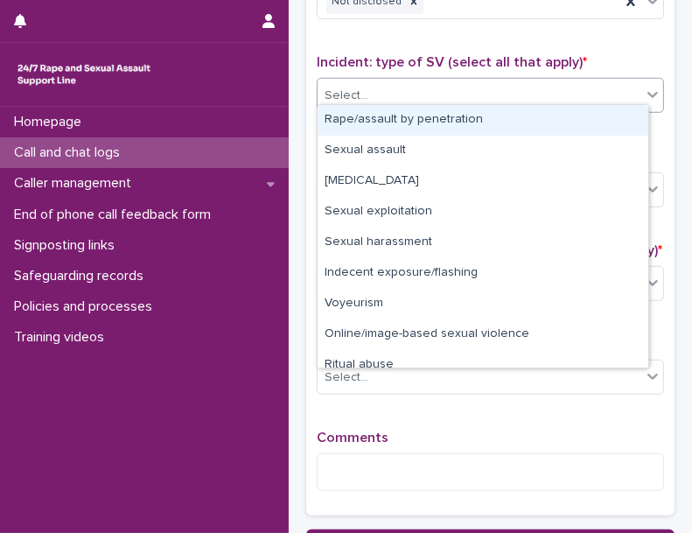
click at [442, 115] on div "Rape/assault by penetration" at bounding box center [483, 120] width 331 height 31
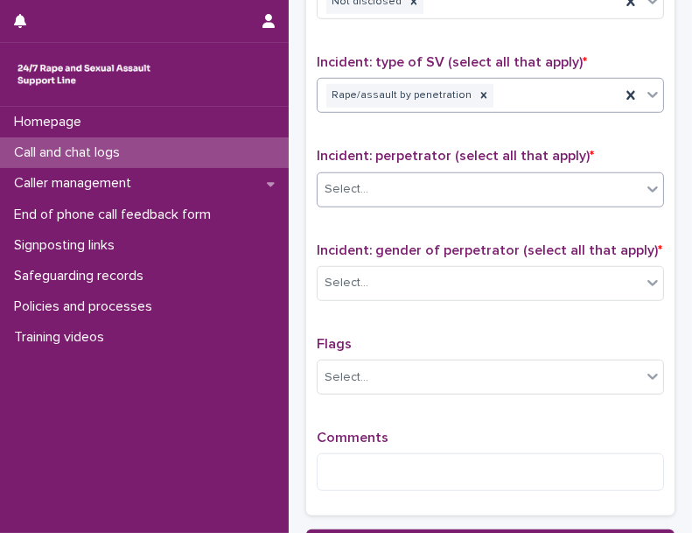
click at [405, 192] on div "Select..." at bounding box center [480, 189] width 324 height 29
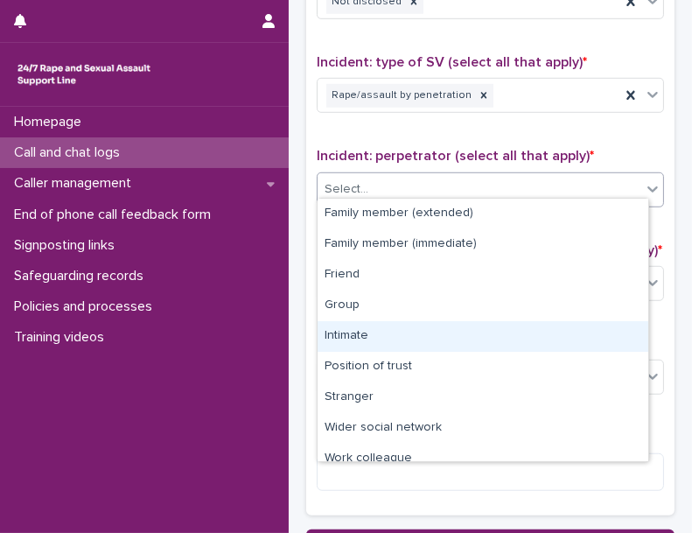
click at [378, 328] on div "Intimate" at bounding box center [483, 336] width 331 height 31
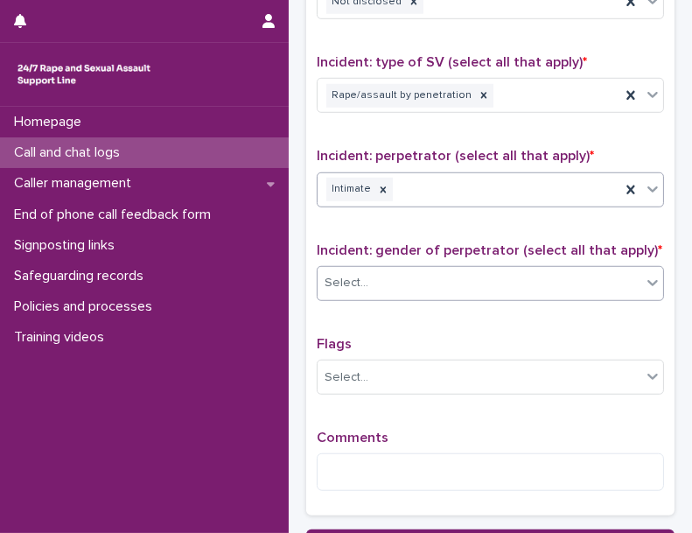
click at [393, 278] on div "Select..." at bounding box center [480, 283] width 324 height 29
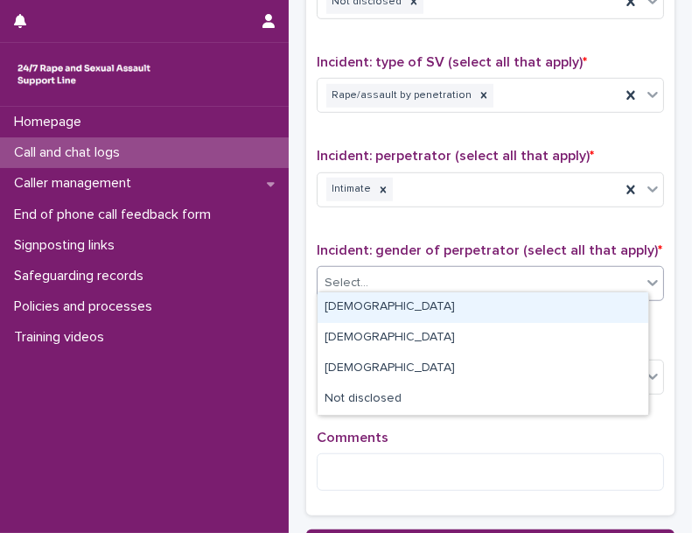
click at [387, 308] on div "[DEMOGRAPHIC_DATA]" at bounding box center [483, 307] width 331 height 31
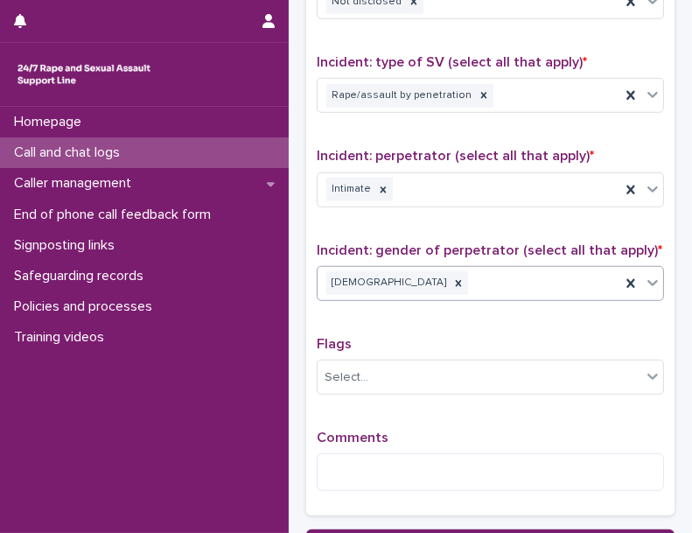
click at [387, 308] on div "Type of support received (select all that apply) Information provision Signpost…" at bounding box center [491, 139] width 348 height 732
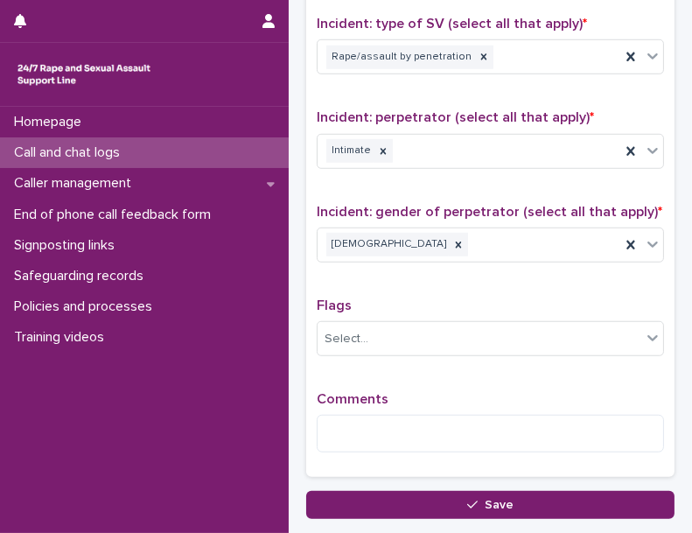
scroll to position [1378, 0]
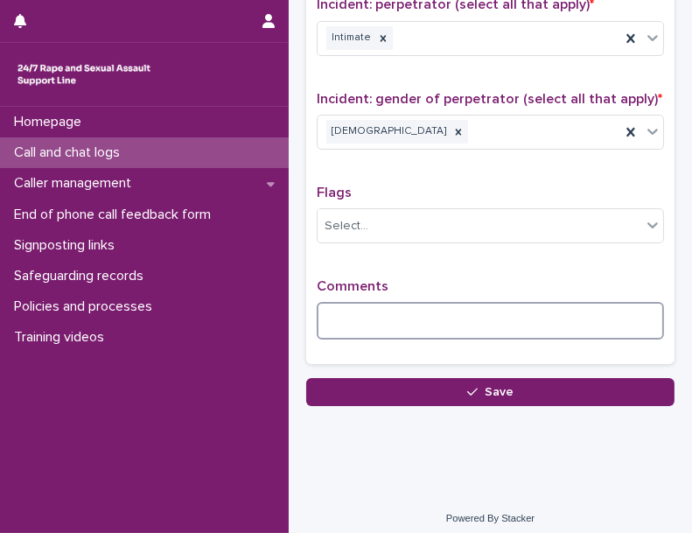
click at [380, 321] on textarea at bounding box center [491, 320] width 348 height 37
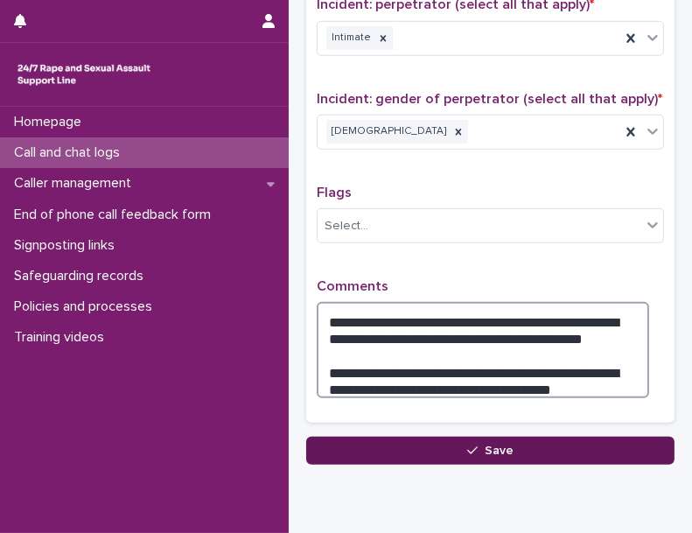
type textarea "**********"
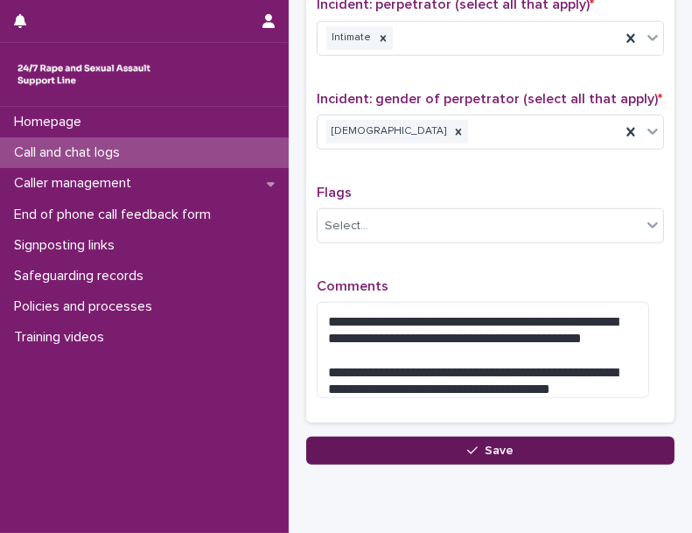
click at [517, 437] on button "Save" at bounding box center [490, 451] width 369 height 28
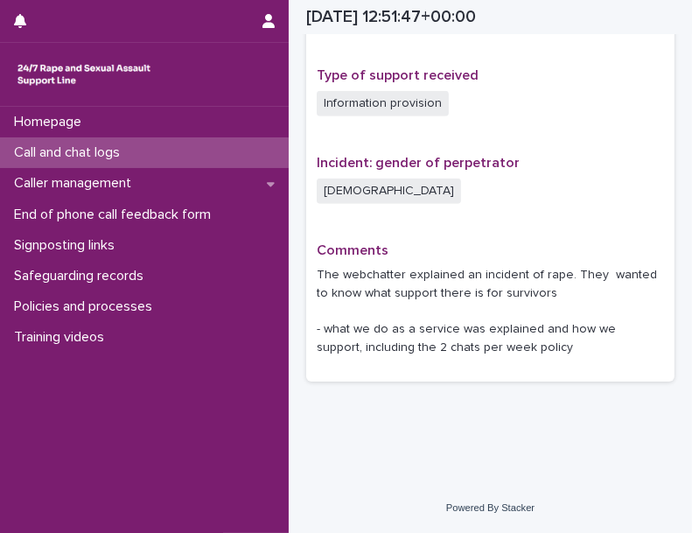
scroll to position [1166, 0]
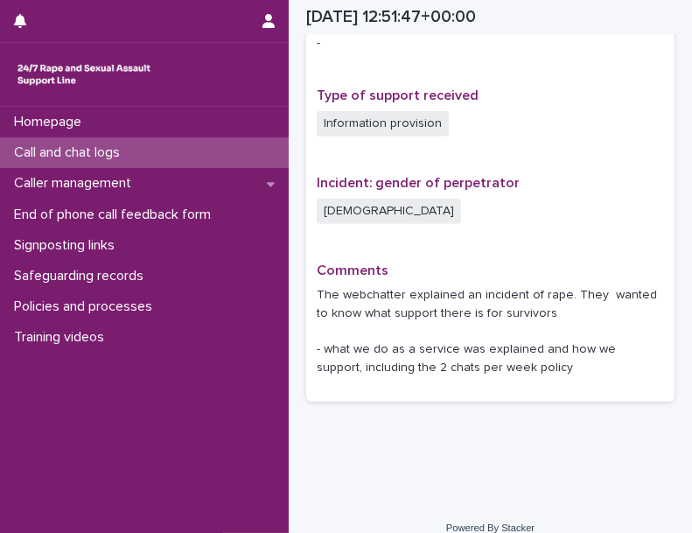
click at [142, 148] on div "Call and chat logs" at bounding box center [144, 152] width 289 height 31
